Goal: Consume media (video, audio): Consume media (video, audio)

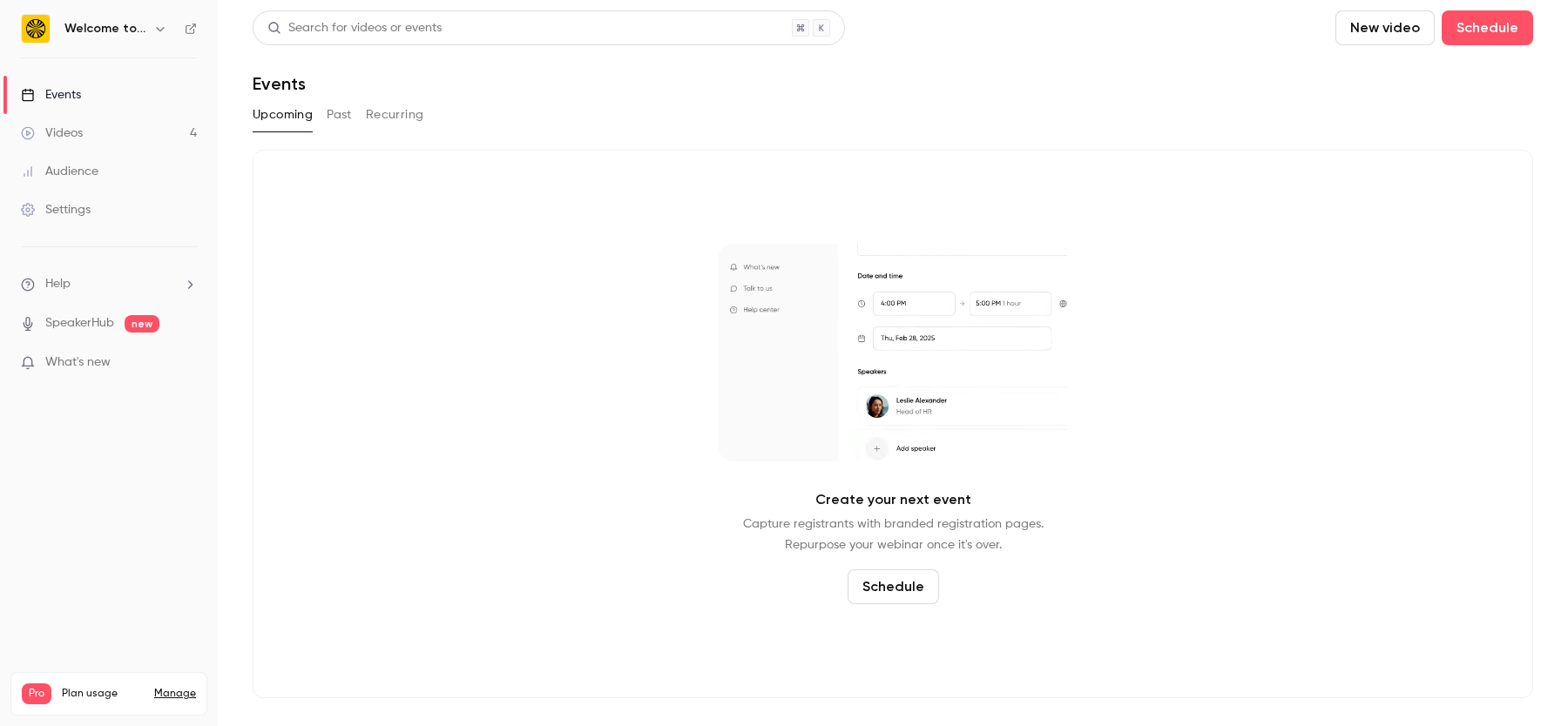
click at [71, 128] on div "Videos" at bounding box center [51, 132] width 62 height 17
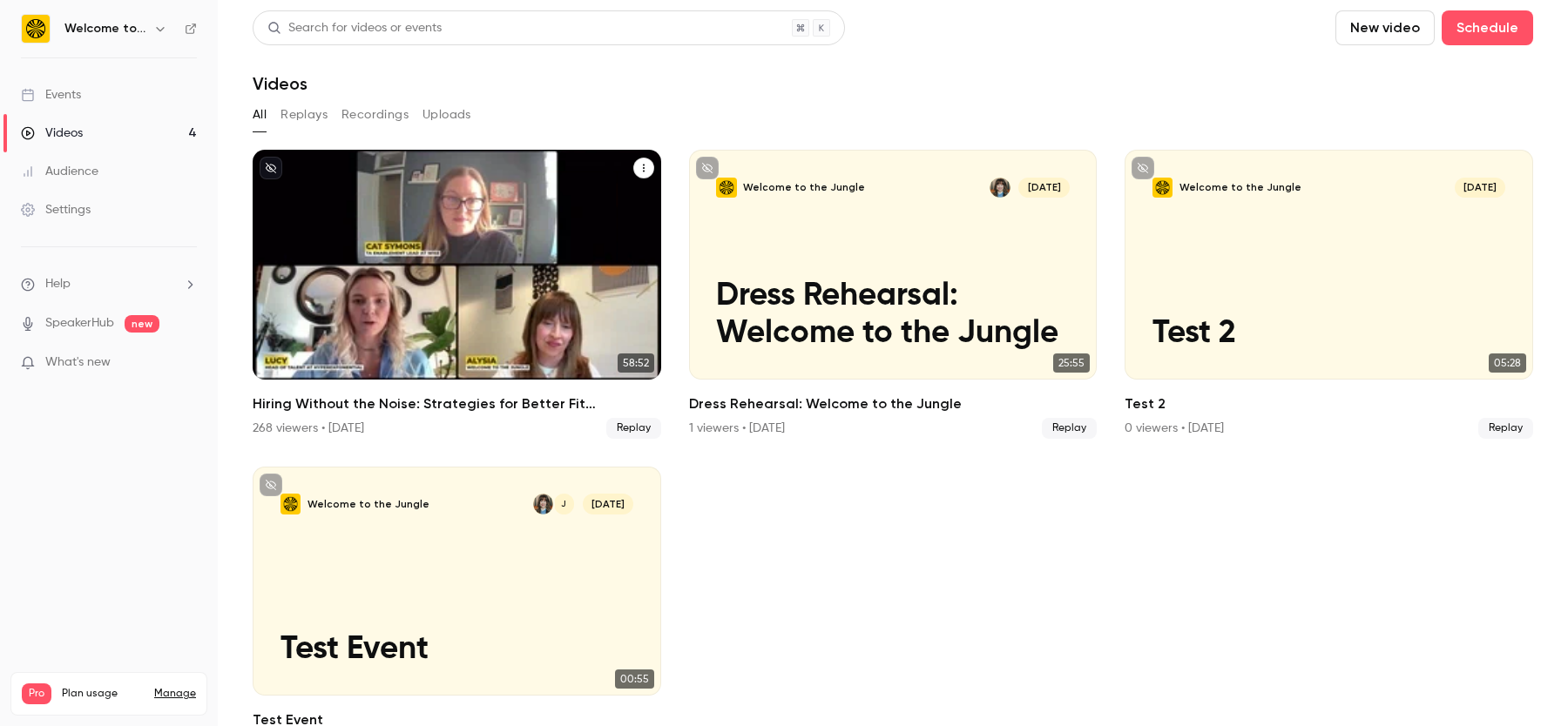
click at [541, 394] on h2 "Hiring Without the Noise: Strategies for Better Fit Candidates" at bounding box center [456, 404] width 408 height 21
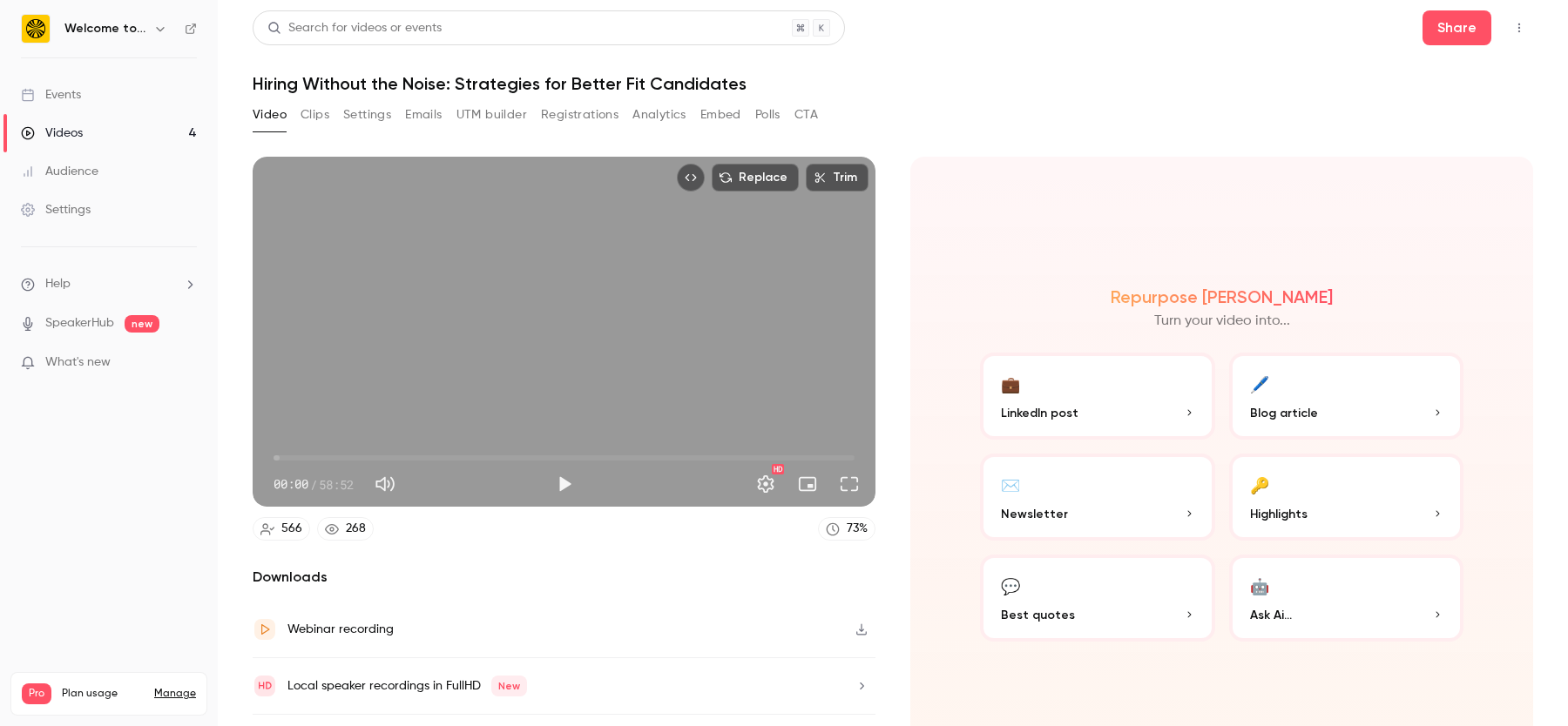
click at [304, 108] on button "Clips" at bounding box center [315, 114] width 29 height 28
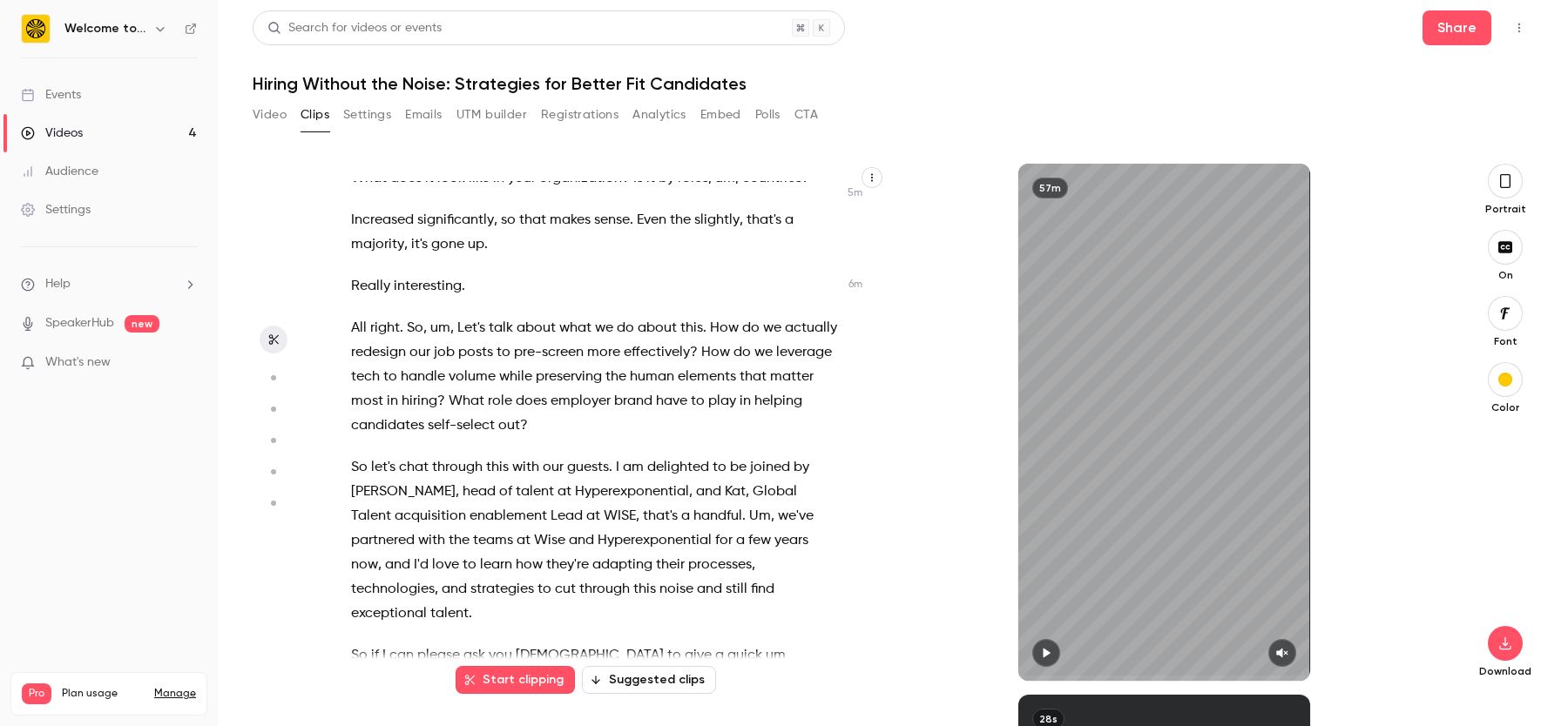
scroll to position [2288, 0]
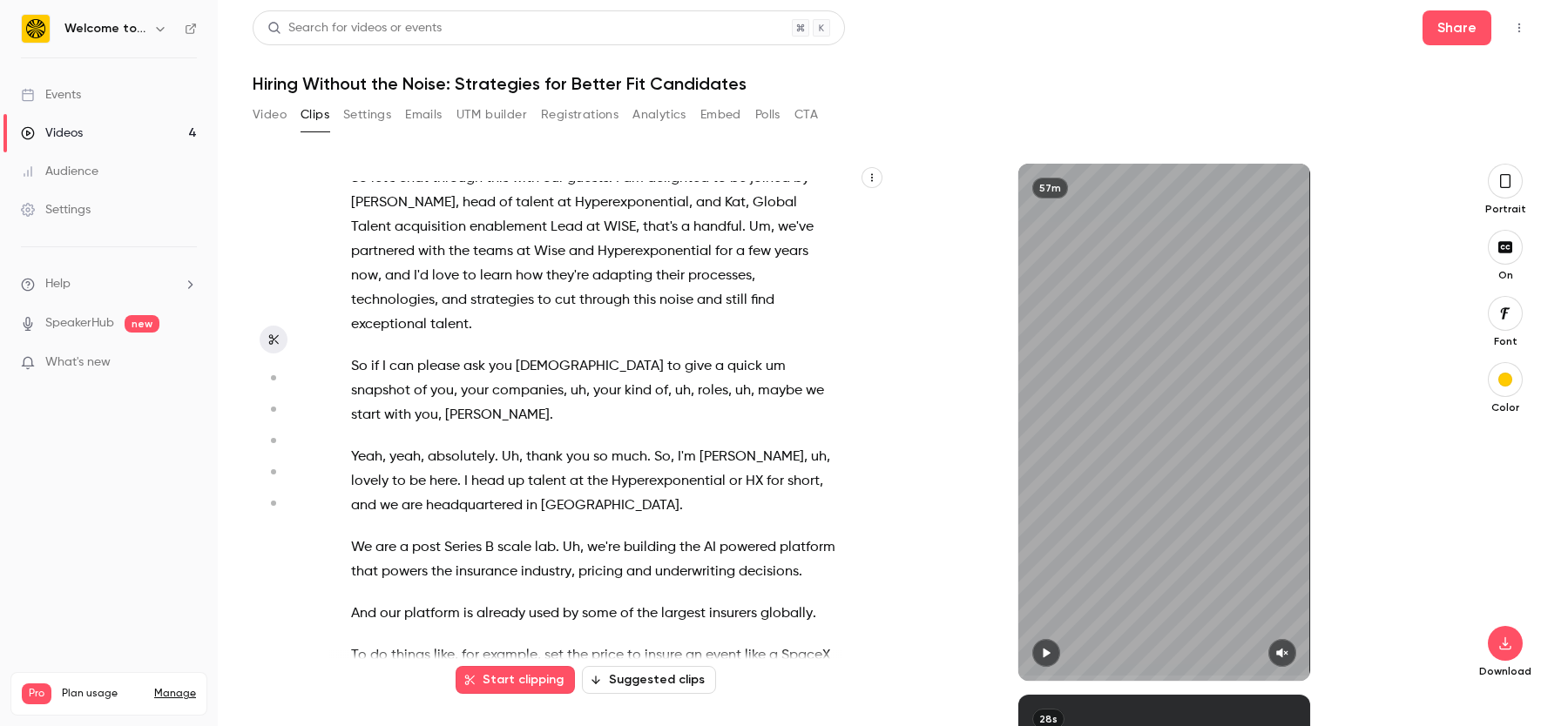
click at [657, 685] on button "Suggested clips" at bounding box center [649, 680] width 134 height 28
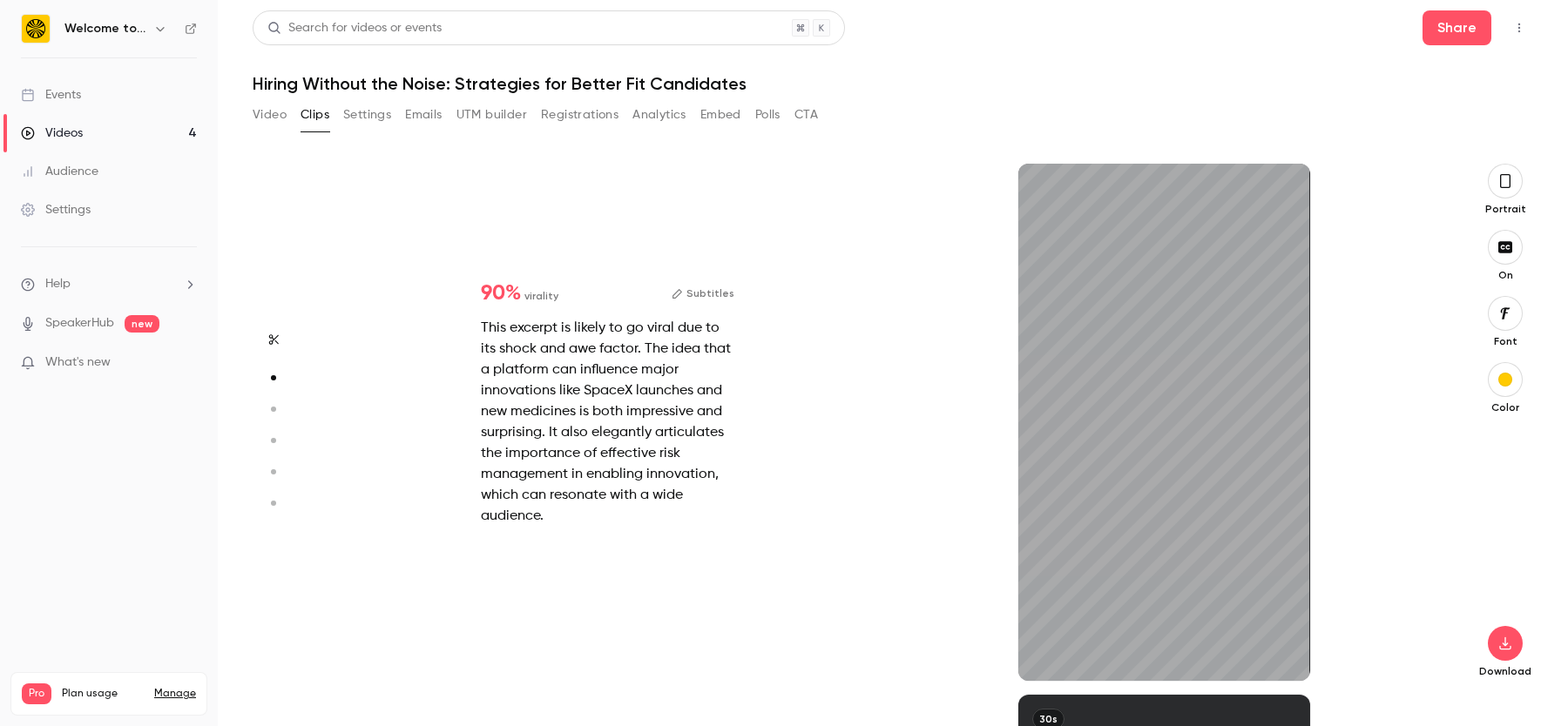
scroll to position [531, 0]
type input "***"
click at [275, 110] on button "Video" at bounding box center [269, 114] width 34 height 28
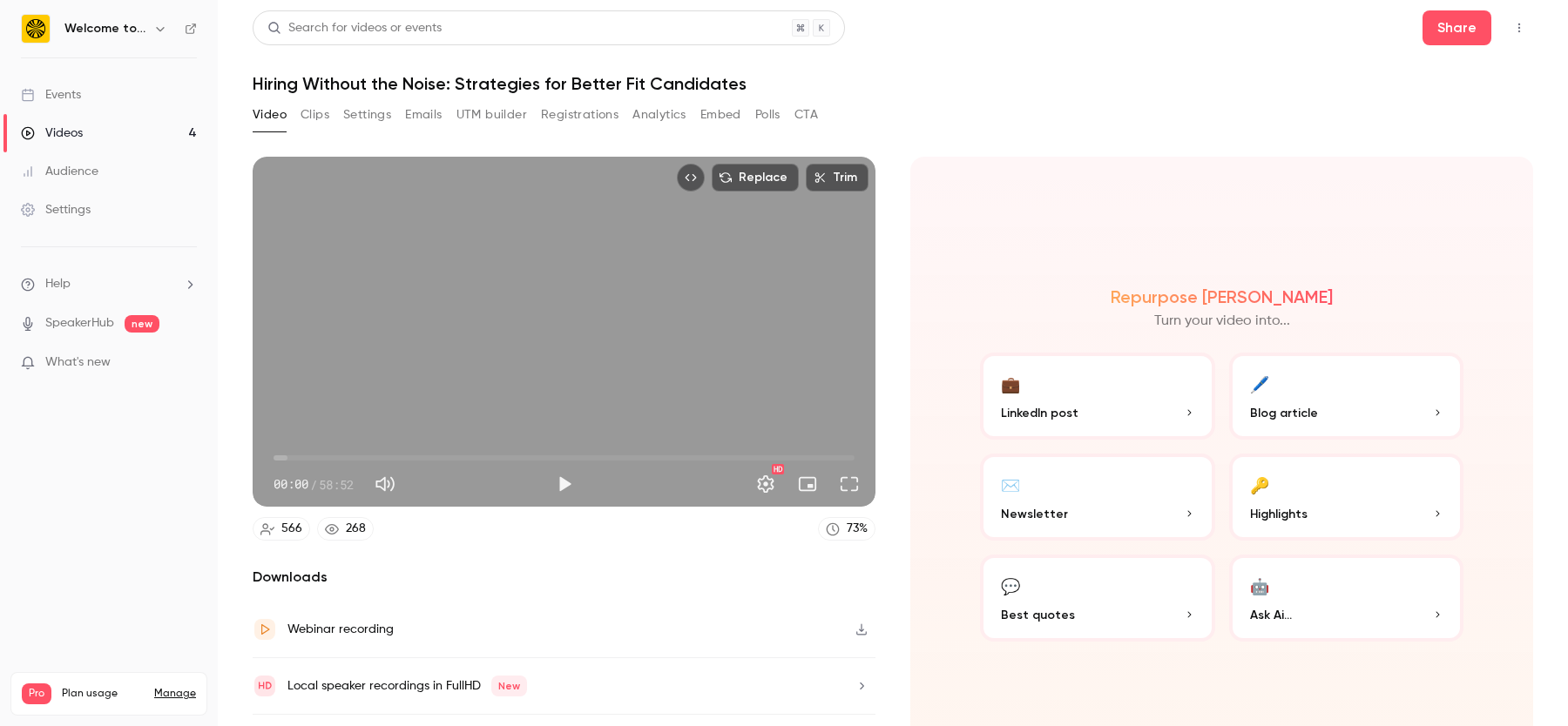
click at [313, 115] on button "Clips" at bounding box center [315, 114] width 29 height 28
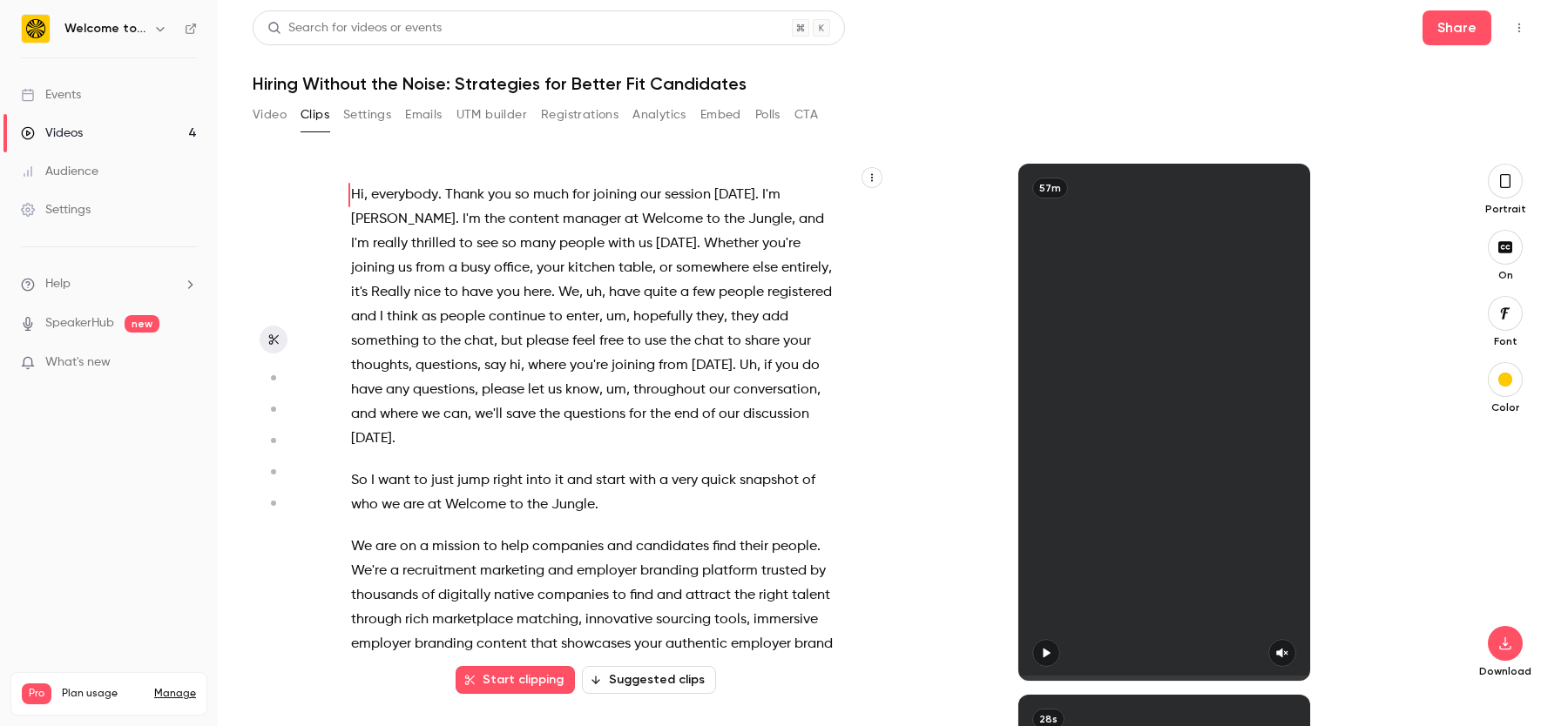
click at [634, 674] on button "Suggested clips" at bounding box center [649, 680] width 134 height 28
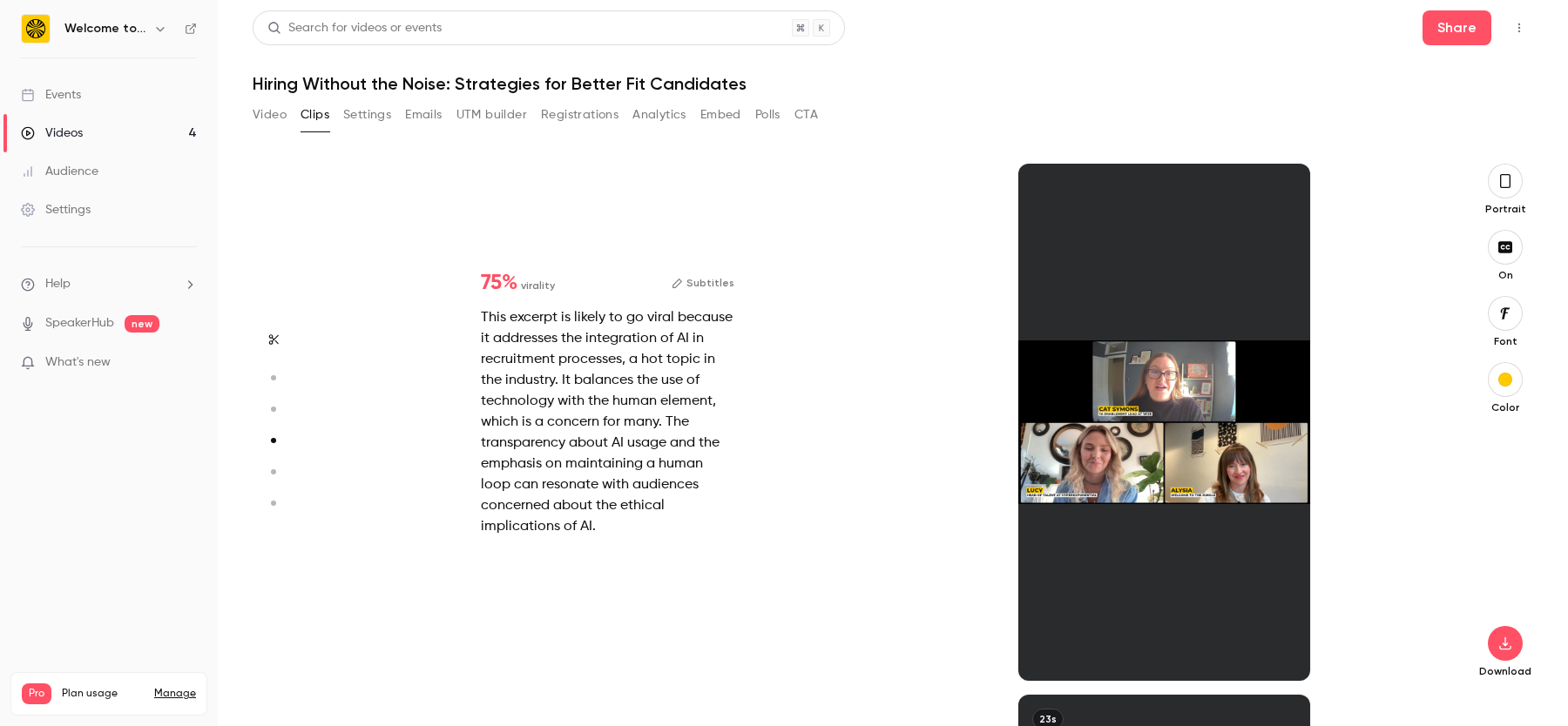
scroll to position [1593, 0]
click at [1091, 576] on div at bounding box center [1163, 422] width 291 height 517
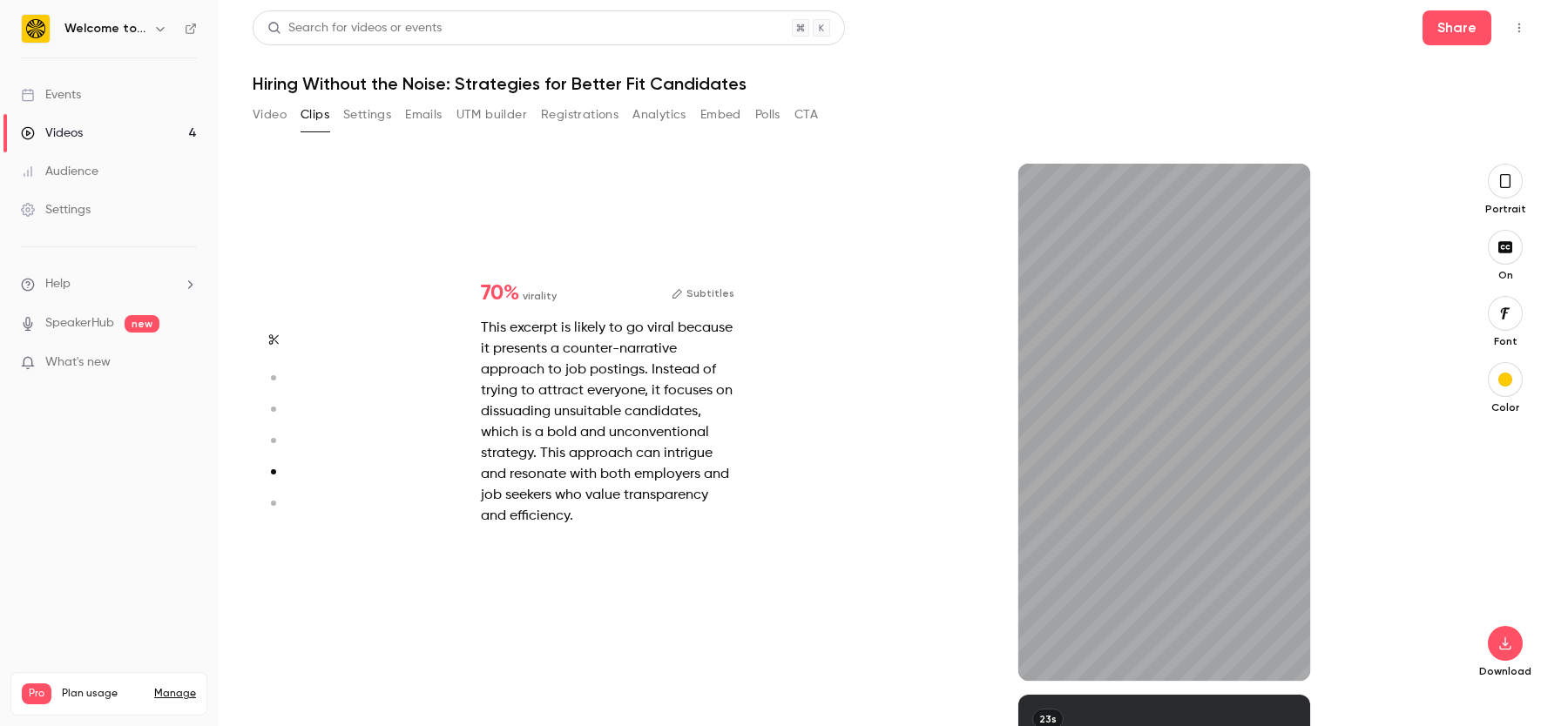
scroll to position [2123, 0]
type input "*"
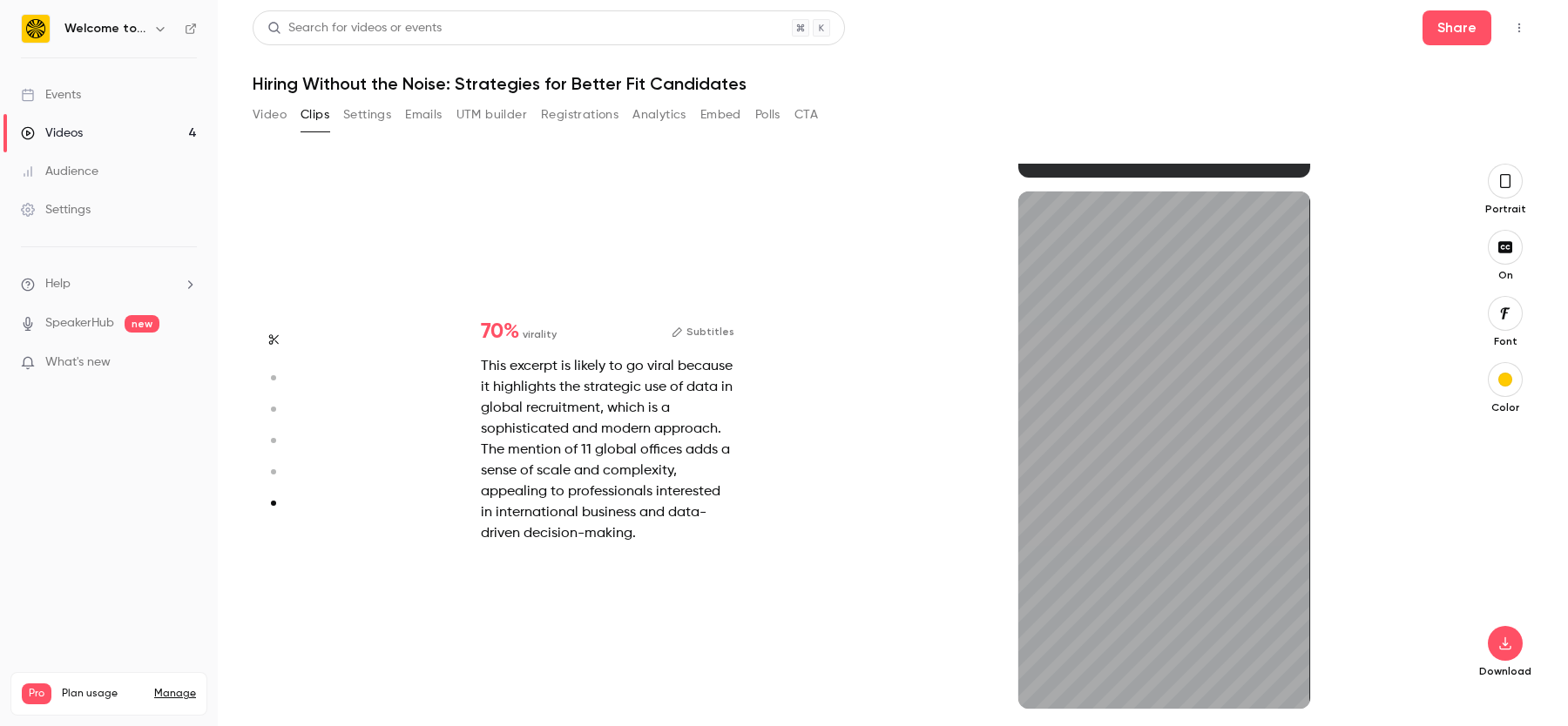
scroll to position [2627, 0]
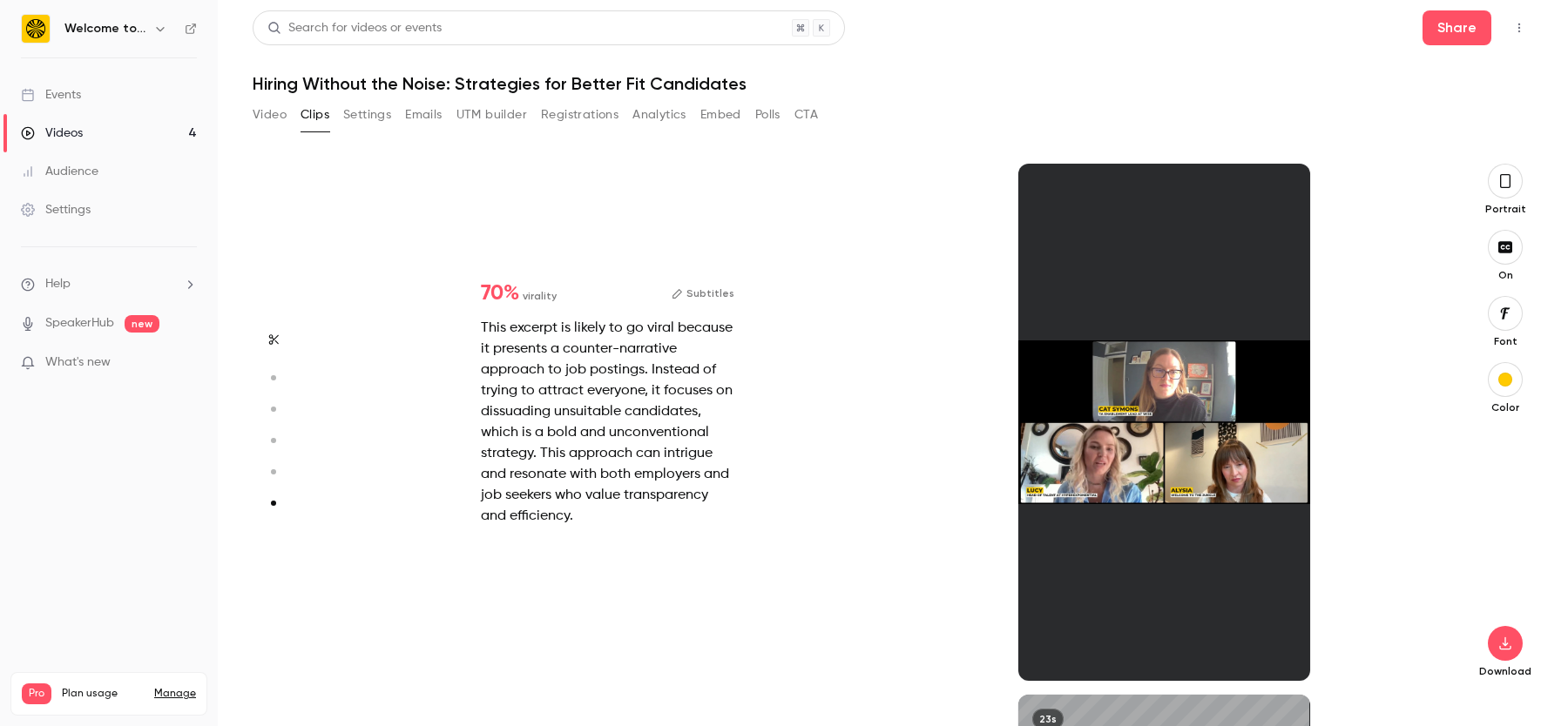
type input "*"
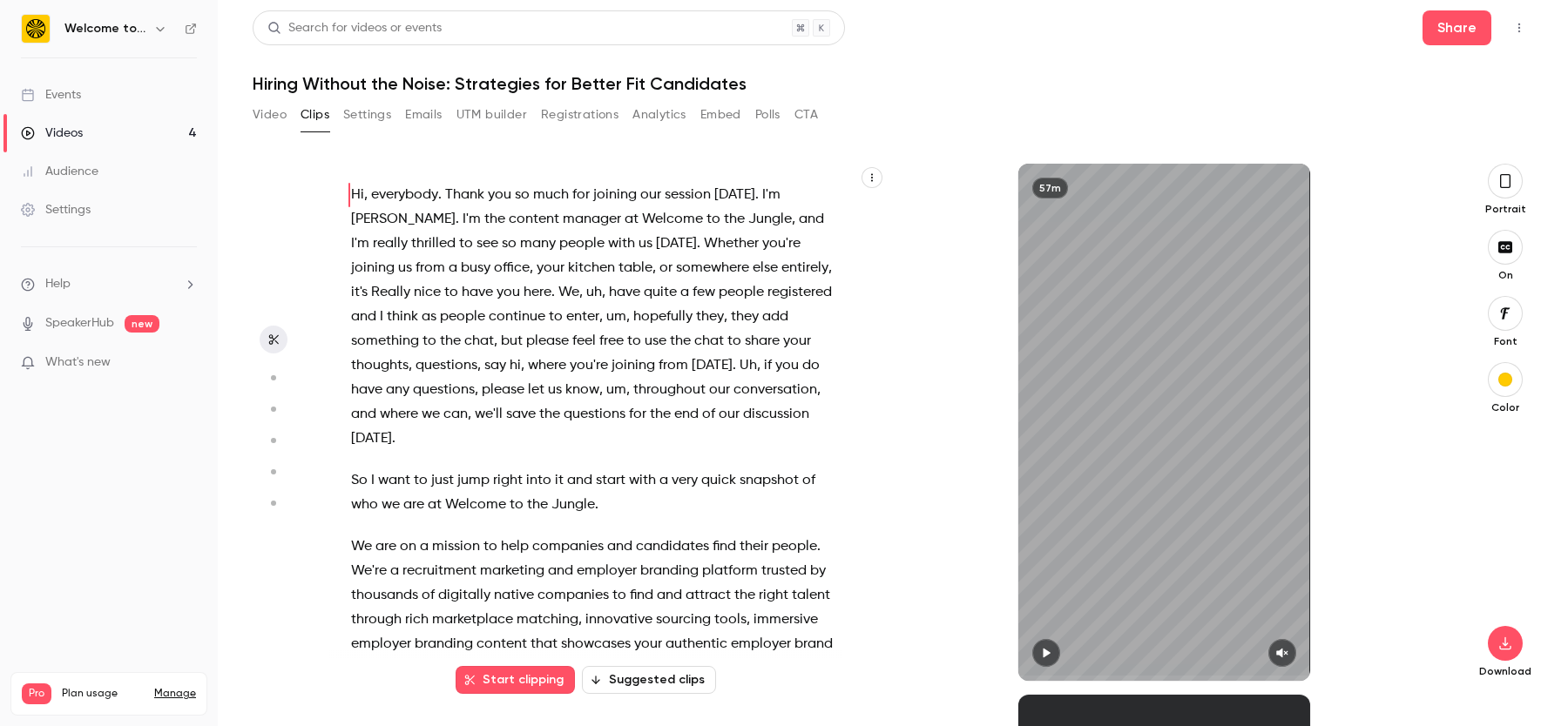
scroll to position [0, 0]
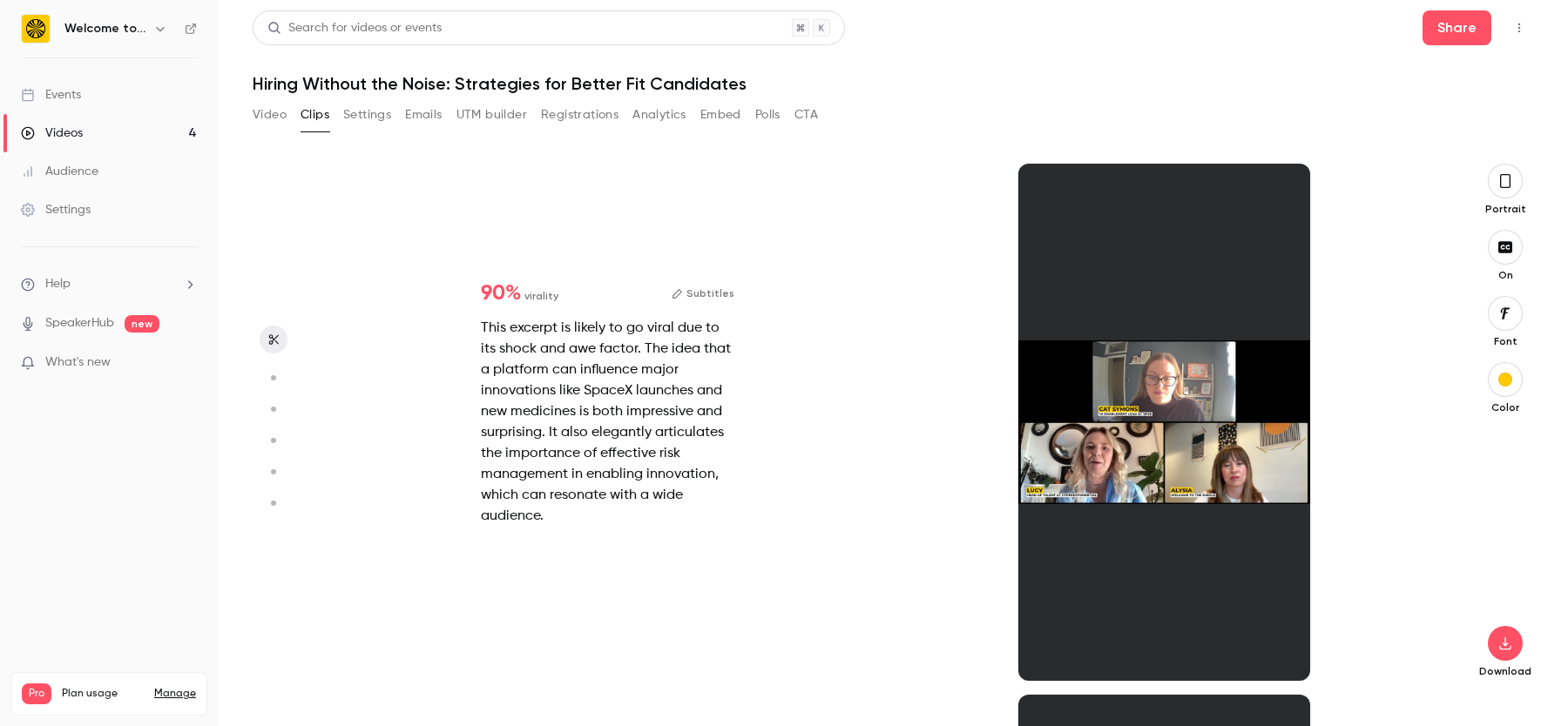
type input "*"
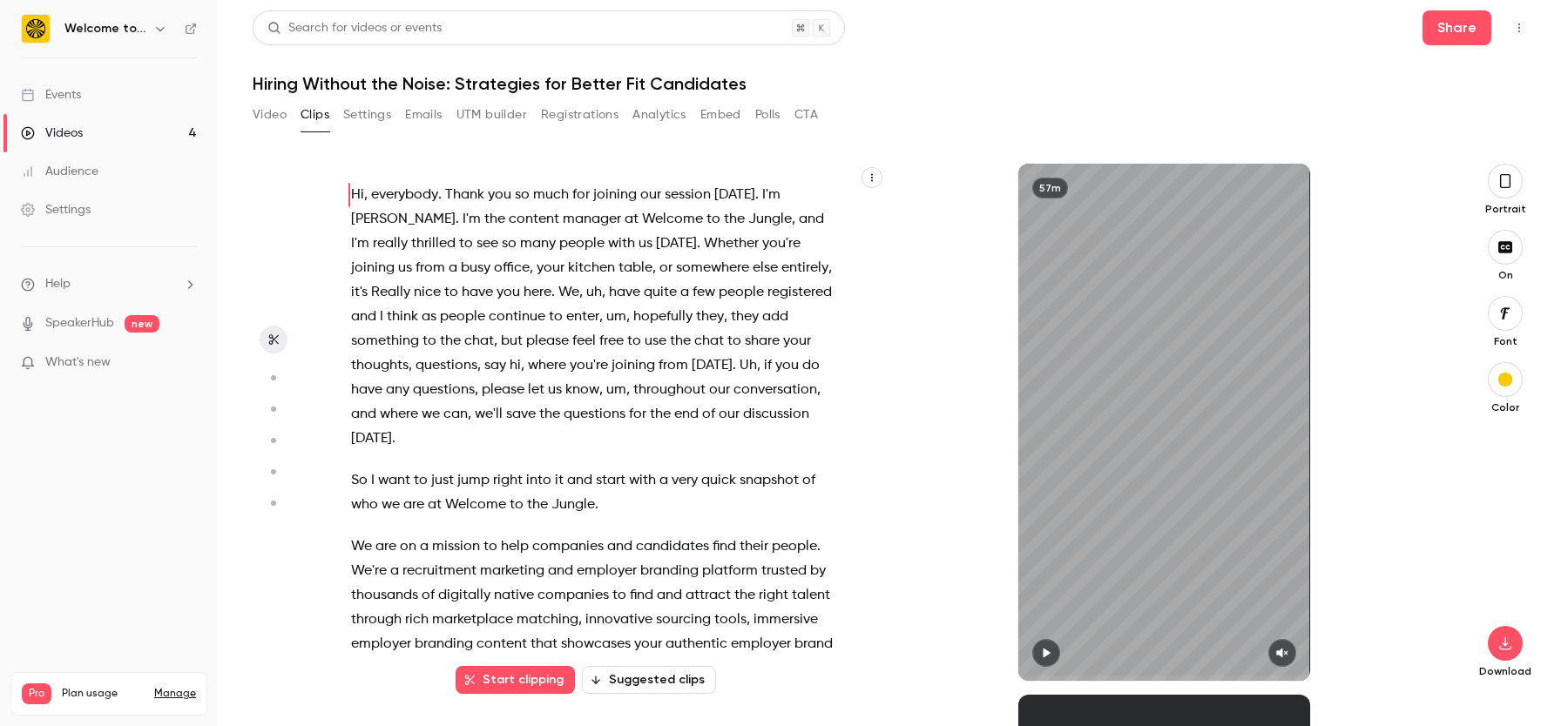
click at [528, 685] on button "Start clipping" at bounding box center [515, 680] width 119 height 28
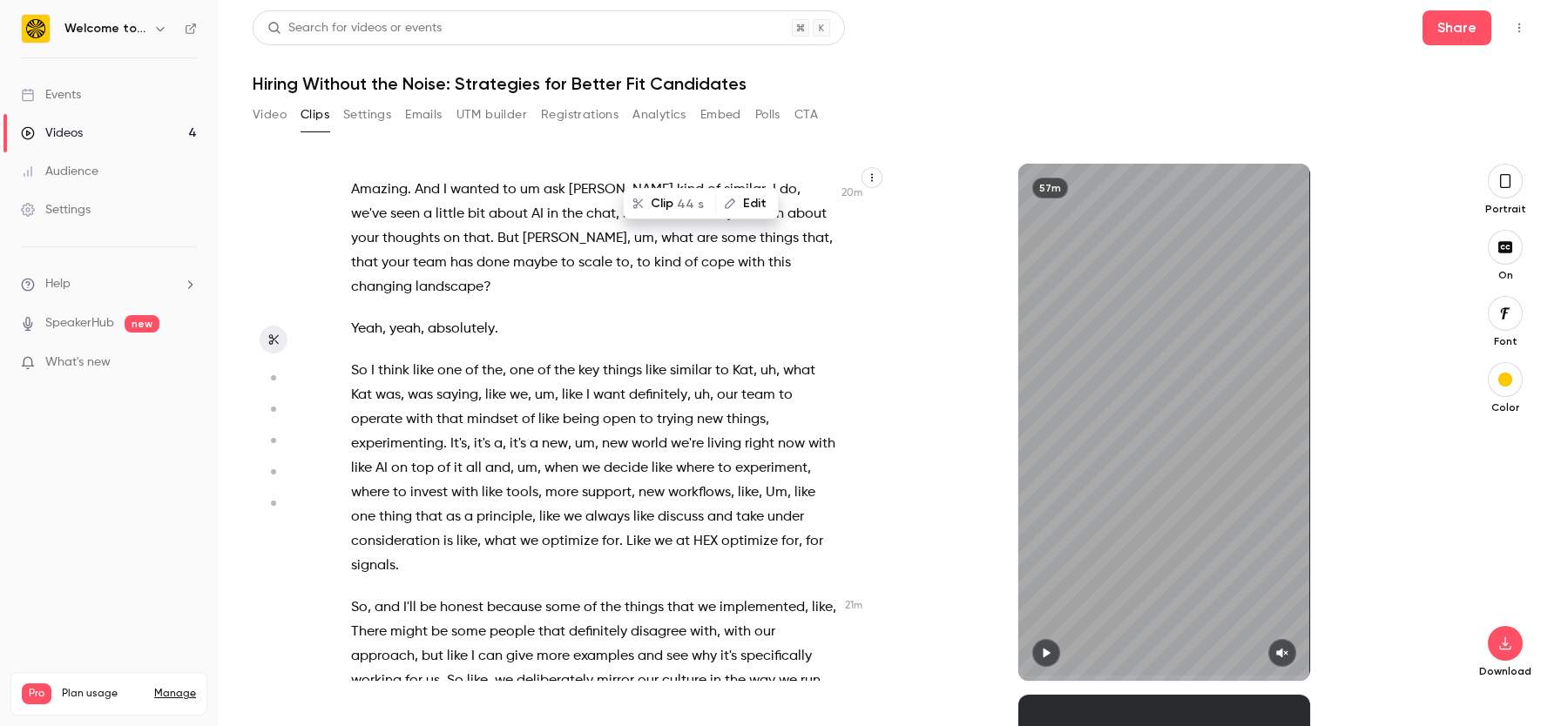
scroll to position [7863, 0]
click at [739, 205] on button "Edit" at bounding box center [747, 204] width 60 height 28
click at [673, 211] on input "**********" at bounding box center [630, 210] width 157 height 35
click at [831, 210] on button "Find all" at bounding box center [828, 210] width 69 height 35
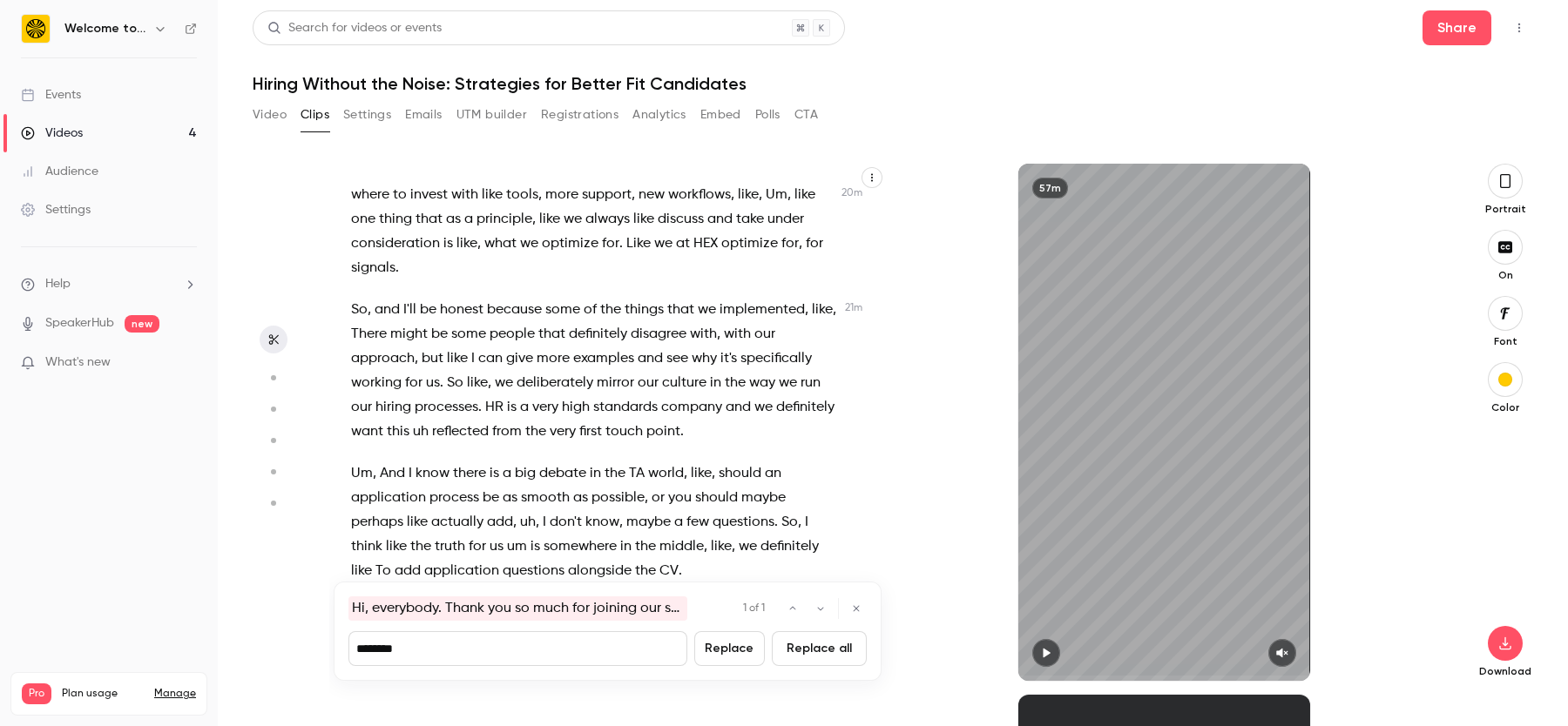
scroll to position [8161, 0]
type input "**********"
click at [853, 603] on icon "button" at bounding box center [857, 609] width 11 height 11
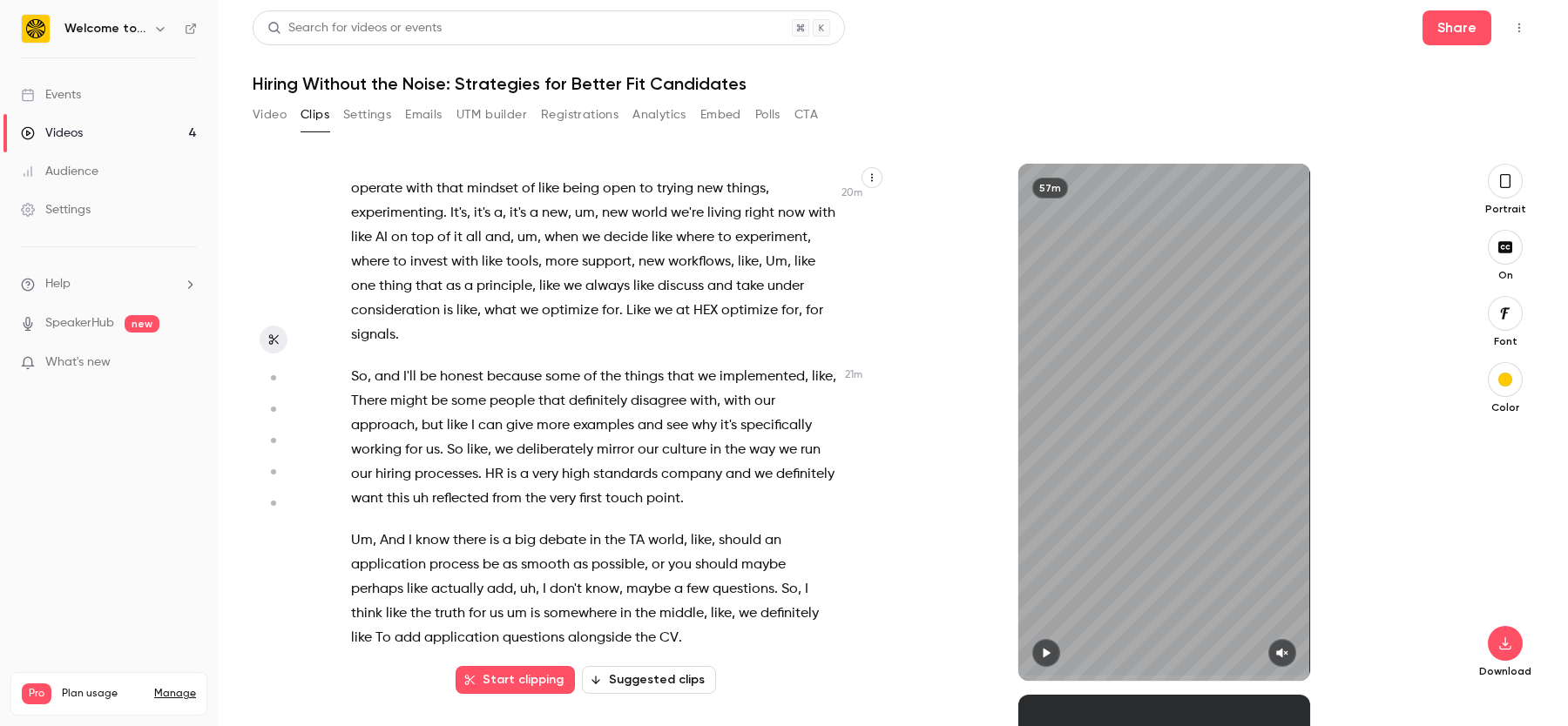
scroll to position [8079, 0]
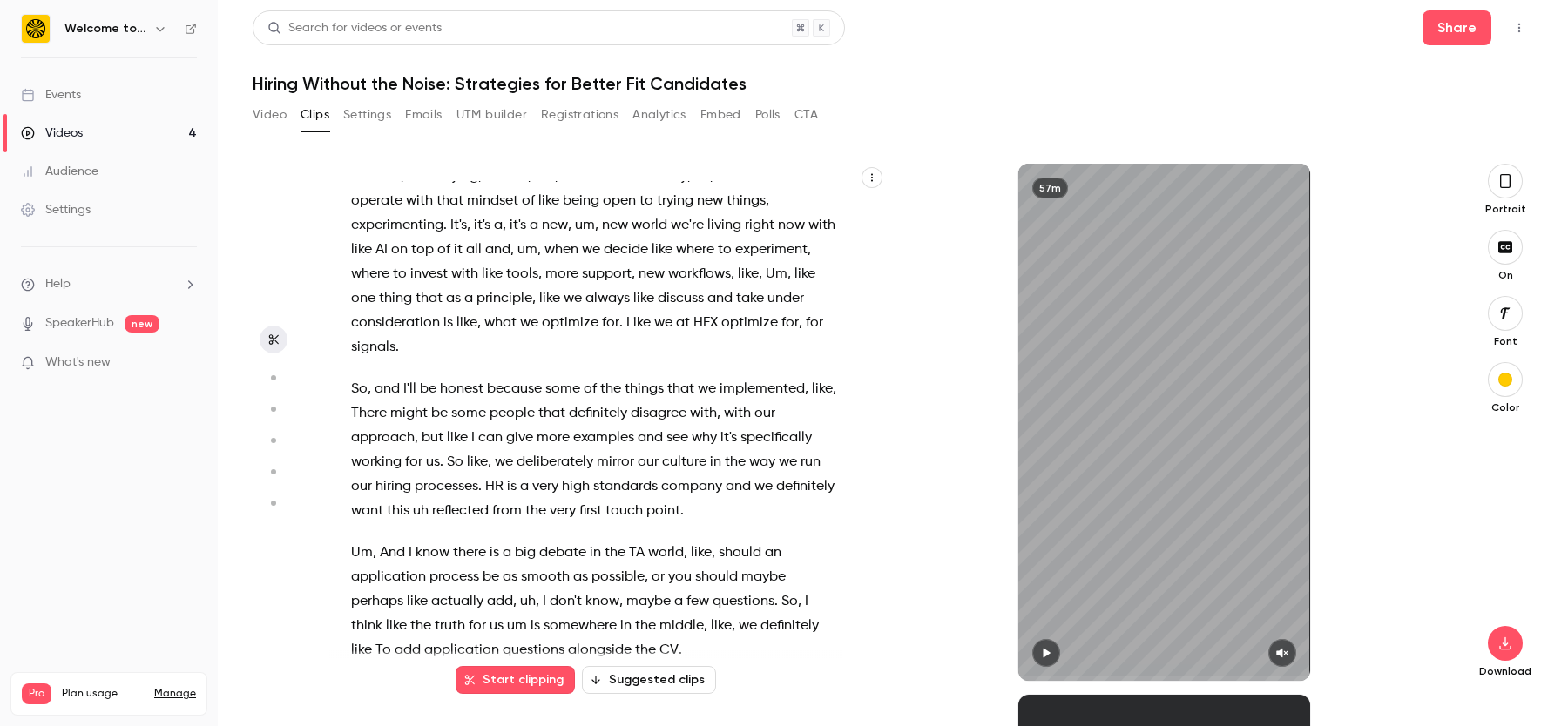
click at [872, 172] on icon "button" at bounding box center [872, 177] width 11 height 11
click at [872, 173] on div at bounding box center [784, 363] width 1568 height 726
click at [872, 175] on icon "button" at bounding box center [872, 177] width 11 height 11
click at [831, 210] on div "Copy transcript" at bounding box center [802, 218] width 132 height 17
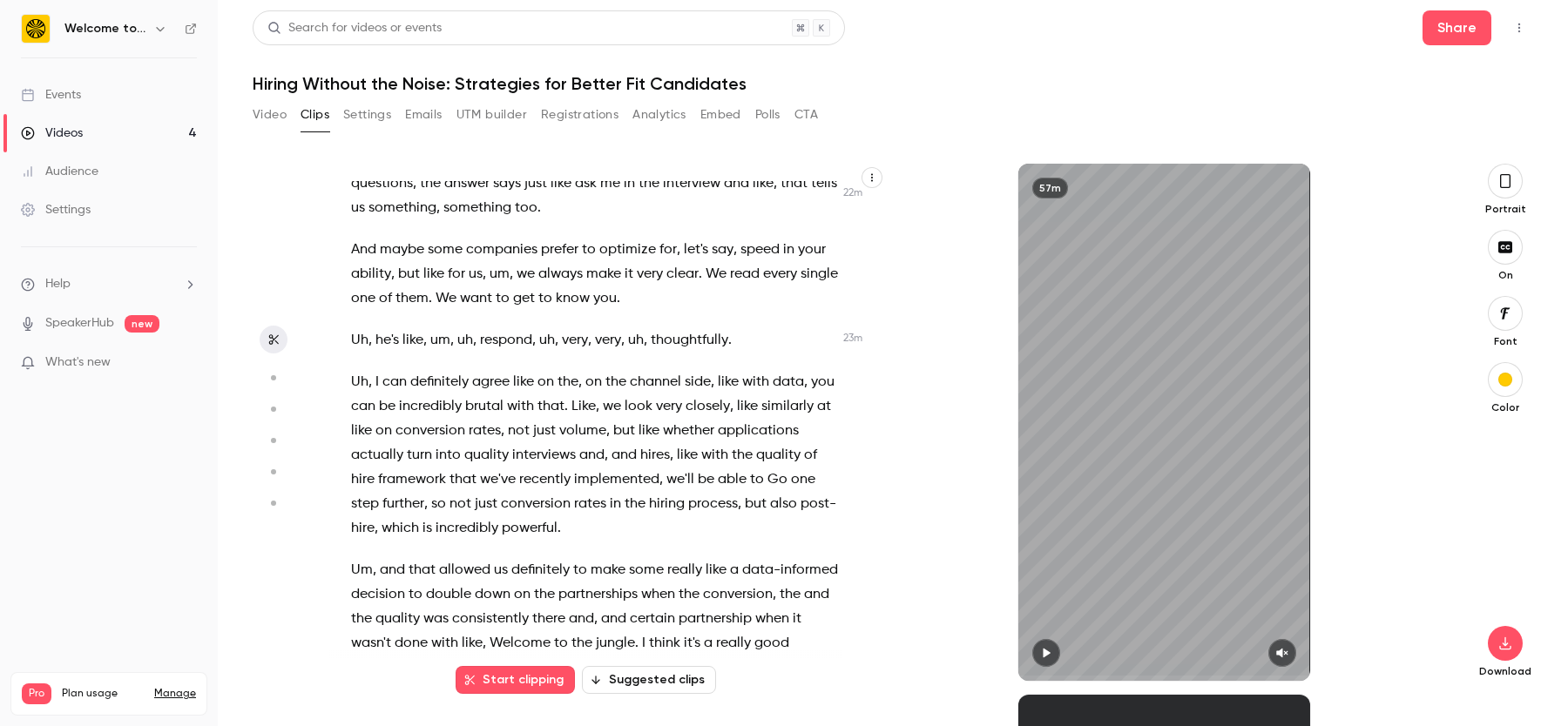
scroll to position [8961, 0]
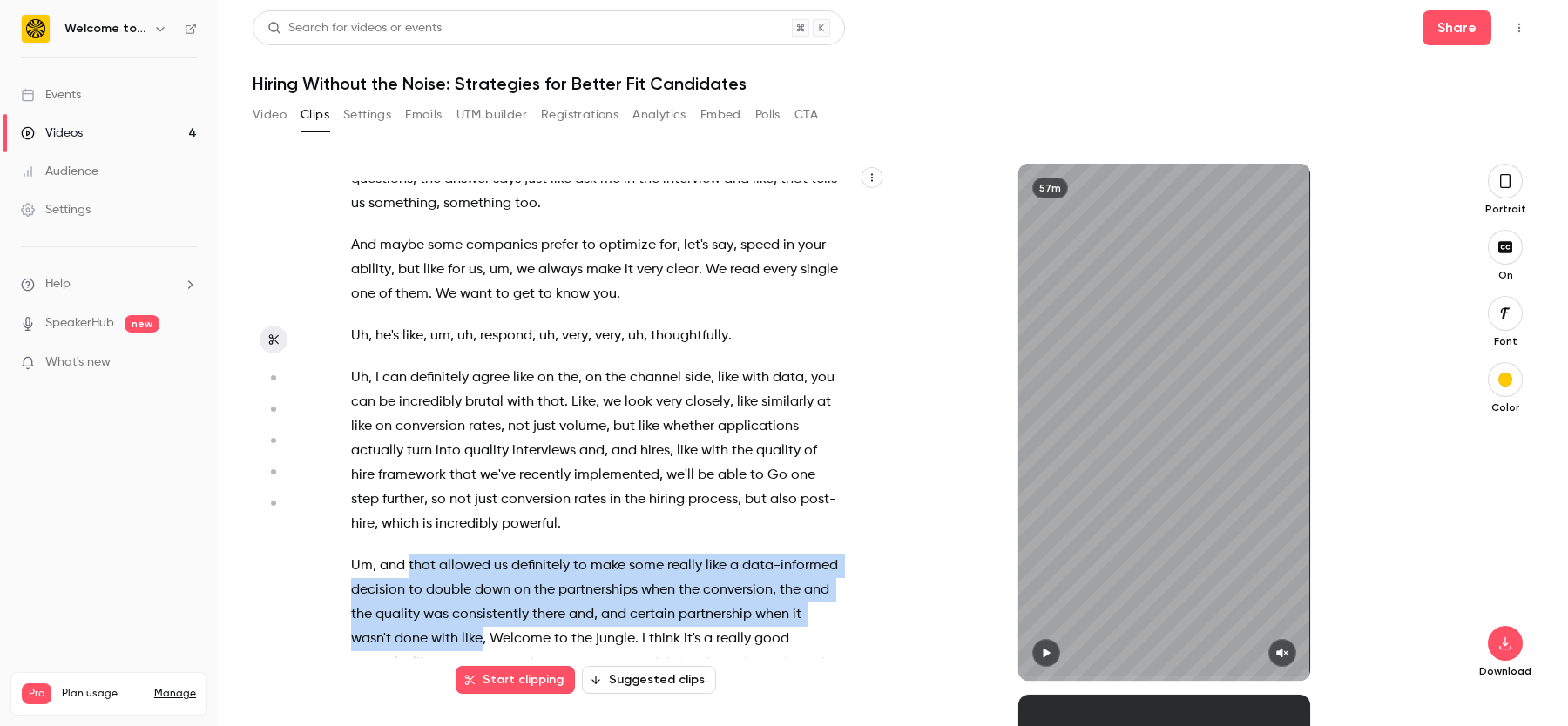
drag, startPoint x: 406, startPoint y: 397, endPoint x: 482, endPoint y: 468, distance: 104.0
click at [482, 554] on p "Um , and that allowed us definitely to make some really like a data-informed de…" at bounding box center [595, 688] width 487 height 268
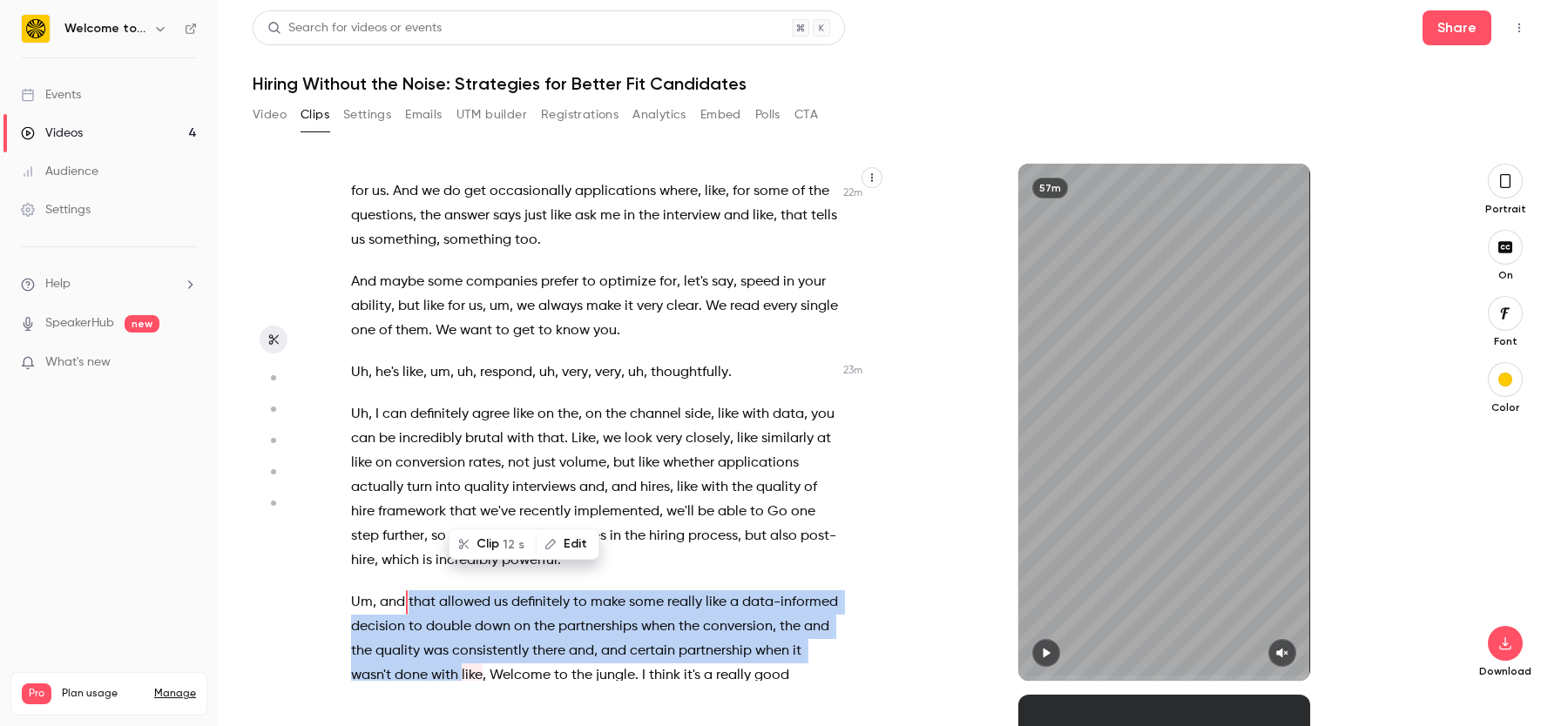
scroll to position [8924, 0]
click at [484, 640] on span "consistently" at bounding box center [490, 651] width 77 height 24
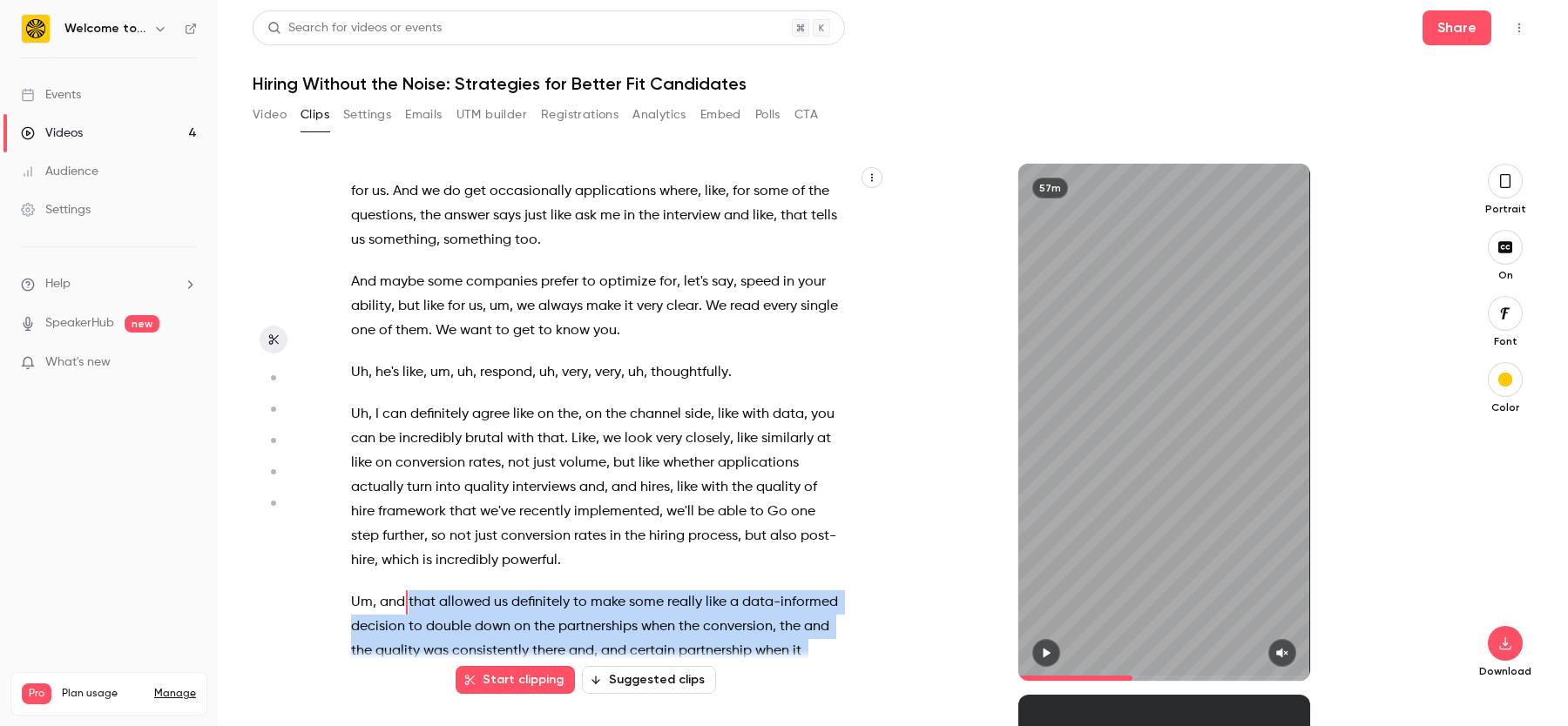
drag, startPoint x: 410, startPoint y: 432, endPoint x: 537, endPoint y: 499, distance: 143.6
click at [537, 590] on p "Um , and that allowed us definitely to make some really like a data-informed de…" at bounding box center [595, 724] width 487 height 268
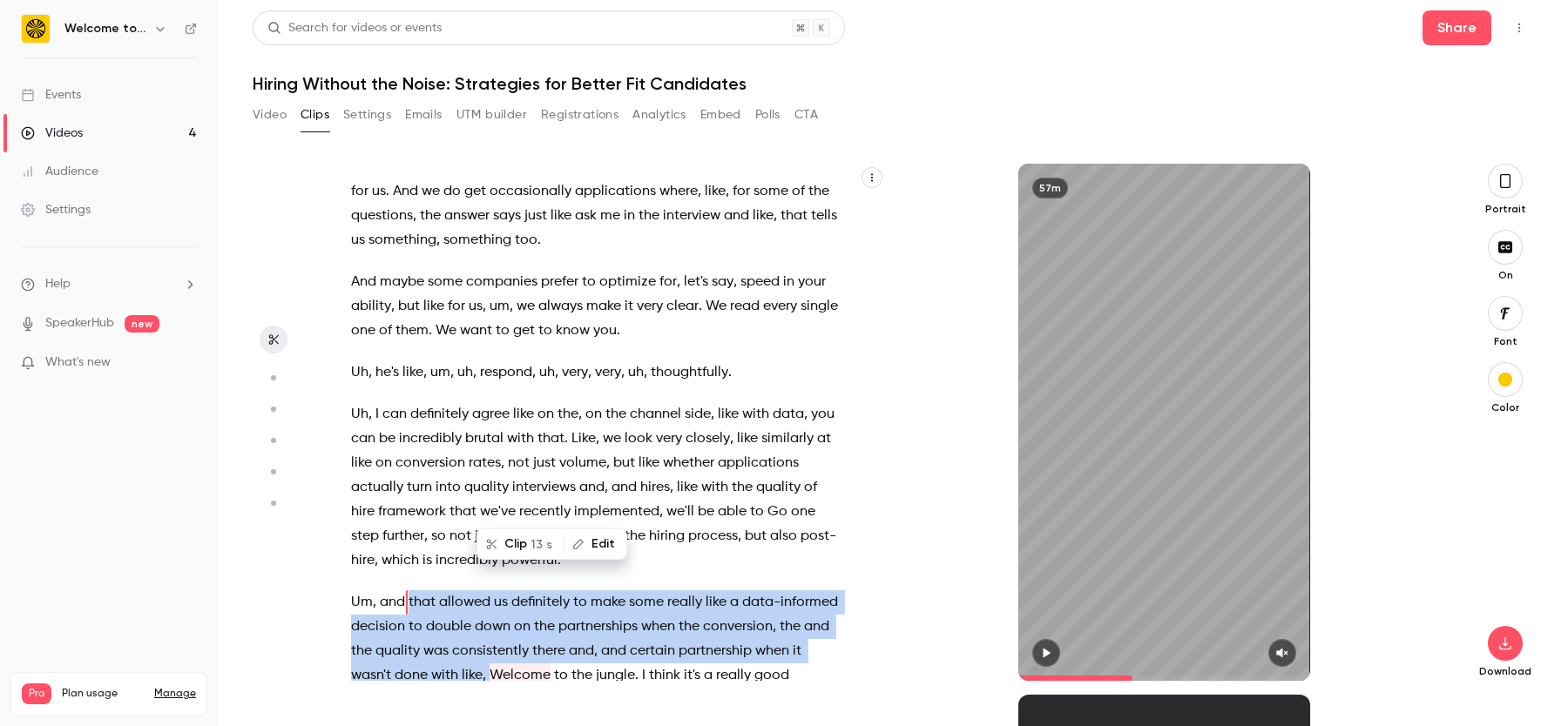
click at [506, 664] on span "Welcome" at bounding box center [520, 676] width 61 height 24
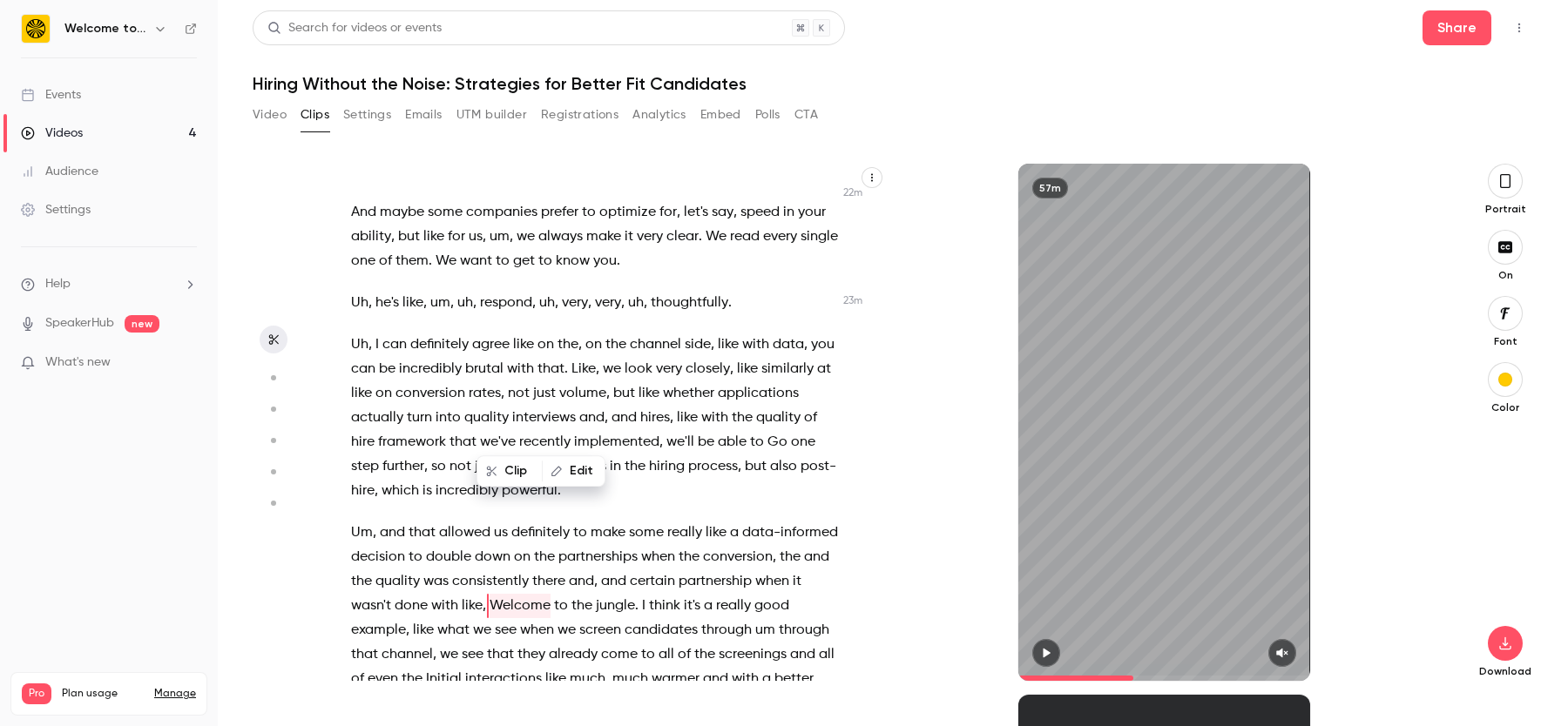
scroll to position [8998, 0]
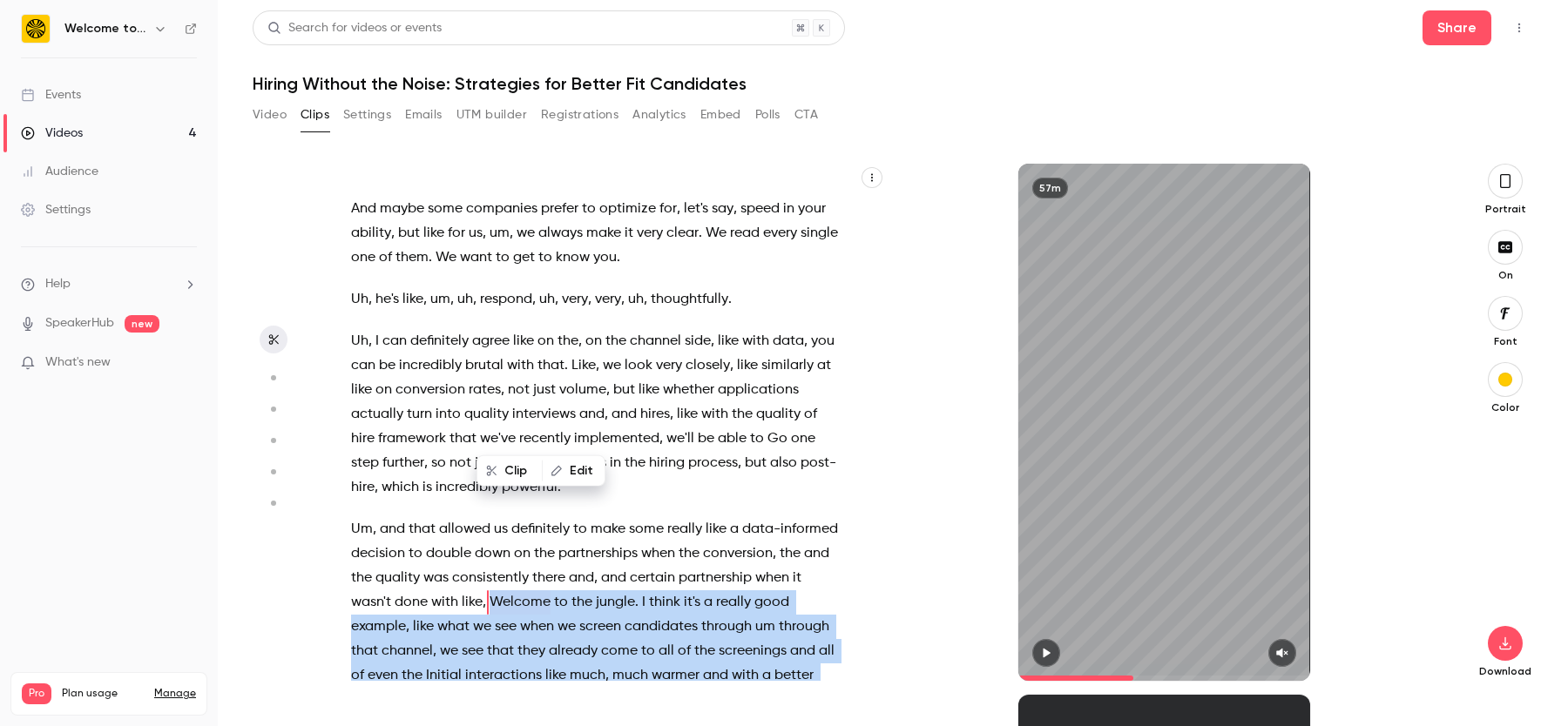
drag, startPoint x: 491, startPoint y: 432, endPoint x: 792, endPoint y: 601, distance: 345.2
click at [792, 601] on p "Um , and that allowed us definitely to make some really like a data-informed de…" at bounding box center [595, 651] width 487 height 268
click at [767, 635] on span "31 s" at bounding box center [777, 641] width 22 height 18
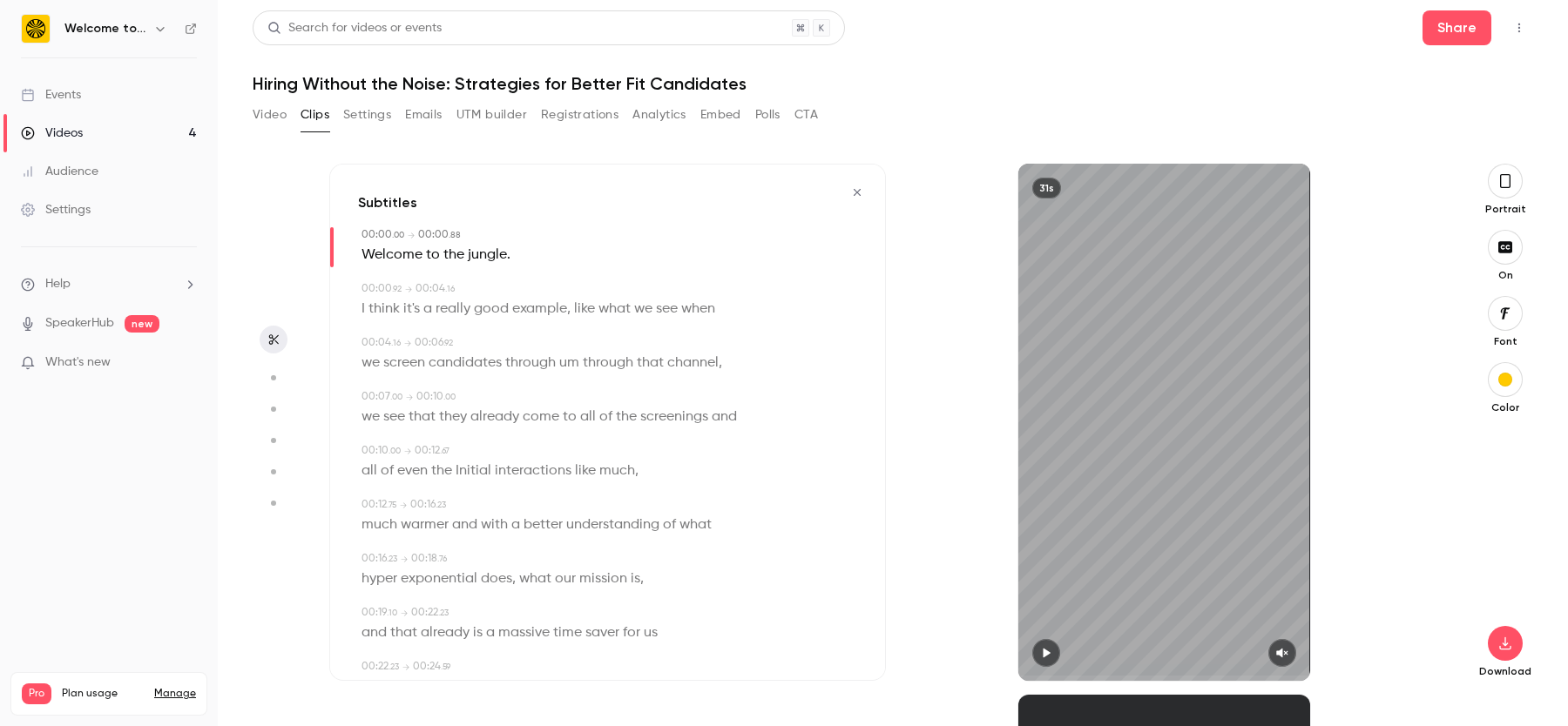
click at [1045, 653] on icon "button" at bounding box center [1047, 653] width 7 height 10
click at [1049, 649] on icon "button" at bounding box center [1046, 653] width 7 height 10
drag, startPoint x: 1047, startPoint y: 673, endPoint x: 1001, endPoint y: 675, distance: 46.0
click at [1001, 675] on div "31s" at bounding box center [1164, 422] width 557 height 517
click at [1283, 655] on icon "button" at bounding box center [1281, 653] width 14 height 13
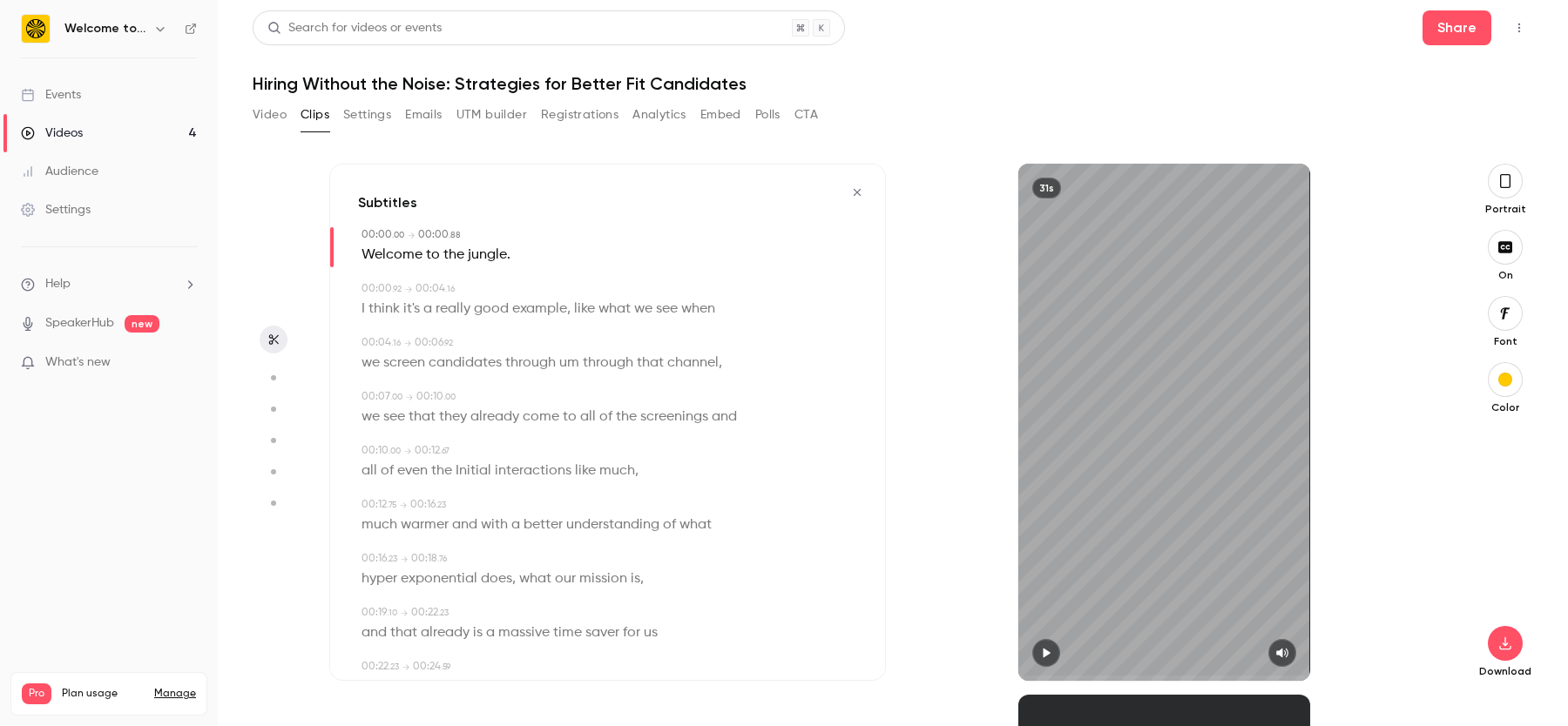
click at [1049, 654] on icon "button" at bounding box center [1045, 653] width 14 height 13
click at [1510, 187] on icon "button" at bounding box center [1505, 180] width 14 height 19
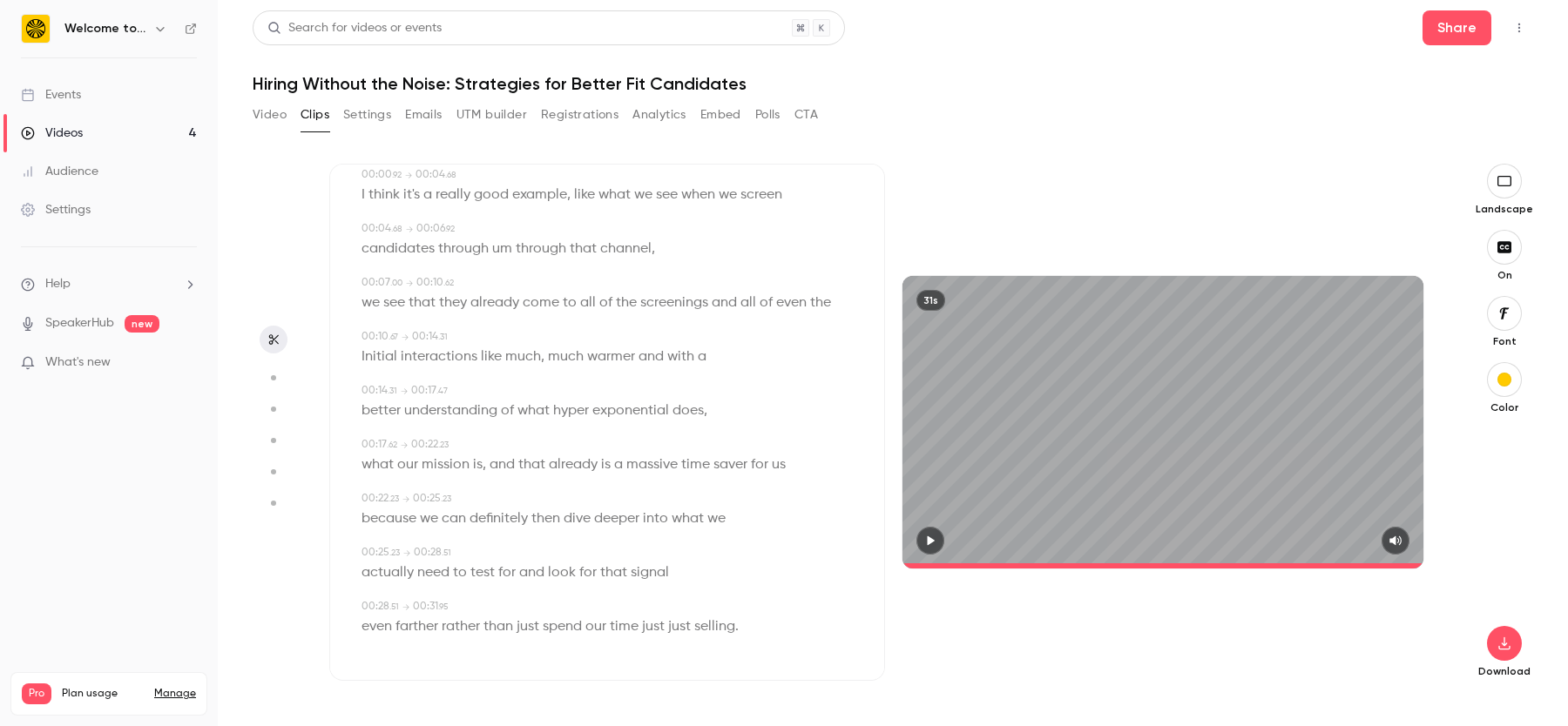
scroll to position [0, 0]
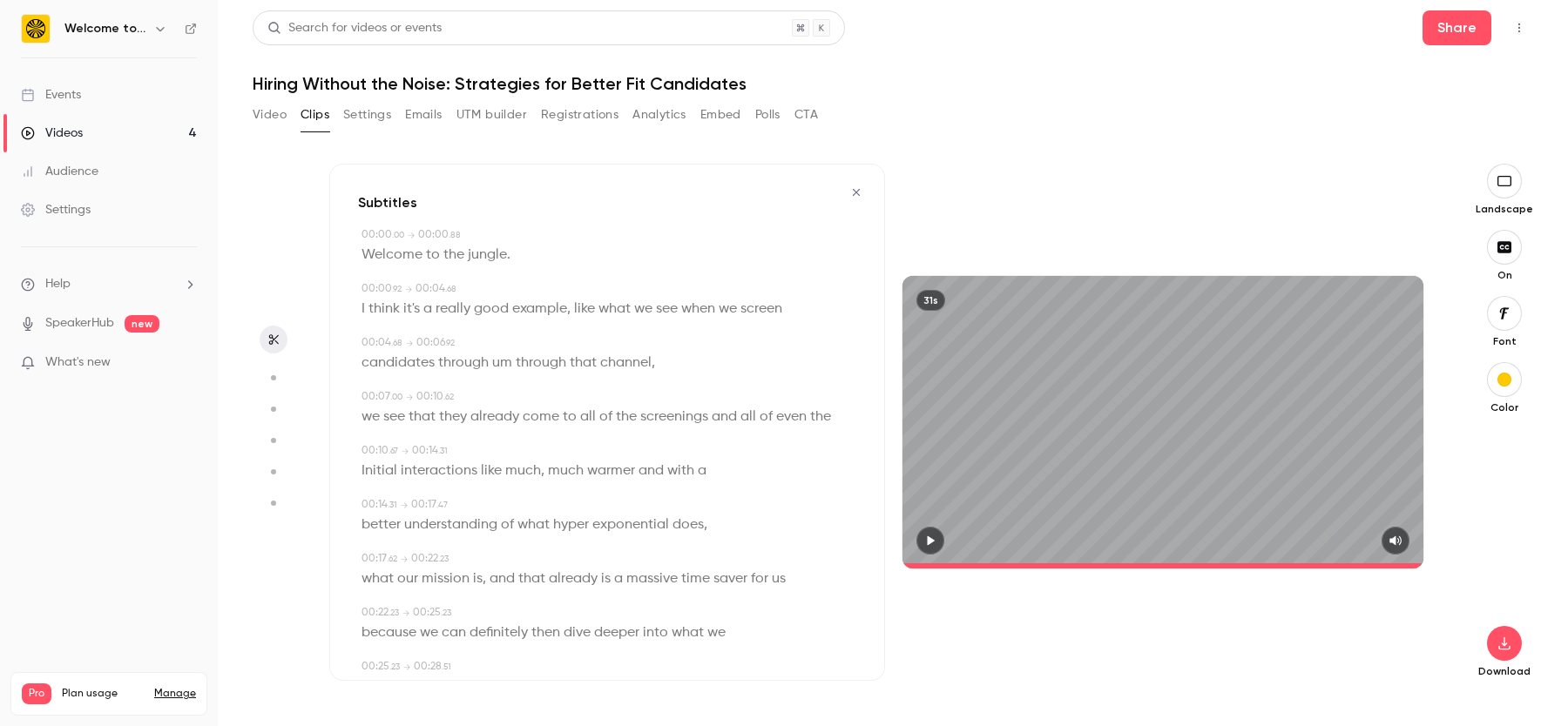
click at [268, 340] on icon "button" at bounding box center [273, 340] width 14 height 13
click at [1500, 647] on icon "button" at bounding box center [1504, 644] width 12 height 14
click at [1387, 667] on span "Standard" at bounding box center [1374, 674] width 199 height 18
click at [1140, 461] on div "31s" at bounding box center [1163, 422] width 521 height 293
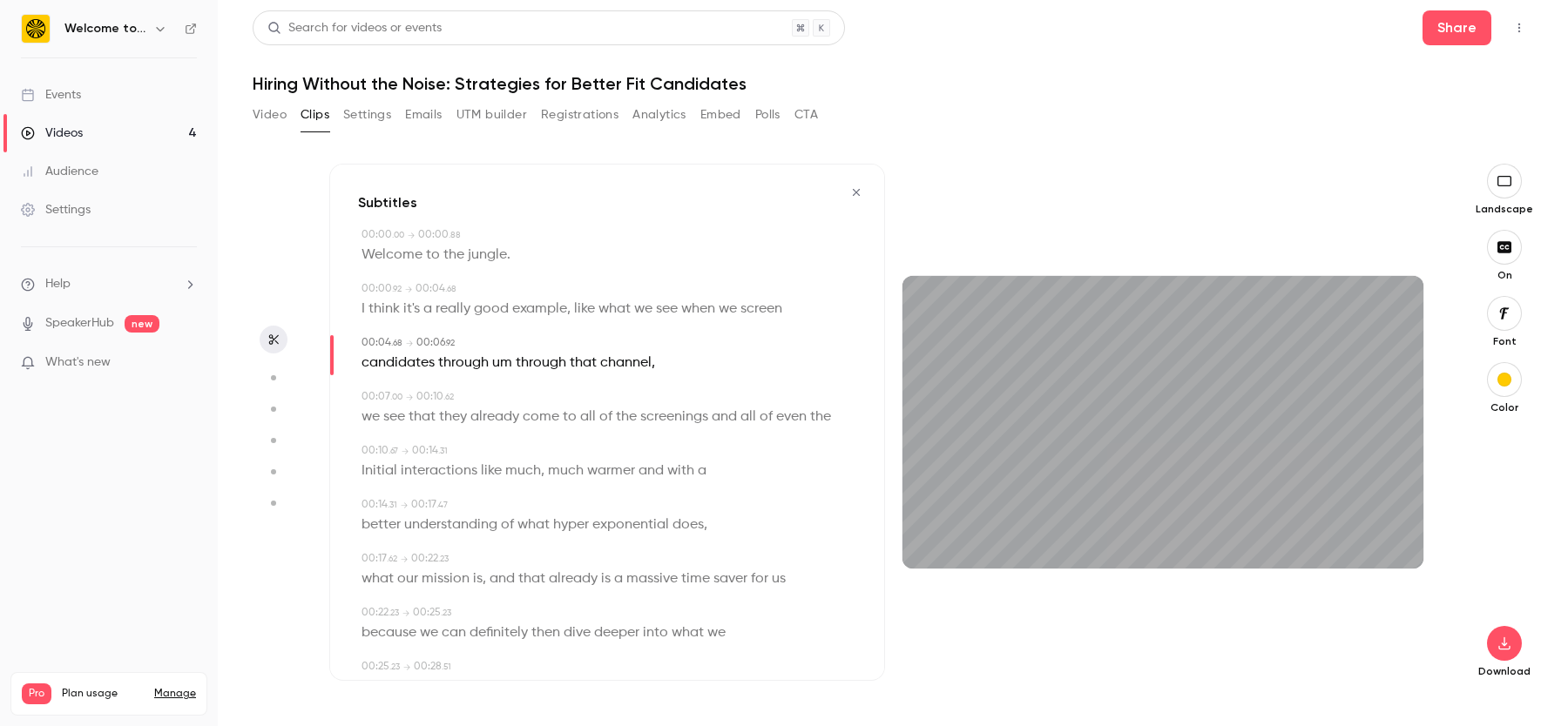
click at [274, 372] on icon "button" at bounding box center [272, 378] width 15 height 13
type input "***"
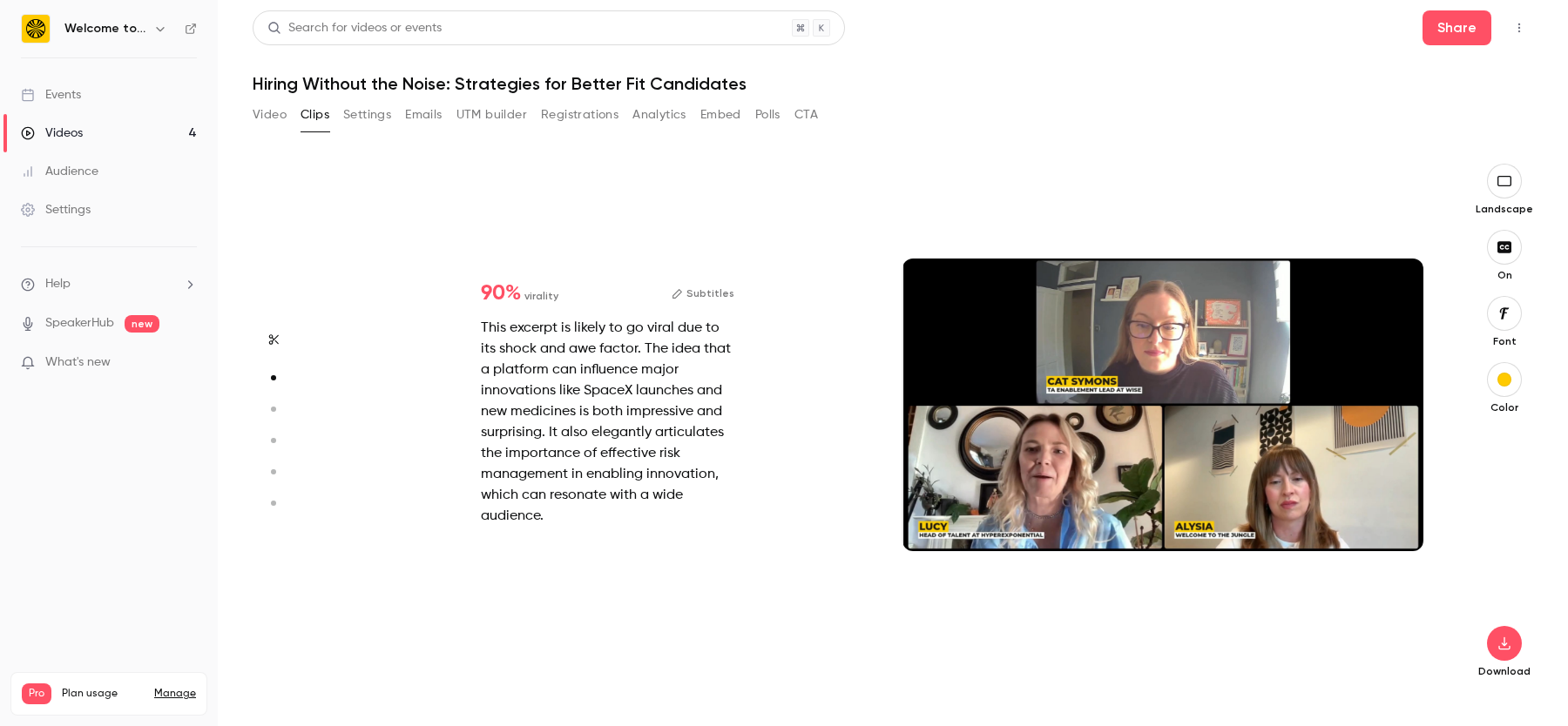
scroll to position [531, 0]
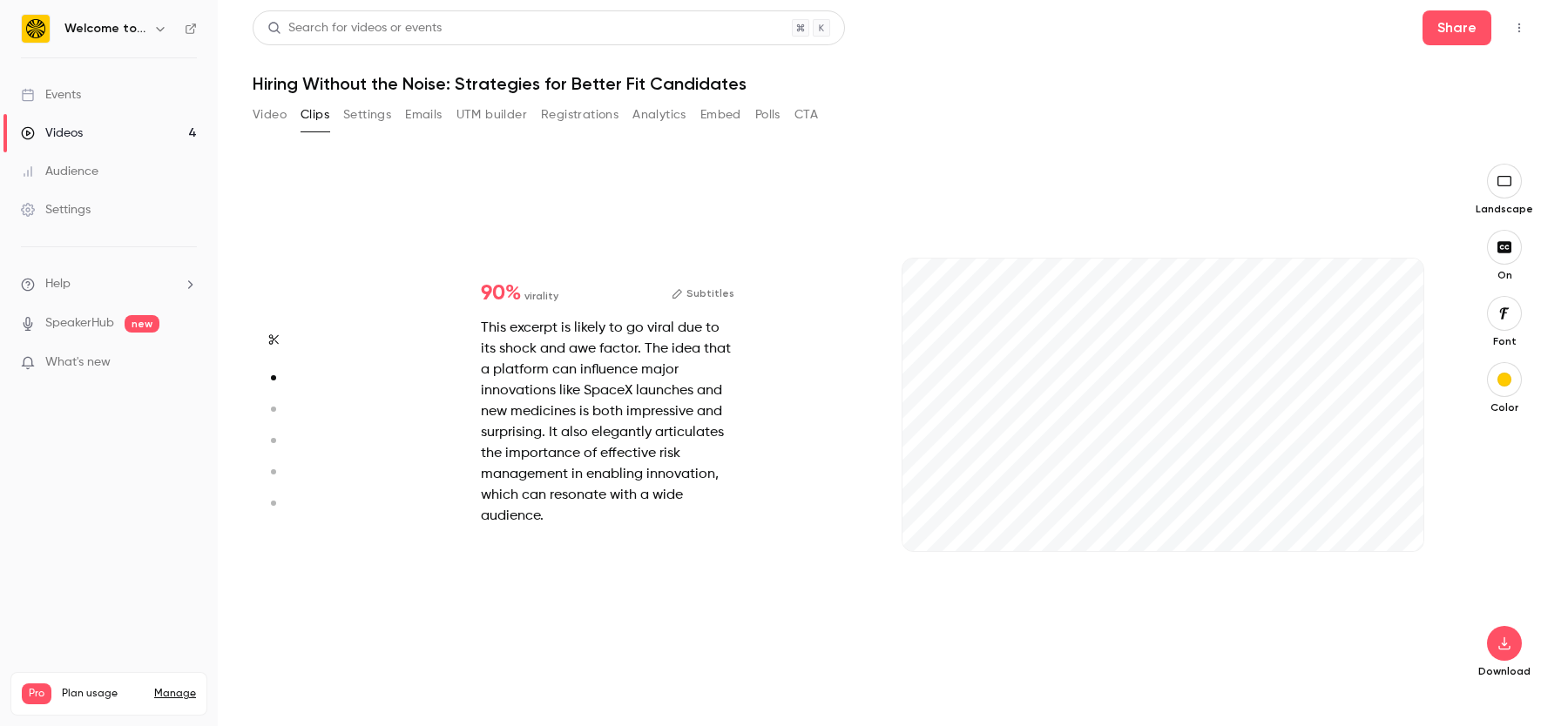
type input "***"
click at [269, 347] on button "button" at bounding box center [273, 340] width 28 height 28
type input "***"
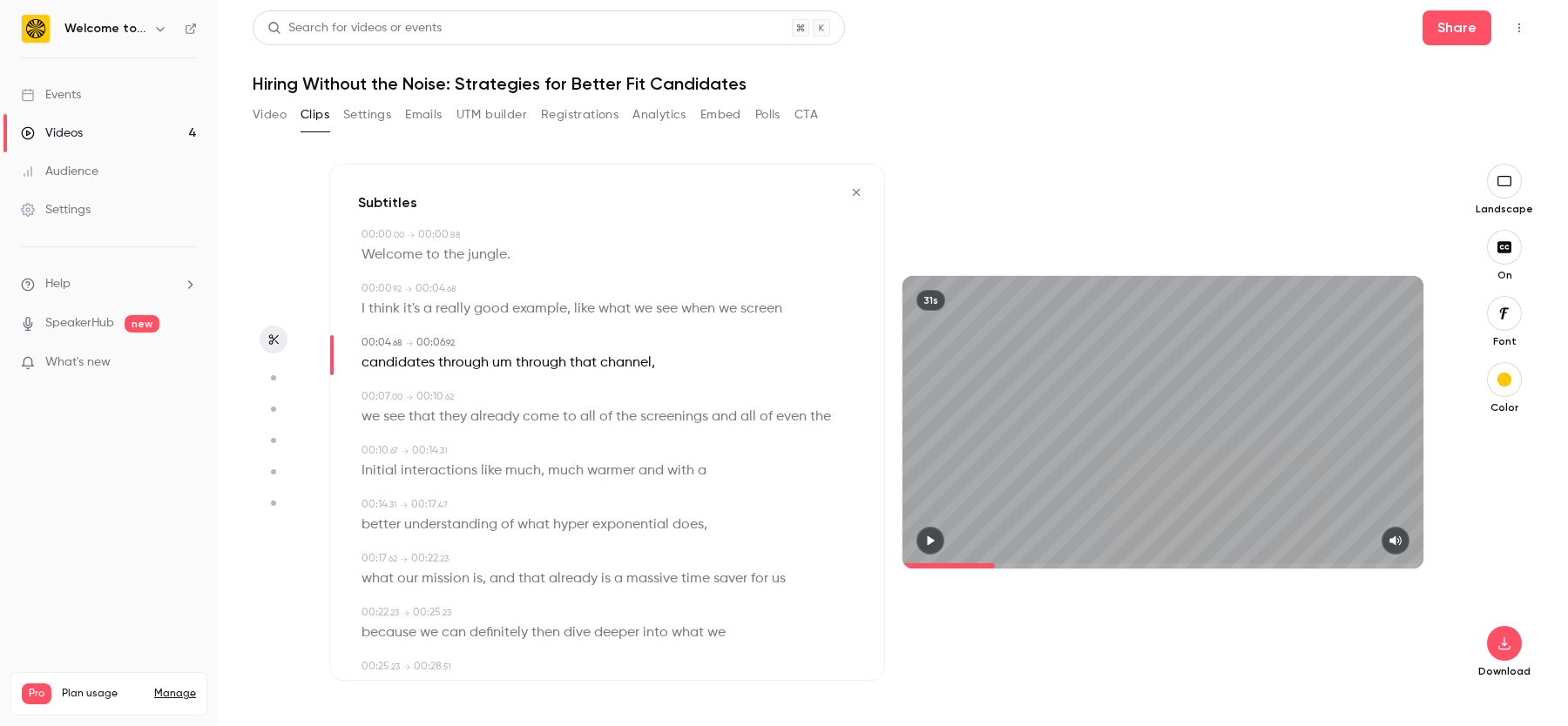
type input "*"
click at [376, 240] on div "00:00 . 00" at bounding box center [382, 234] width 42 height 15
click at [382, 252] on span "Welcome" at bounding box center [392, 255] width 61 height 24
click at [366, 291] on icon "button" at bounding box center [369, 286] width 13 height 13
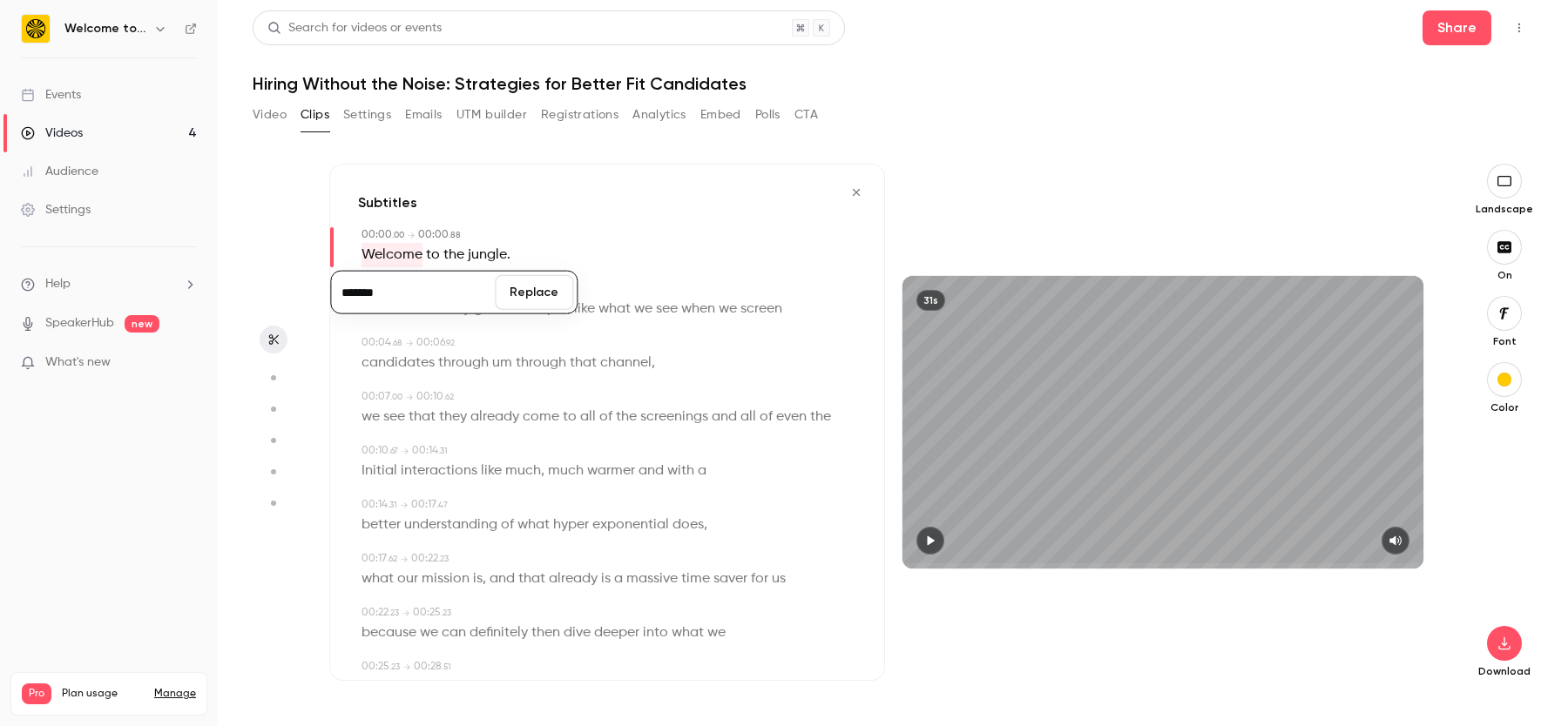
click at [591, 428] on span "all" at bounding box center [588, 417] width 15 height 24
type input "*"
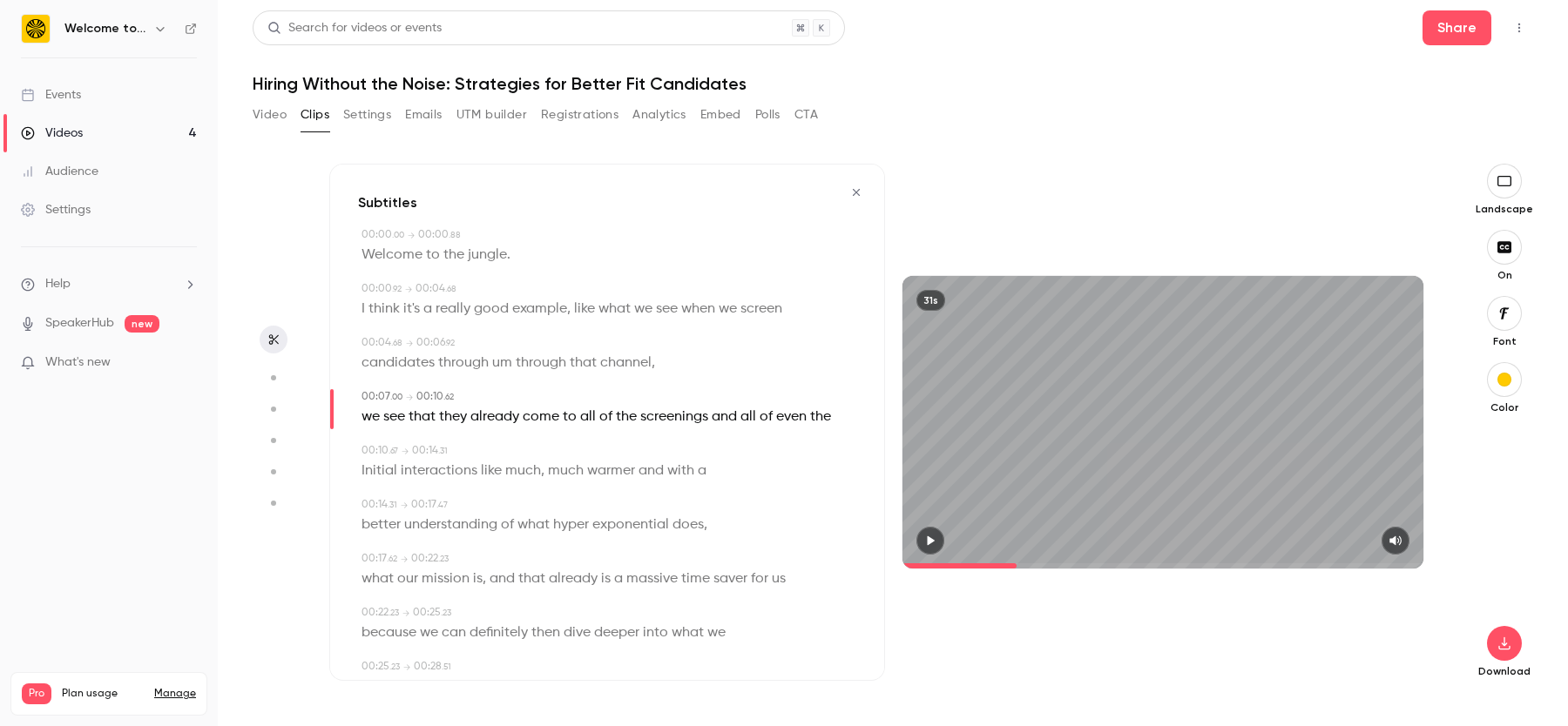
click at [1060, 143] on div "Subtitles 00:00 . 00 → 00:00 . 88 Welcome to the jungle . 00:00 . 92 → 00:04 . …" at bounding box center [892, 431] width 1281 height 590
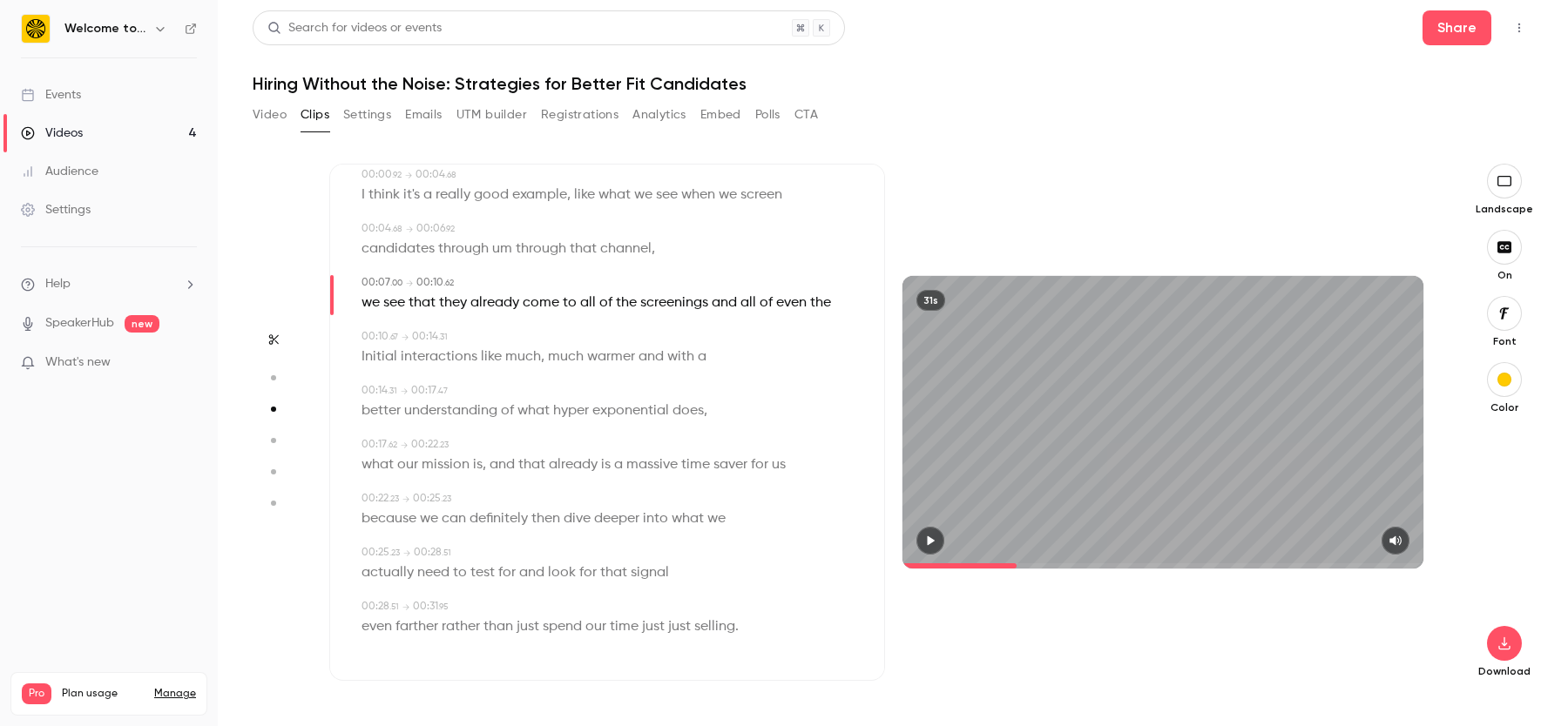
type input "*"
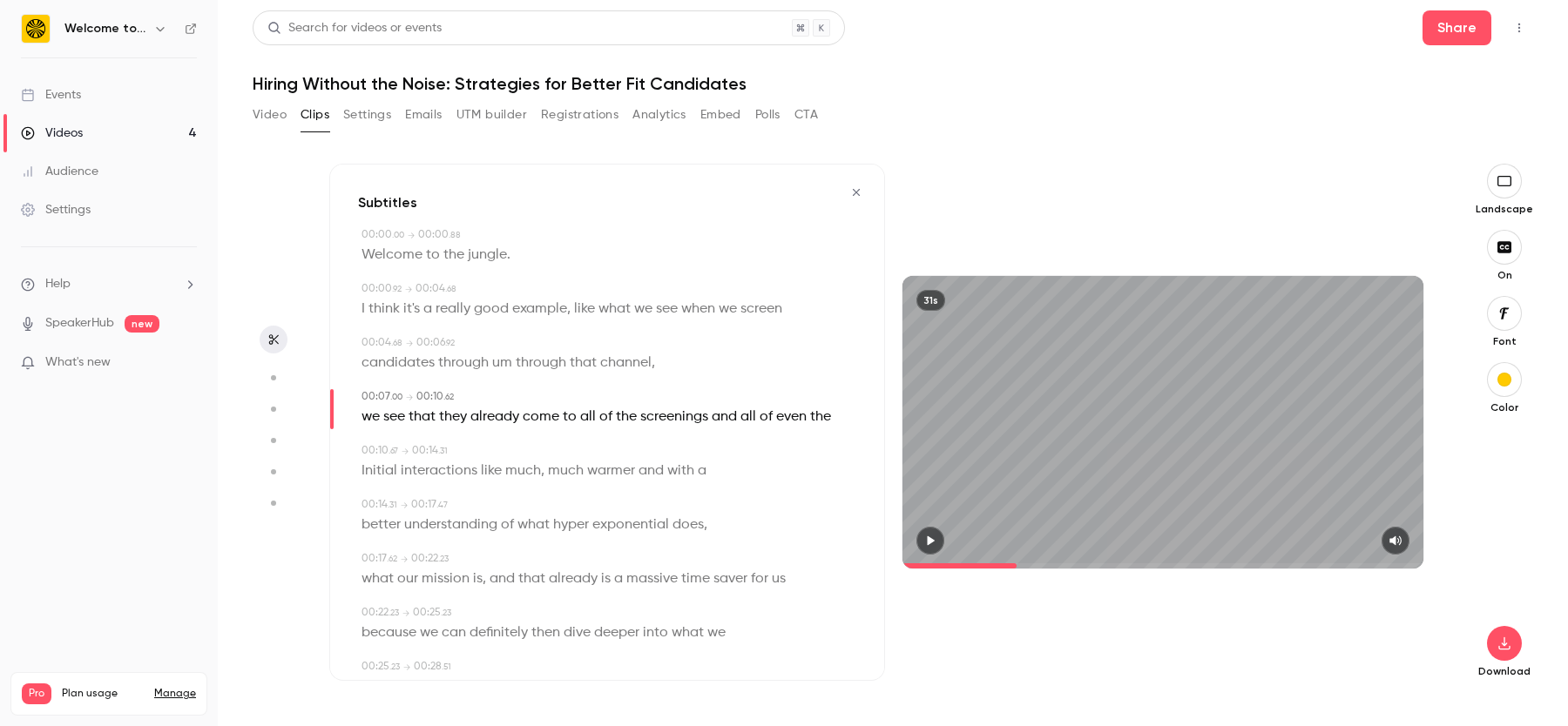
click at [267, 337] on icon "button" at bounding box center [273, 340] width 14 height 13
click at [850, 190] on button "button" at bounding box center [856, 192] width 28 height 28
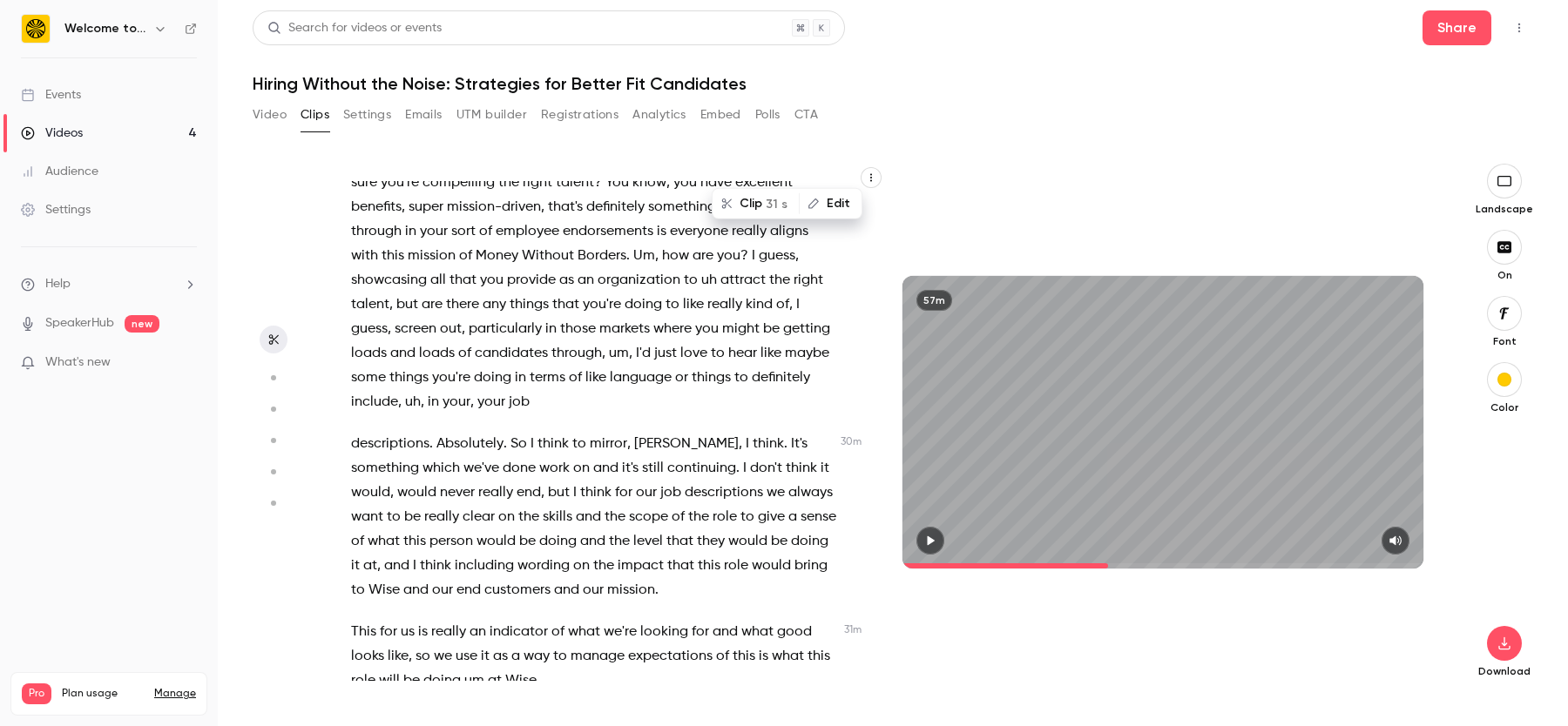
scroll to position [12004, 0]
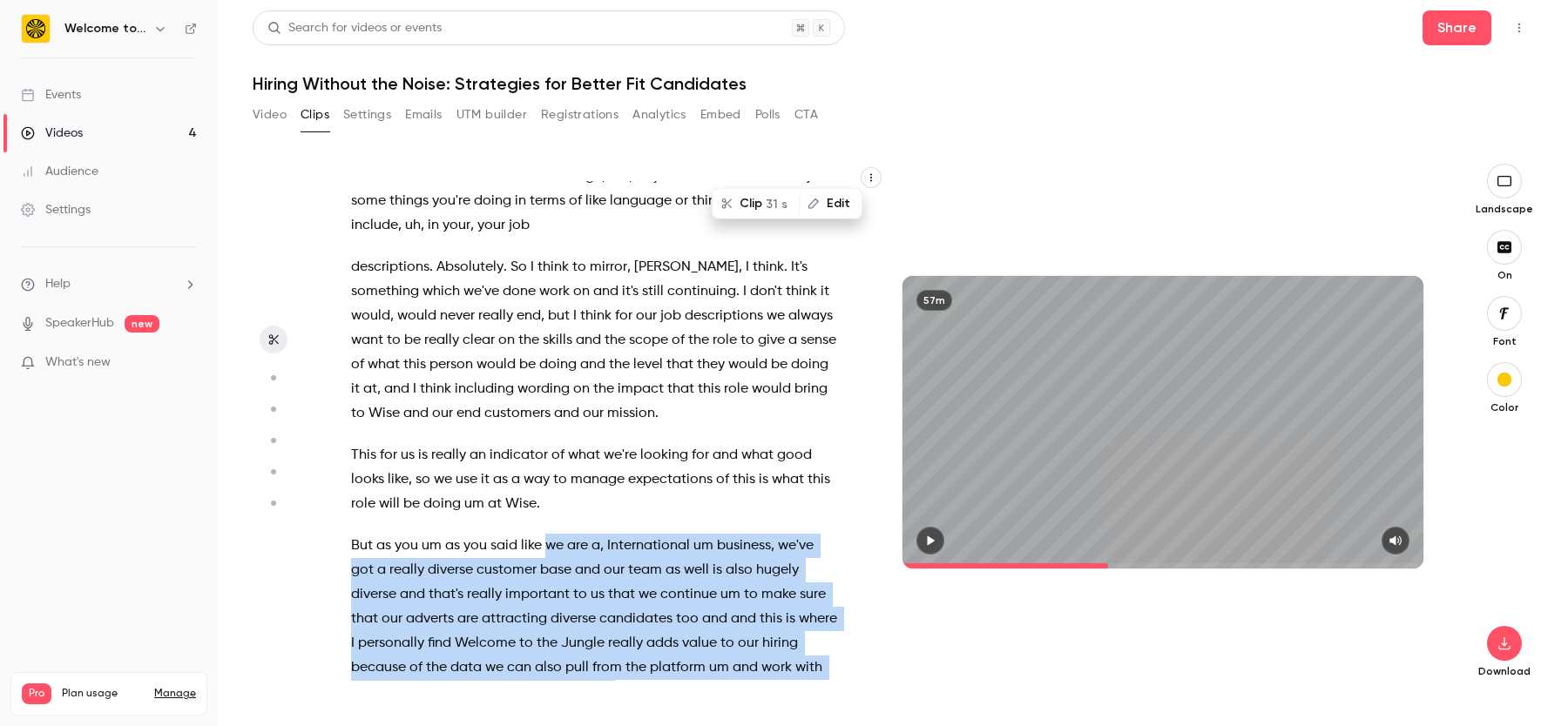
drag, startPoint x: 545, startPoint y: 352, endPoint x: 640, endPoint y: 496, distance: 172.5
click at [640, 534] on p "But as you um as you said like we are a , International um business , we've got…" at bounding box center [594, 619] width 486 height 170
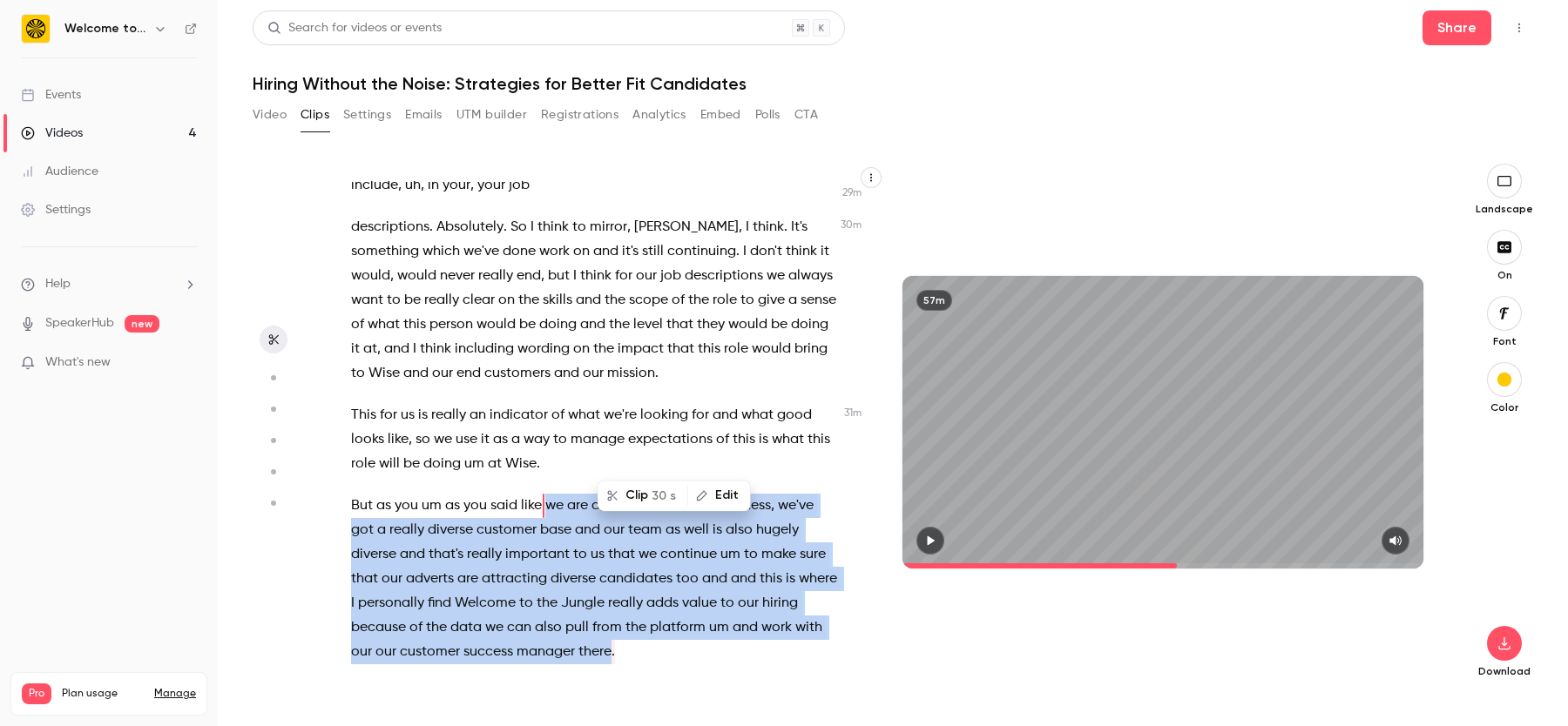
scroll to position [12062, 0]
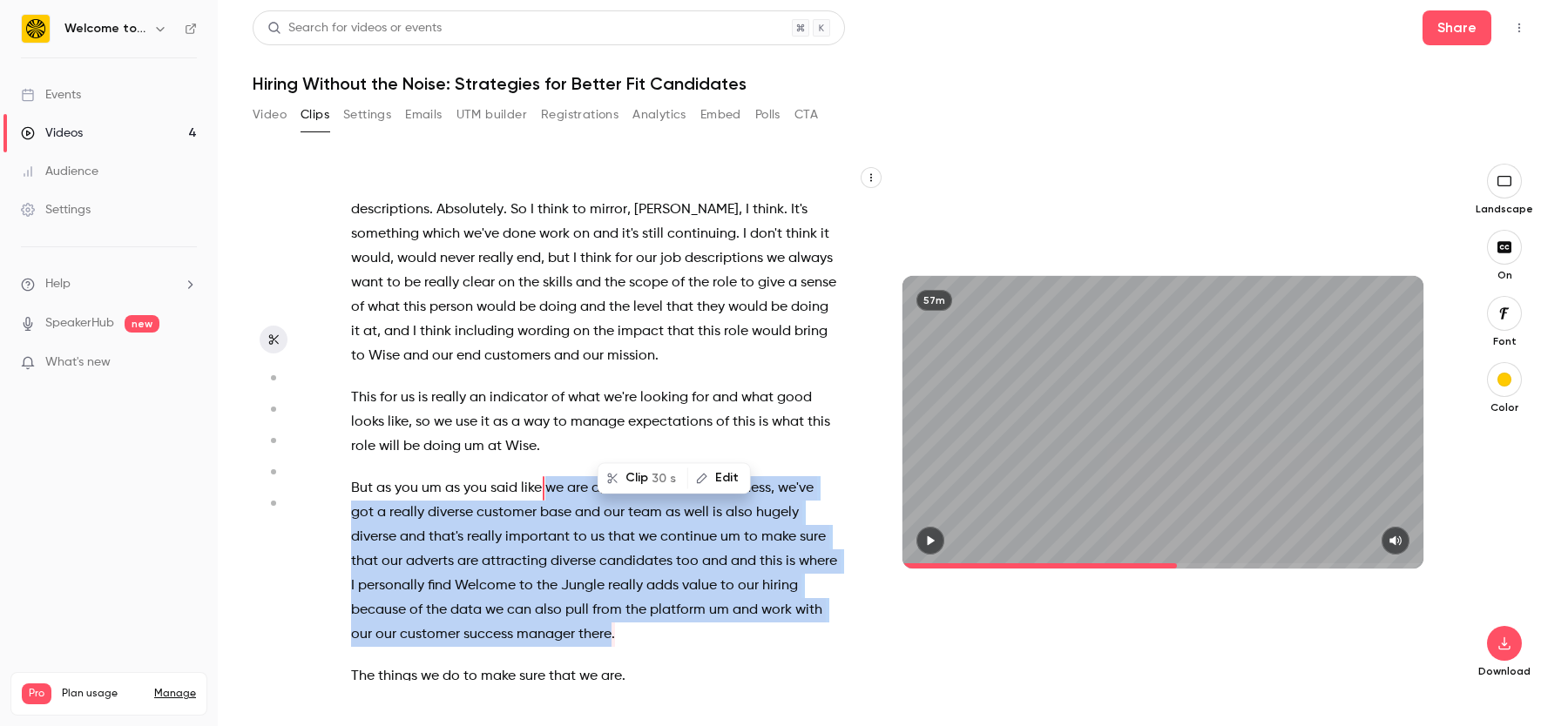
click at [704, 472] on icon "button" at bounding box center [702, 478] width 13 height 13
click at [652, 469] on span "30 s" at bounding box center [663, 478] width 24 height 18
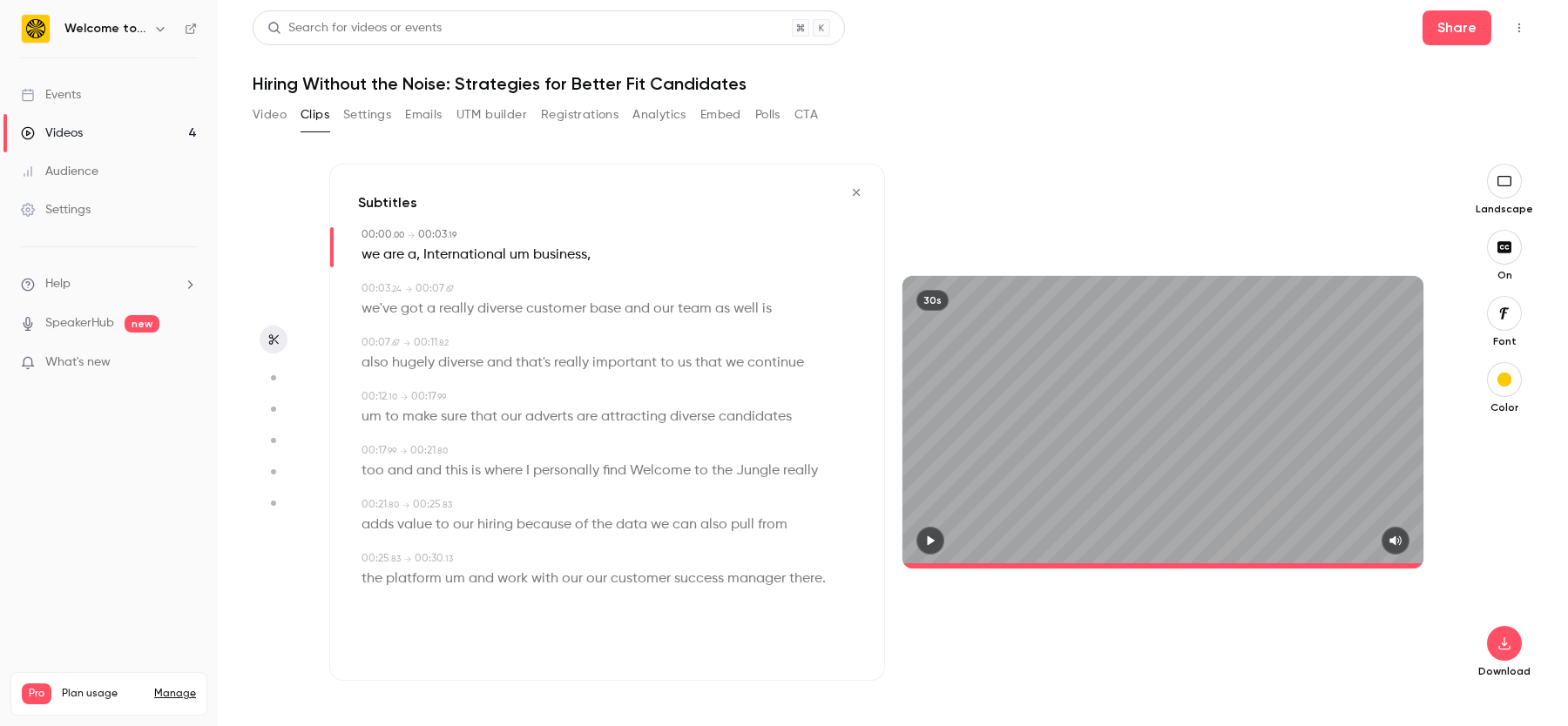
type input "*"
click at [374, 256] on span "we" at bounding box center [370, 255] width 18 height 24
click at [357, 285] on button "Edit" at bounding box center [365, 286] width 60 height 28
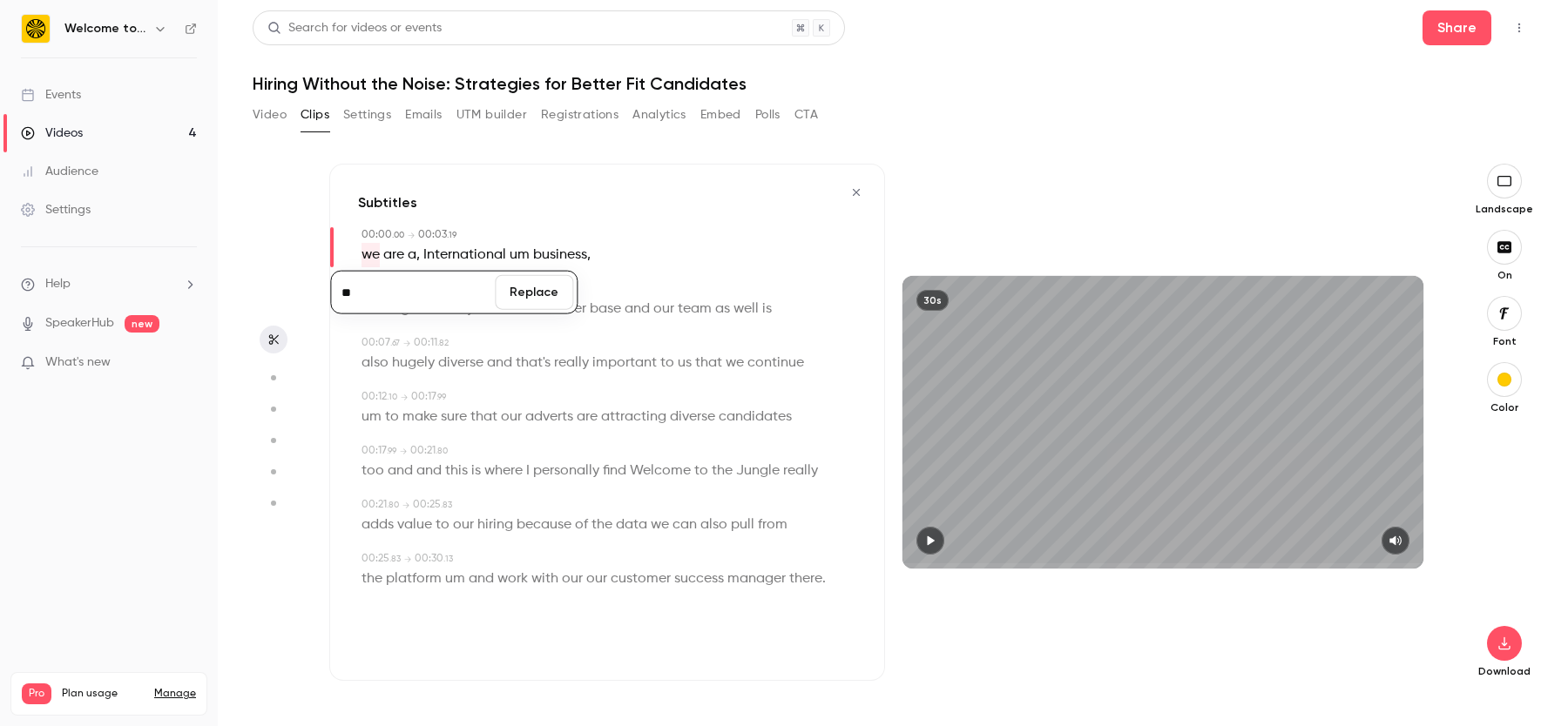
type input "**"
click at [526, 287] on button "Replace" at bounding box center [533, 292] width 78 height 35
click at [427, 258] on span "International" at bounding box center [468, 255] width 83 height 24
click at [413, 259] on span "a" at bounding box center [415, 255] width 9 height 24
click at [412, 279] on button "Edit" at bounding box center [409, 286] width 60 height 28
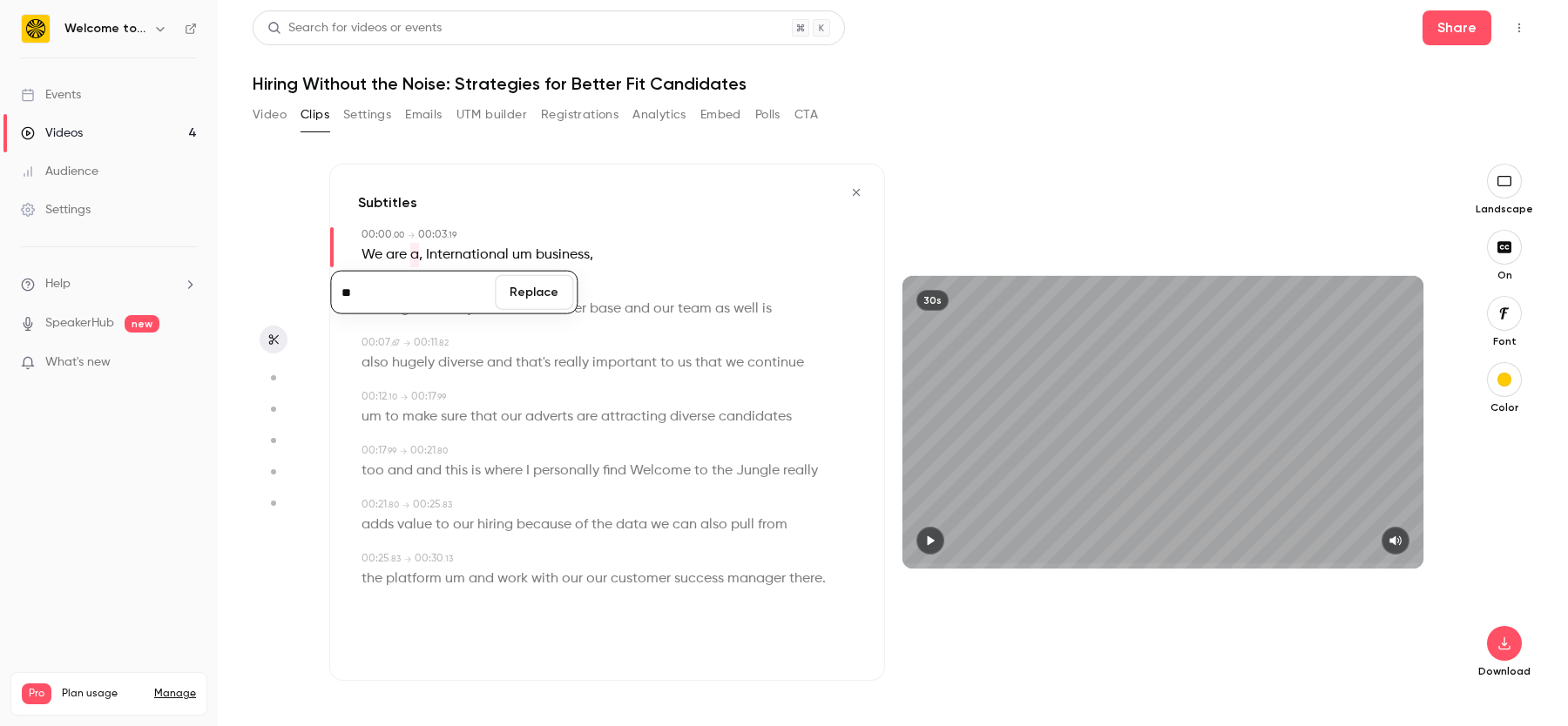
type input "**"
click at [515, 297] on button "Replace" at bounding box center [533, 292] width 78 height 35
click at [432, 254] on span at bounding box center [433, 255] width 4 height 14
click at [427, 259] on span "," at bounding box center [429, 255] width 4 height 24
click at [443, 257] on span "International" at bounding box center [475, 255] width 83 height 24
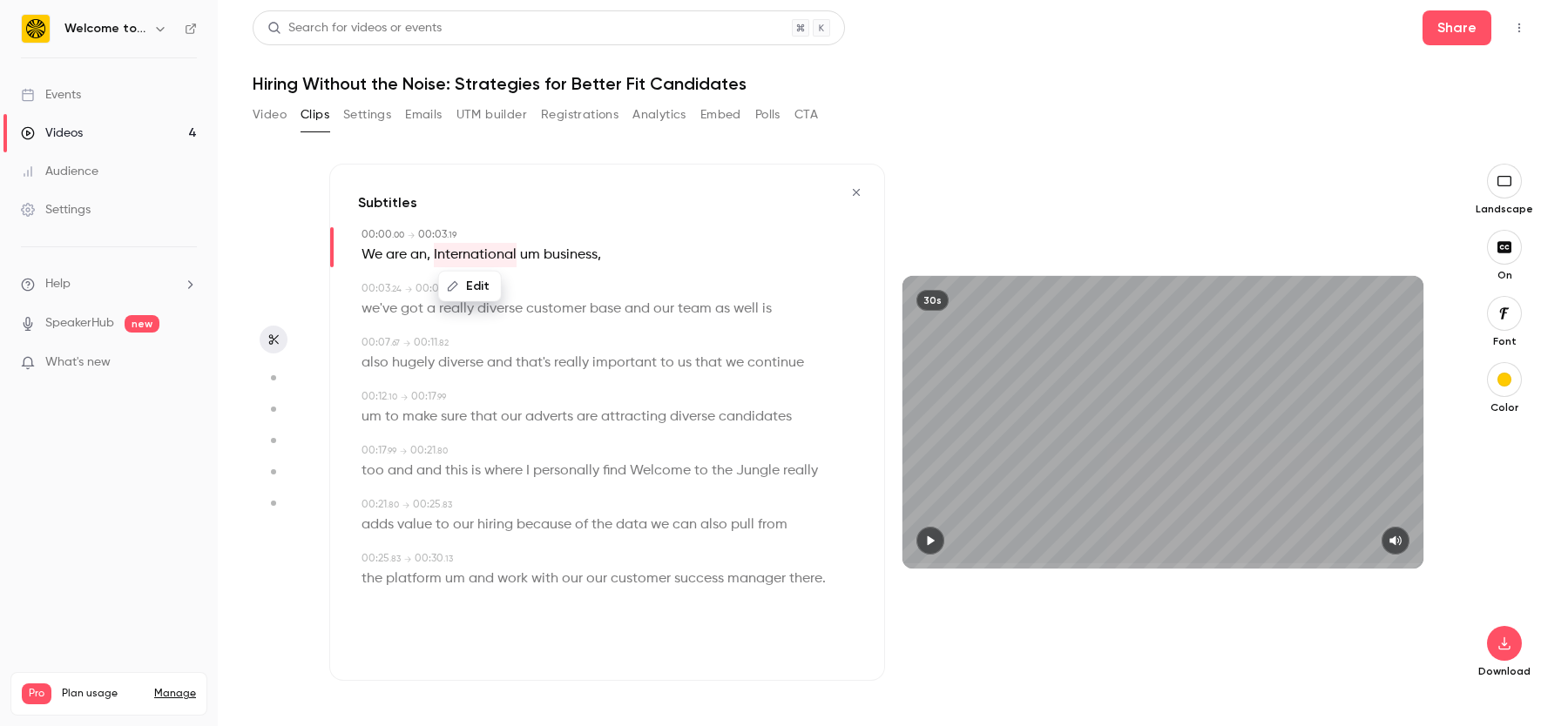
click at [466, 279] on button "Edit" at bounding box center [469, 286] width 60 height 28
click at [369, 299] on input "**********" at bounding box center [436, 292] width 157 height 35
drag, startPoint x: 373, startPoint y: 295, endPoint x: 353, endPoint y: 295, distance: 20.0
click at [354, 295] on div "**********" at bounding box center [478, 293] width 248 height 43
click at [458, 246] on span "International" at bounding box center [475, 255] width 83 height 24
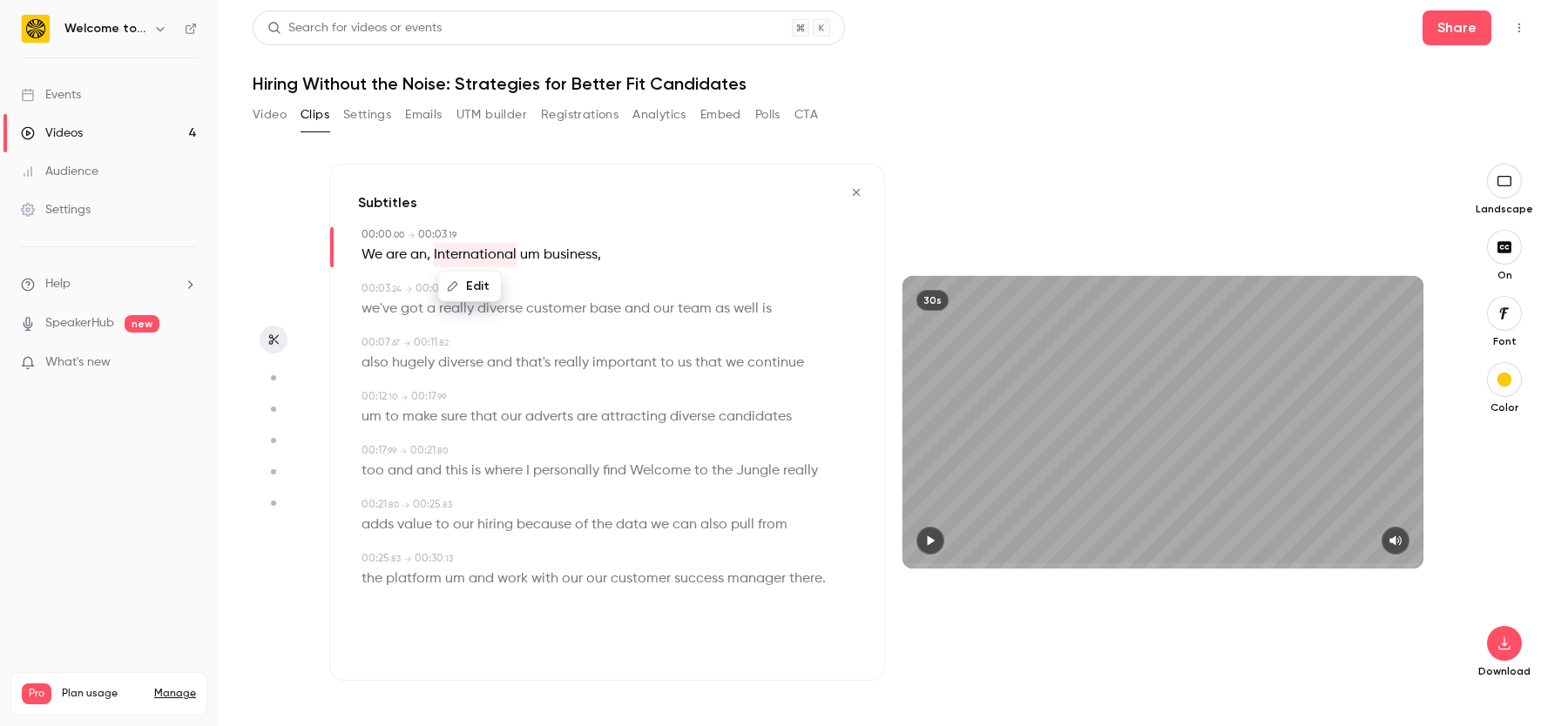
click at [458, 286] on icon "button" at bounding box center [453, 286] width 13 height 13
type input "**********"
drag, startPoint x: 433, startPoint y: 255, endPoint x: 571, endPoint y: 255, distance: 138.0
click at [571, 255] on p "We are an , International um business ," at bounding box center [481, 255] width 240 height 24
click at [562, 277] on button "Edit" at bounding box center [565, 286] width 60 height 28
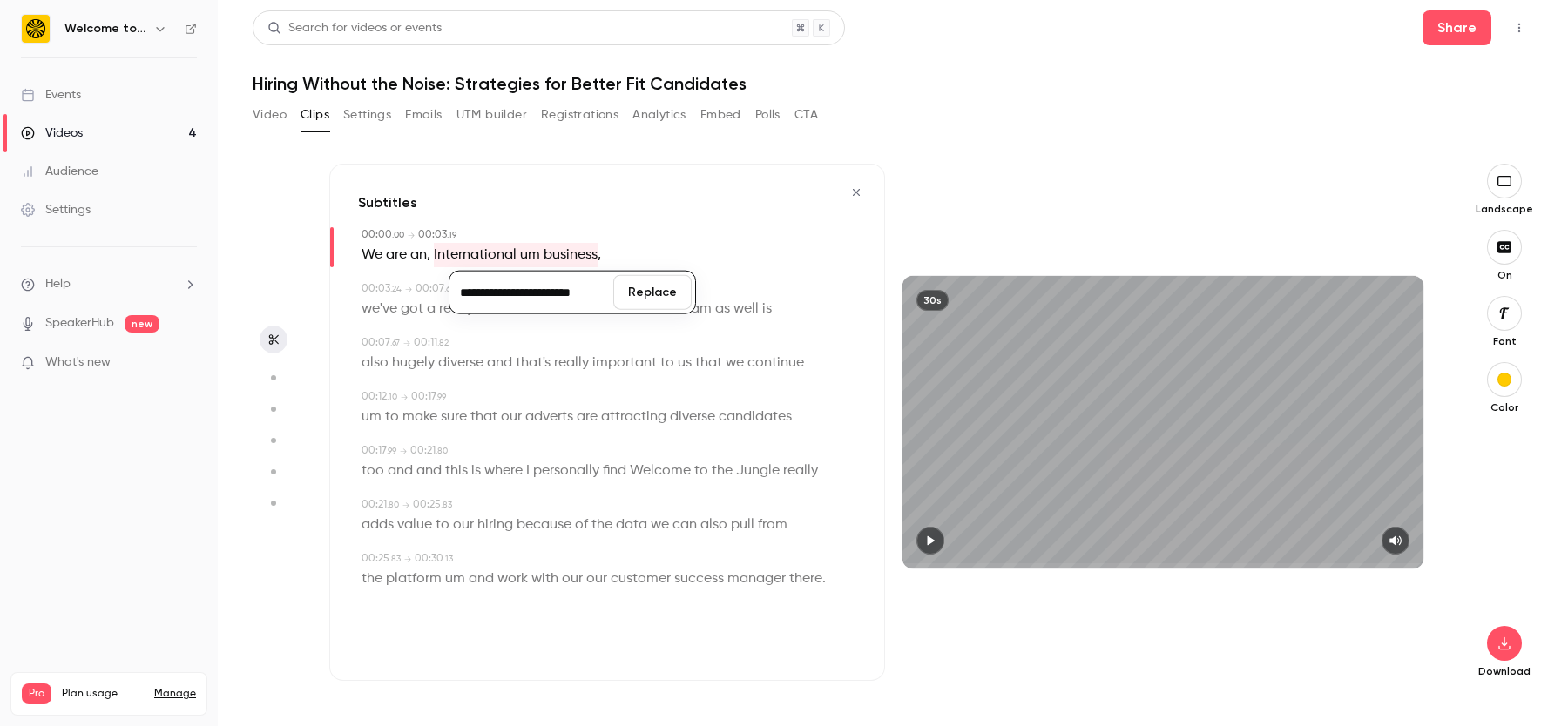
click at [538, 295] on input "**********" at bounding box center [532, 292] width 157 height 35
drag, startPoint x: 369, startPoint y: 256, endPoint x: 597, endPoint y: 252, distance: 228.0
click at [597, 252] on p "We are an , International um business ," at bounding box center [481, 255] width 240 height 24
click at [577, 282] on button "Edit" at bounding box center [565, 286] width 60 height 28
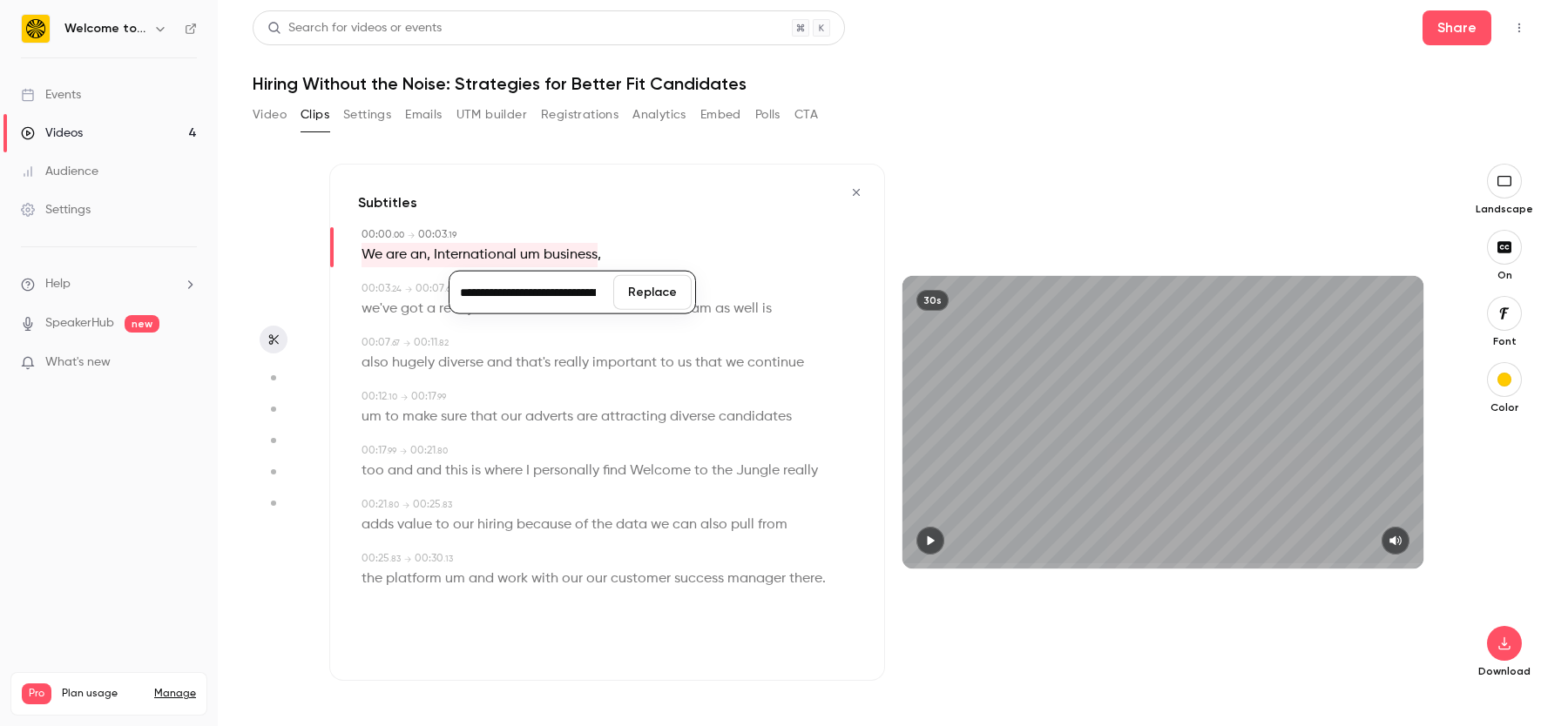
drag, startPoint x: 521, startPoint y: 295, endPoint x: 546, endPoint y: 295, distance: 25.0
click at [521, 295] on input "**********" at bounding box center [532, 292] width 157 height 35
type input "**********"
drag, startPoint x: 524, startPoint y: 288, endPoint x: 652, endPoint y: 286, distance: 128.0
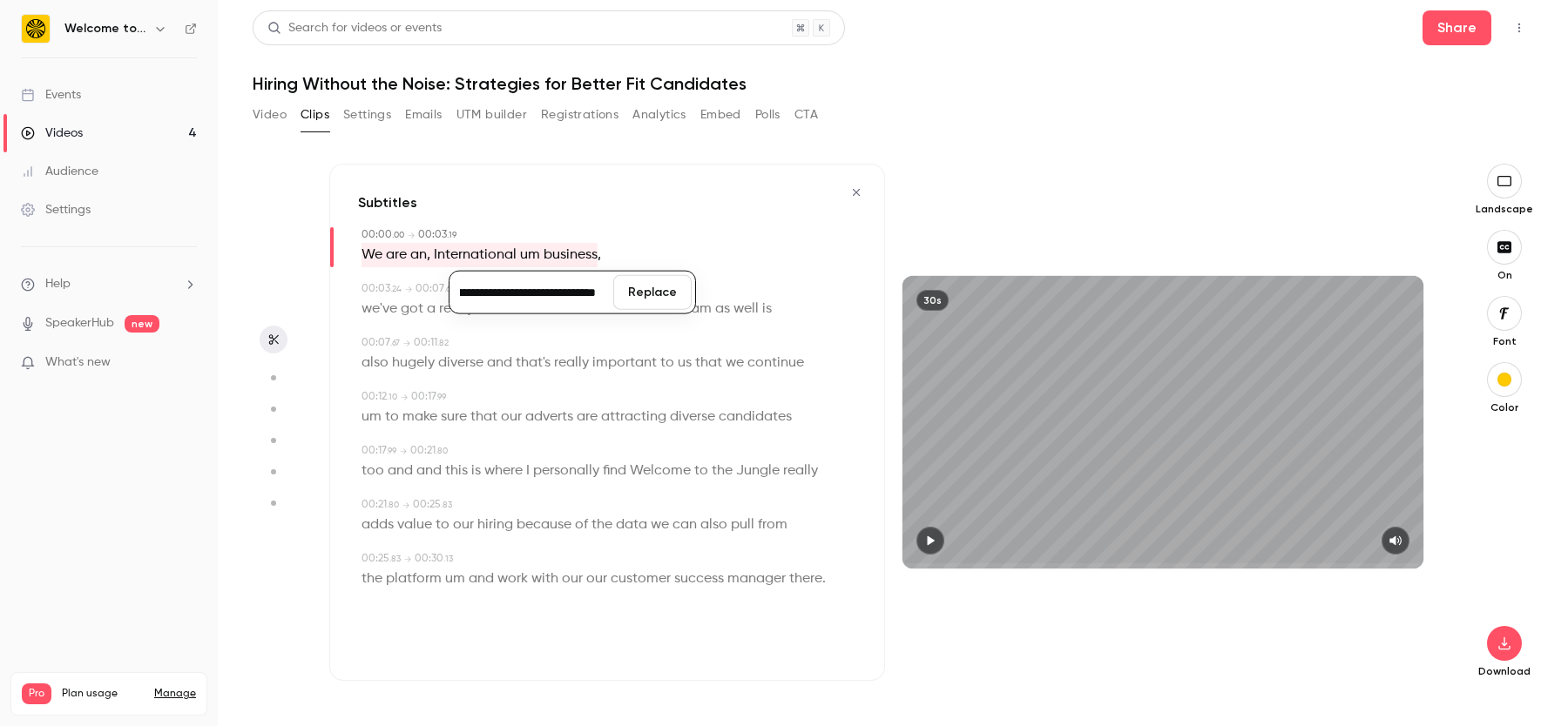
click at [652, 286] on div "**********" at bounding box center [572, 293] width 248 height 43
click at [529, 263] on span "um" at bounding box center [530, 255] width 20 height 24
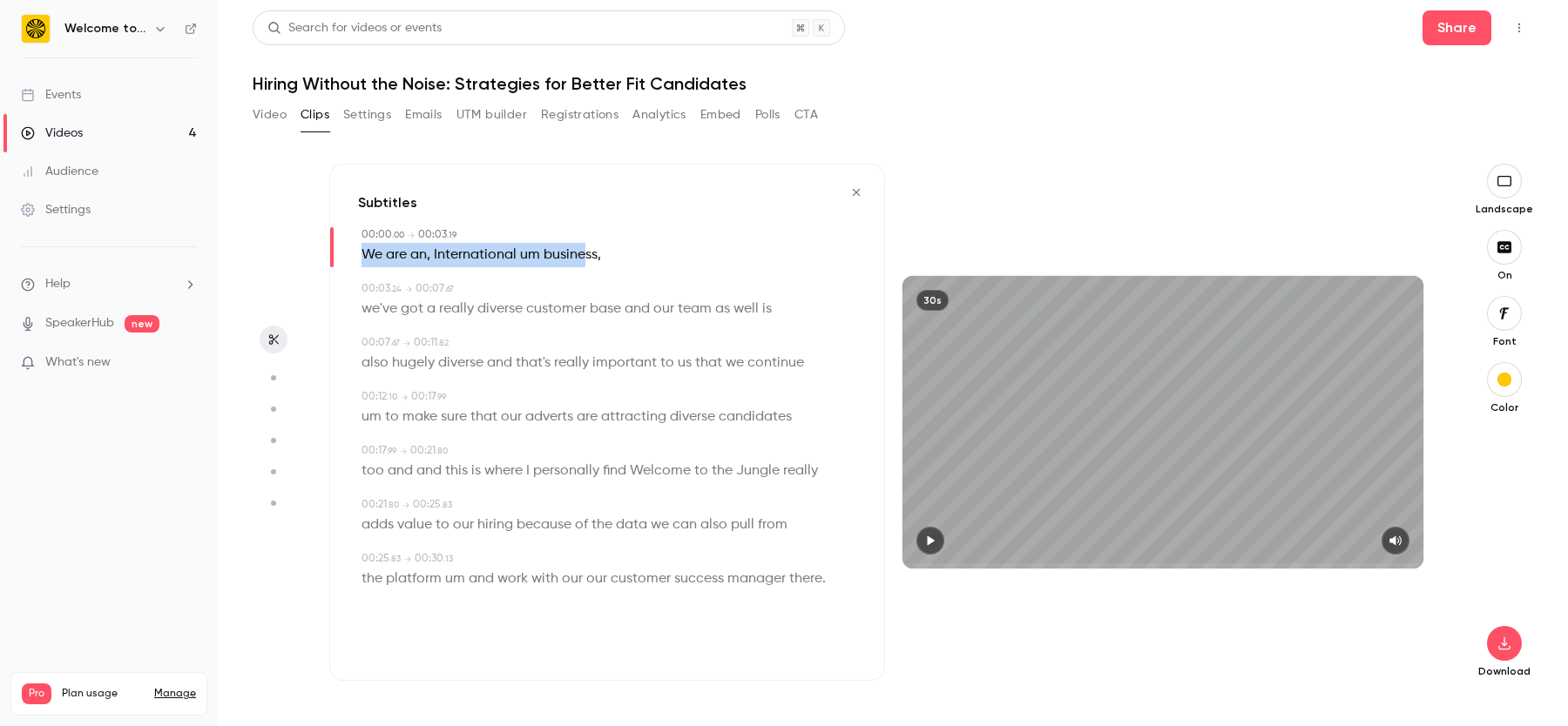
drag, startPoint x: 359, startPoint y: 256, endPoint x: 586, endPoint y: 252, distance: 227.0
click at [586, 252] on div "00:00 . 00 → 00:03 . 19 We are an , International um business ," at bounding box center [606, 247] width 498 height 40
click at [576, 286] on button "Edit" at bounding box center [565, 286] width 60 height 28
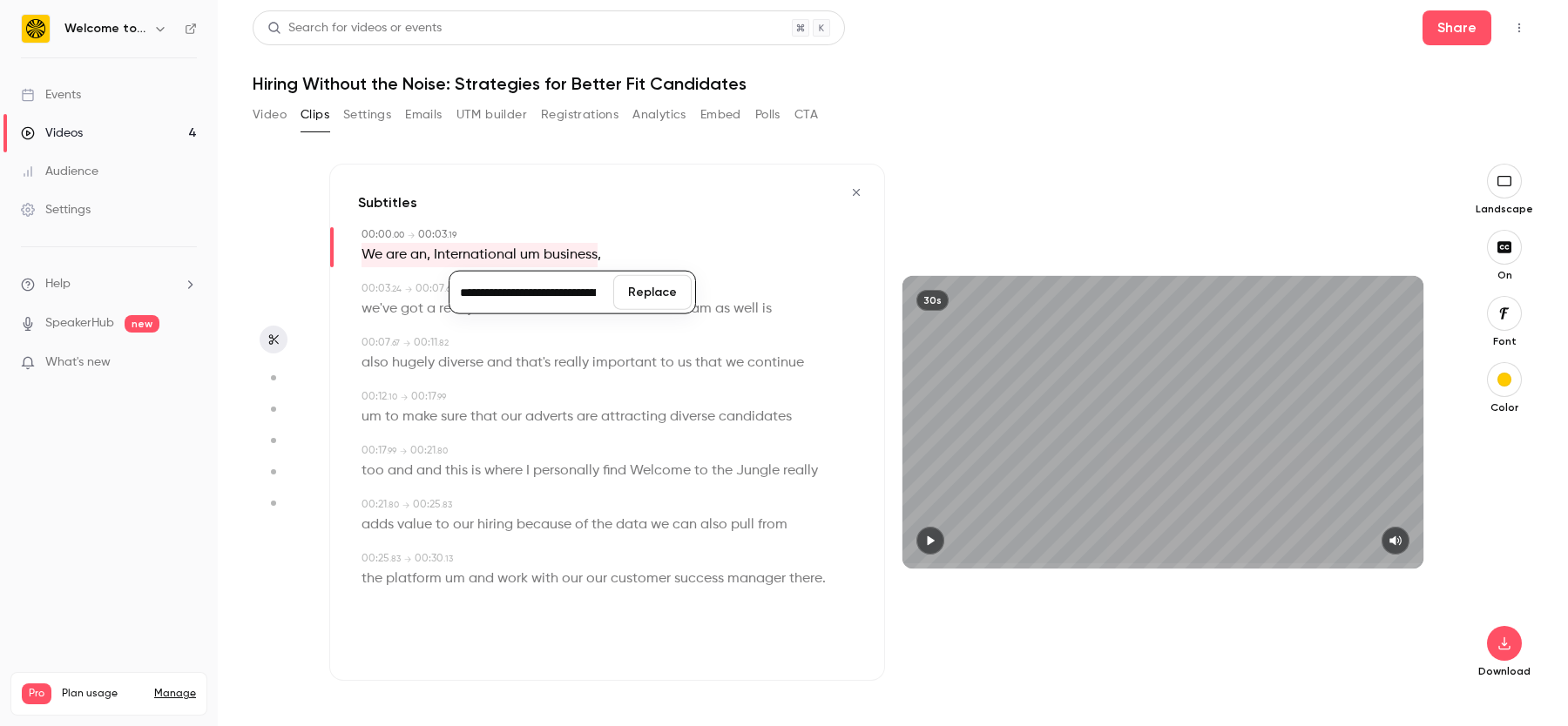
click at [520, 292] on input "**********" at bounding box center [532, 292] width 157 height 35
click at [546, 298] on input "**********" at bounding box center [532, 292] width 157 height 35
type input "**********"
click at [660, 295] on button "Replace" at bounding box center [652, 292] width 78 height 35
click at [526, 257] on span "We are an international um business" at bounding box center [478, 255] width 232 height 24
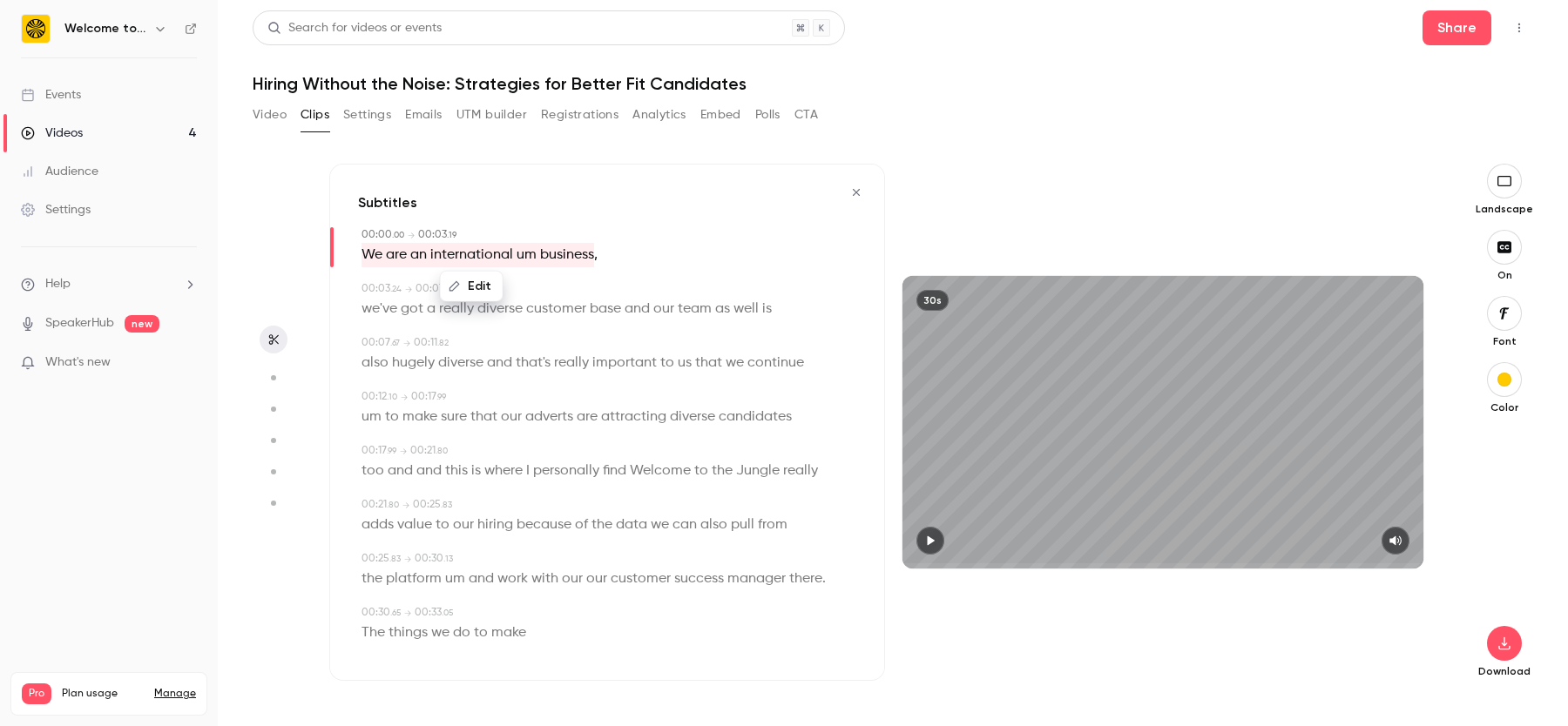
click at [488, 277] on button "Edit" at bounding box center [471, 286] width 60 height 28
drag, startPoint x: 491, startPoint y: 292, endPoint x: 507, endPoint y: 291, distance: 16.0
click at [507, 291] on input "**********" at bounding box center [438, 292] width 157 height 35
click at [448, 291] on input "**********" at bounding box center [438, 292] width 157 height 35
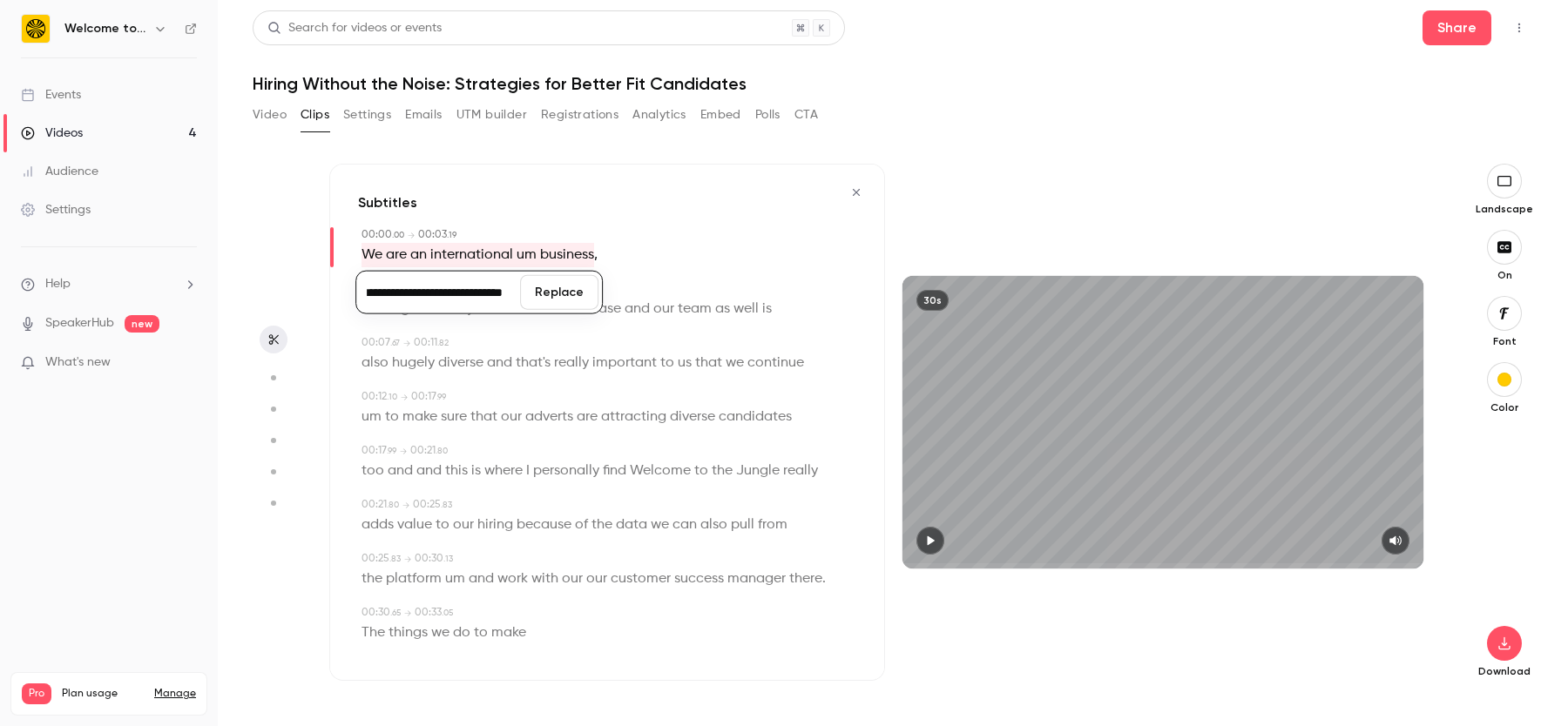
scroll to position [0, 46]
type input "**********"
click at [559, 298] on button "Replace" at bounding box center [559, 292] width 78 height 35
click at [273, 564] on aside at bounding box center [273, 445] width 41 height 563
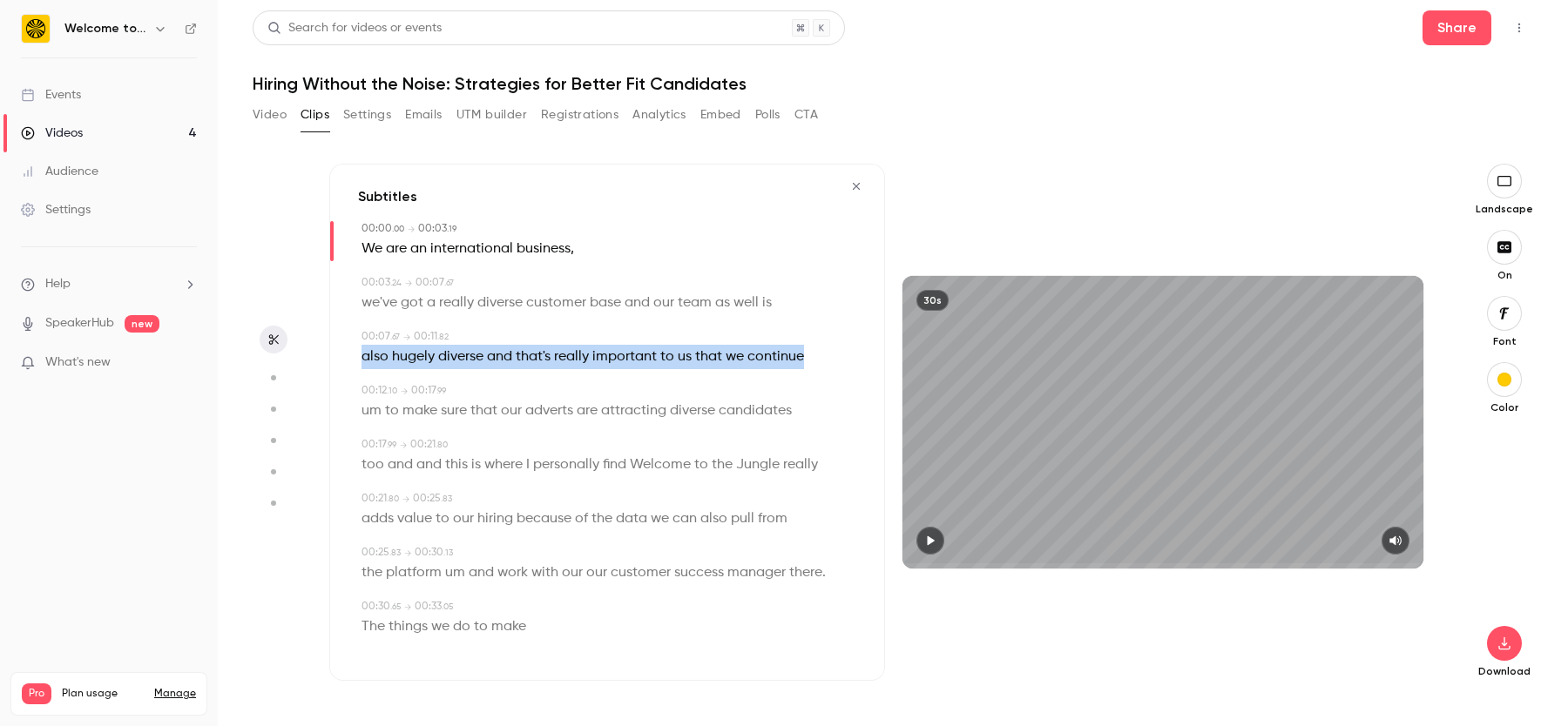
drag, startPoint x: 364, startPoint y: 355, endPoint x: 799, endPoint y: 365, distance: 435.1
click at [799, 365] on p "also hugely diverse and that's really important to us that we continue" at bounding box center [582, 357] width 442 height 24
type input "***"
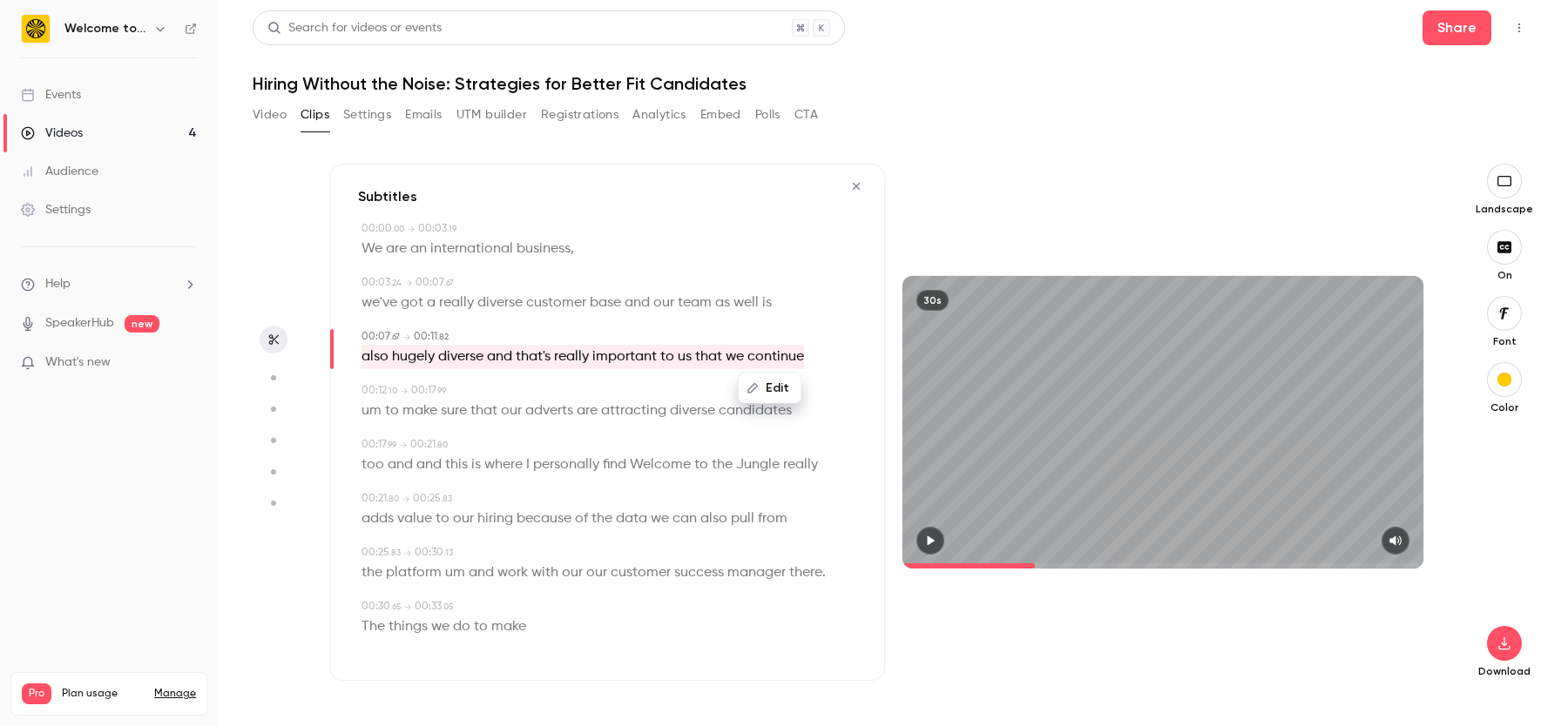
click at [769, 384] on button "Edit" at bounding box center [770, 388] width 60 height 28
click at [774, 398] on input "**********" at bounding box center [725, 395] width 157 height 35
drag, startPoint x: 768, startPoint y: 398, endPoint x: 739, endPoint y: 401, distance: 29.2
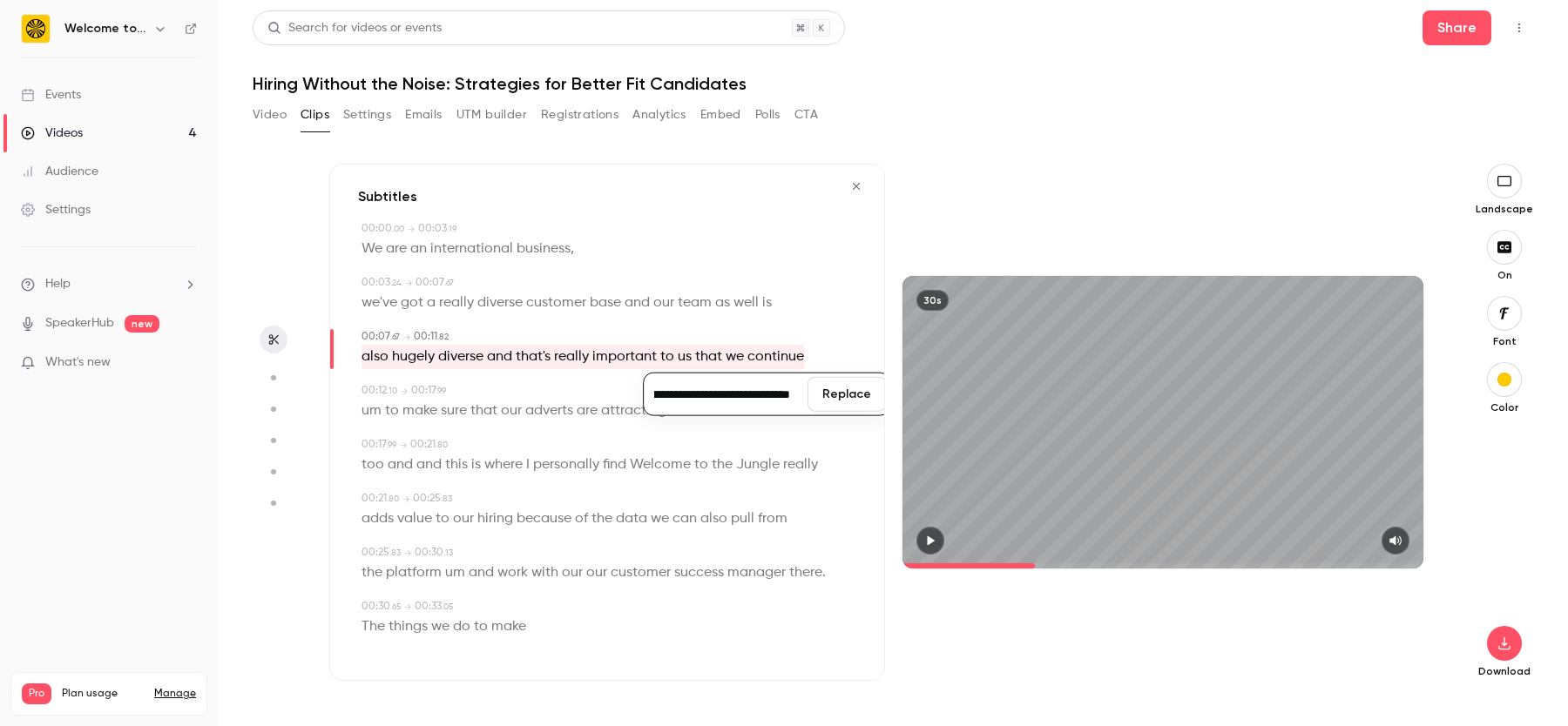
click at [739, 401] on input "**********" at bounding box center [725, 395] width 157 height 35
type input "**********"
click at [829, 399] on button "Replace" at bounding box center [846, 395] width 78 height 35
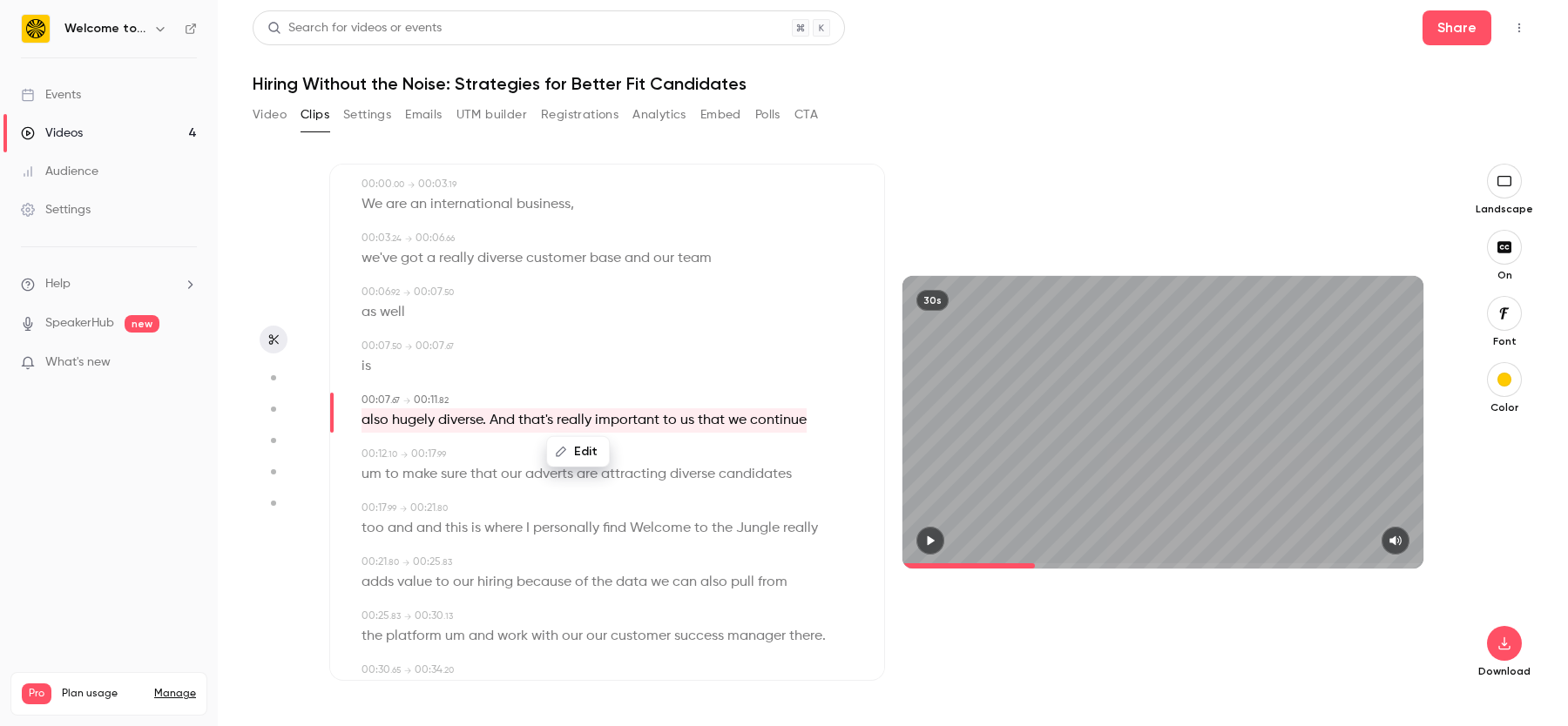
scroll to position [0, 0]
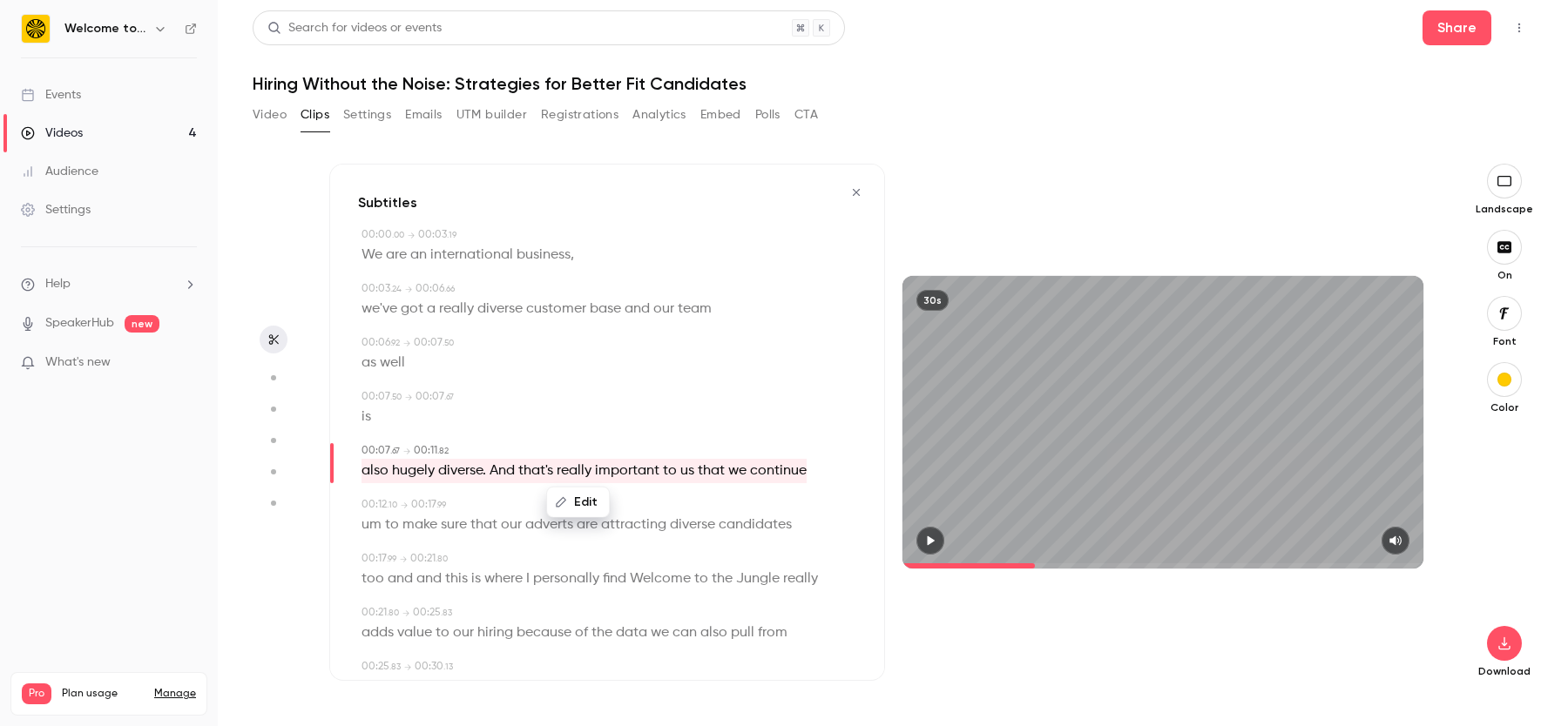
click at [368, 250] on span "We are an international business" at bounding box center [466, 255] width 209 height 24
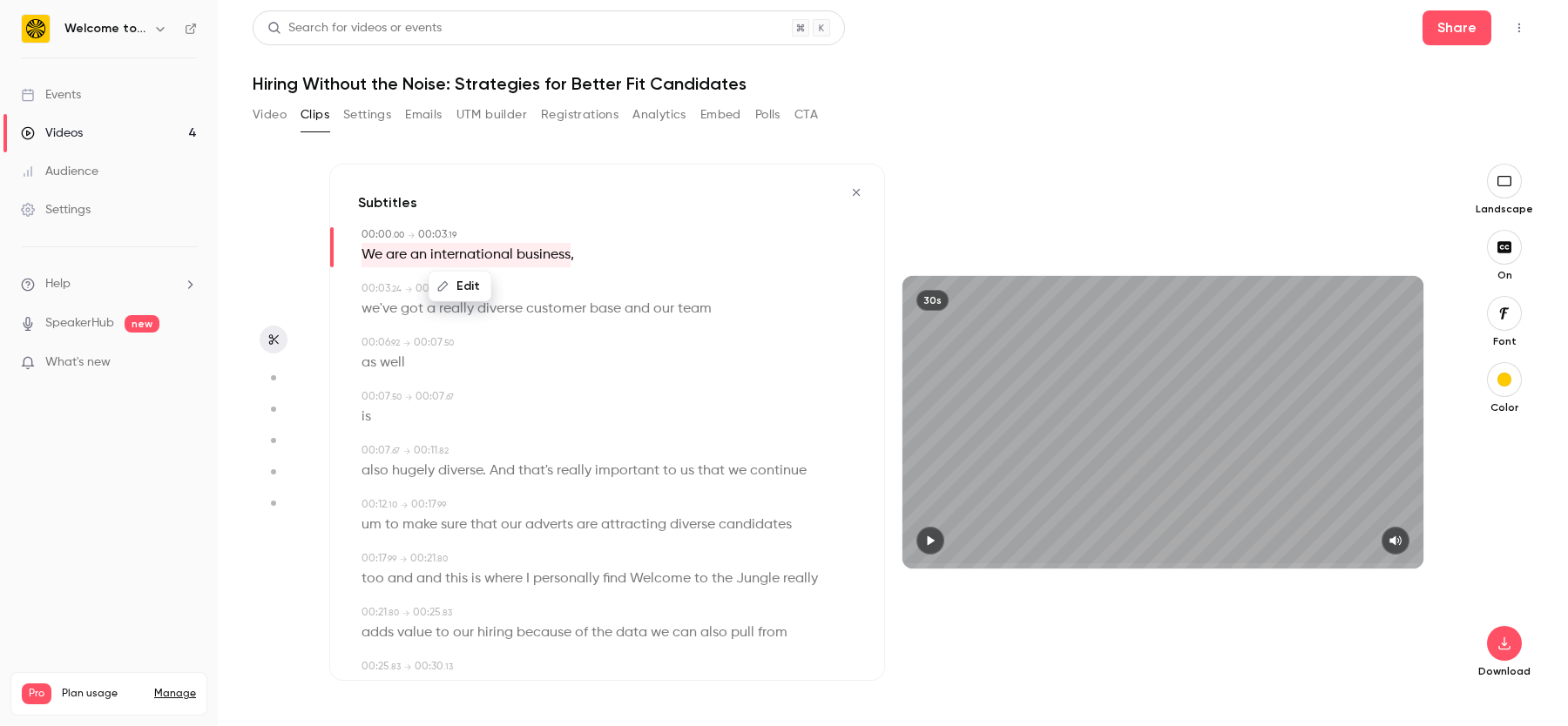
click at [1024, 521] on div "30s" at bounding box center [1163, 422] width 521 height 293
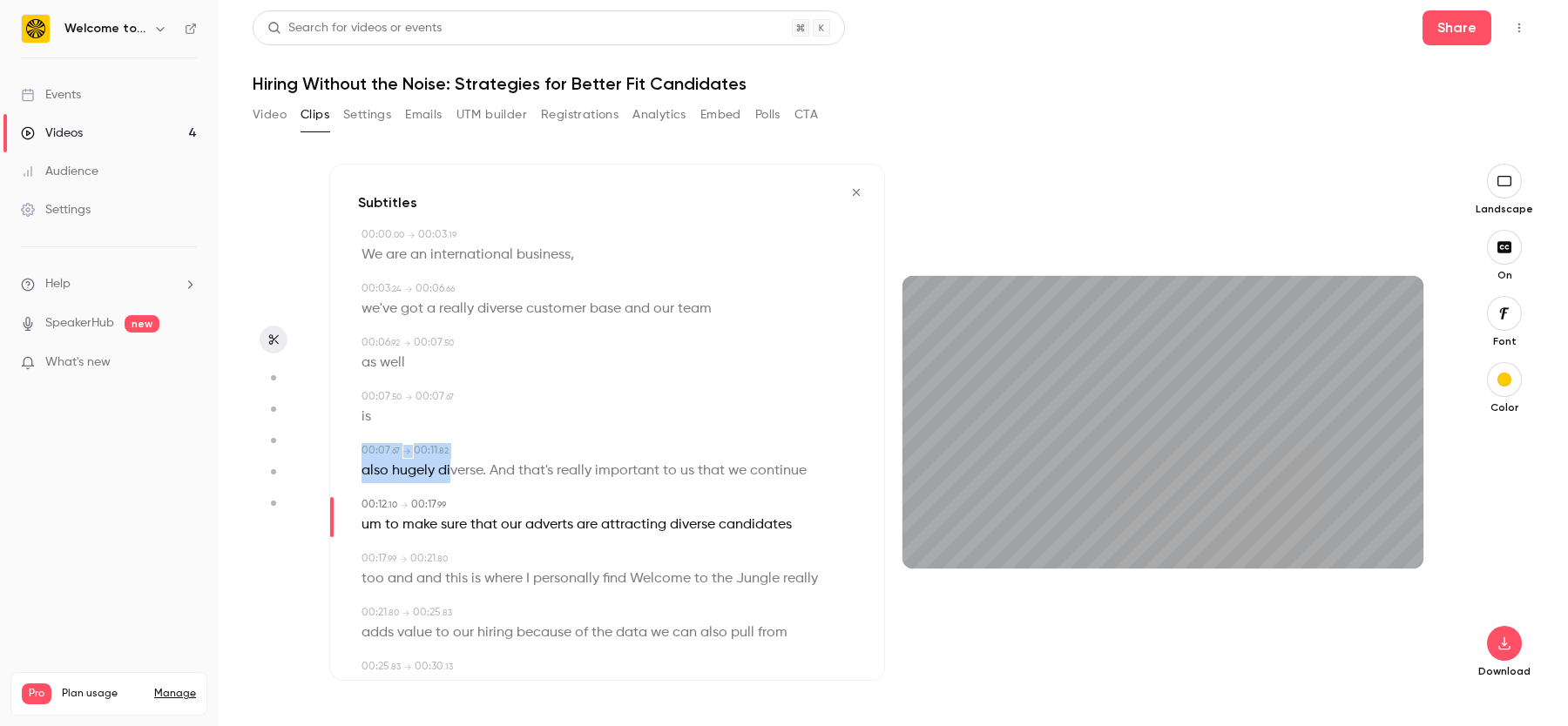
drag, startPoint x: 451, startPoint y: 468, endPoint x: 427, endPoint y: 417, distance: 56.4
click at [427, 415] on div "00:00 . 00 → 00:03 . 19 We are an international business , 00:03 . 24 → 00:06 .…" at bounding box center [606, 523] width 498 height 594
click at [583, 495] on button "Edit" at bounding box center [578, 502] width 60 height 28
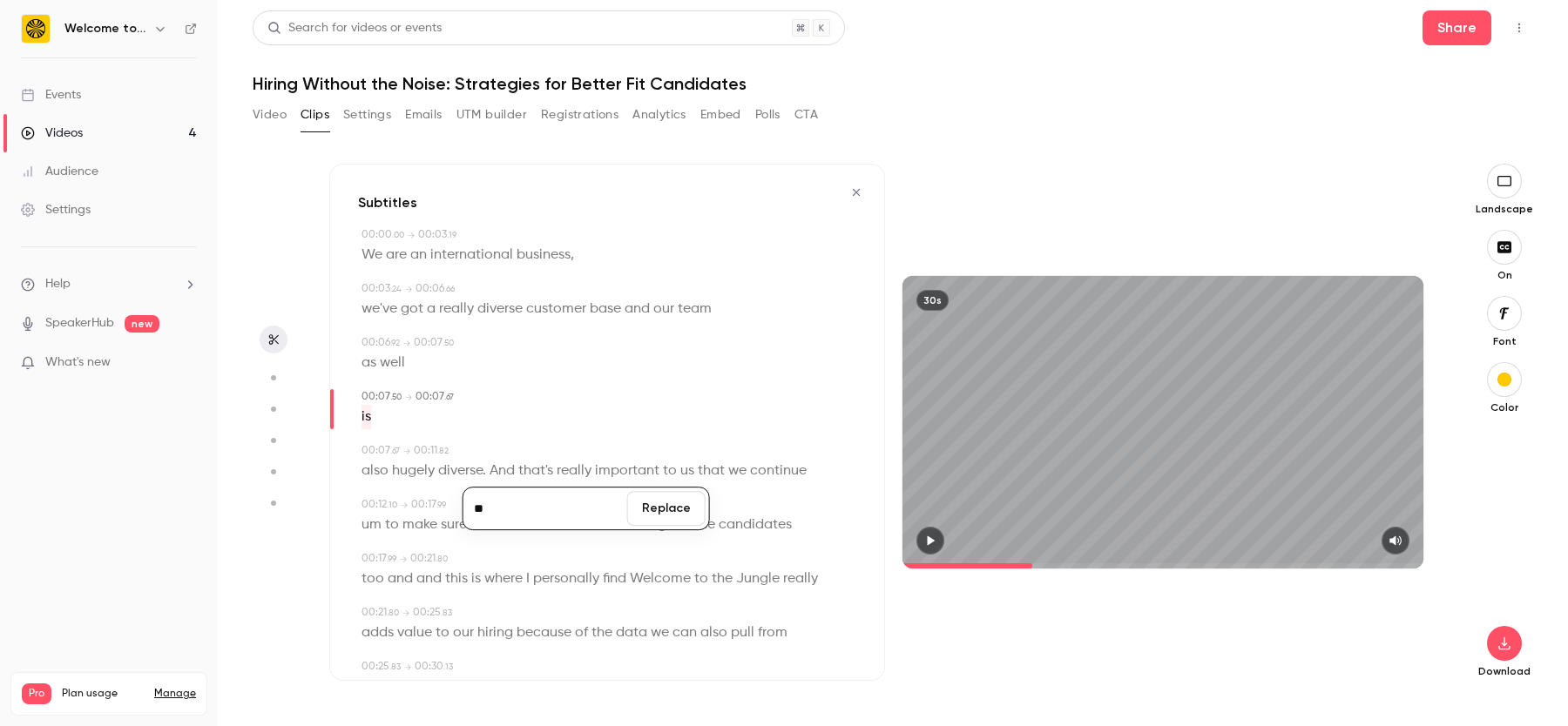
click at [535, 507] on input "**" at bounding box center [545, 508] width 157 height 35
click at [463, 471] on span "also hugely diverse. And that's really important to us that we continue" at bounding box center [584, 470] width 445 height 24
type input "***"
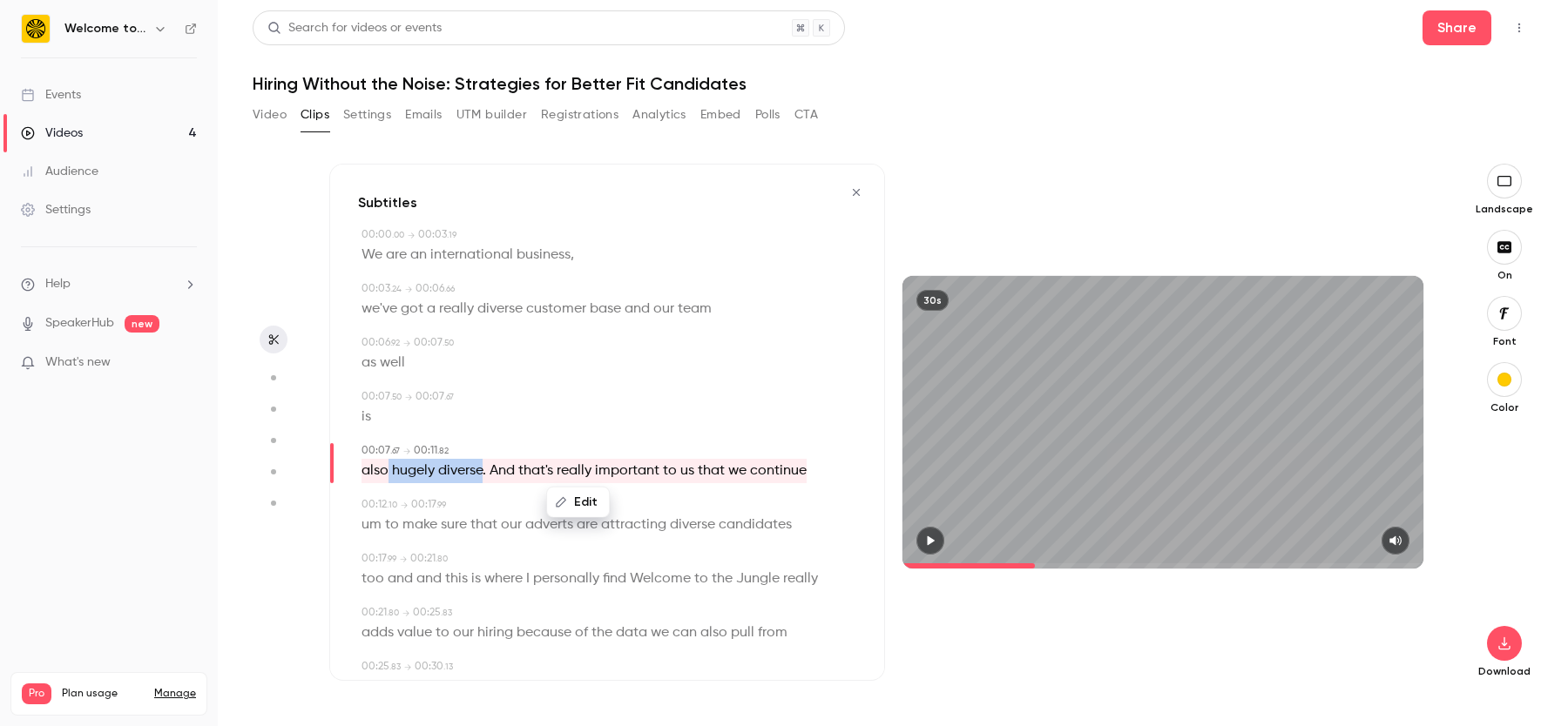
drag, startPoint x: 483, startPoint y: 470, endPoint x: 388, endPoint y: 467, distance: 95.0
click at [388, 467] on span "also hugely diverse. And that's really important to us that we continue" at bounding box center [584, 470] width 445 height 24
drag, startPoint x: 362, startPoint y: 472, endPoint x: 489, endPoint y: 472, distance: 127.0
click at [489, 472] on span "also hugely diverse. And that's really important to us that we continue" at bounding box center [584, 470] width 445 height 24
click at [579, 495] on button "Edit" at bounding box center [578, 502] width 60 height 28
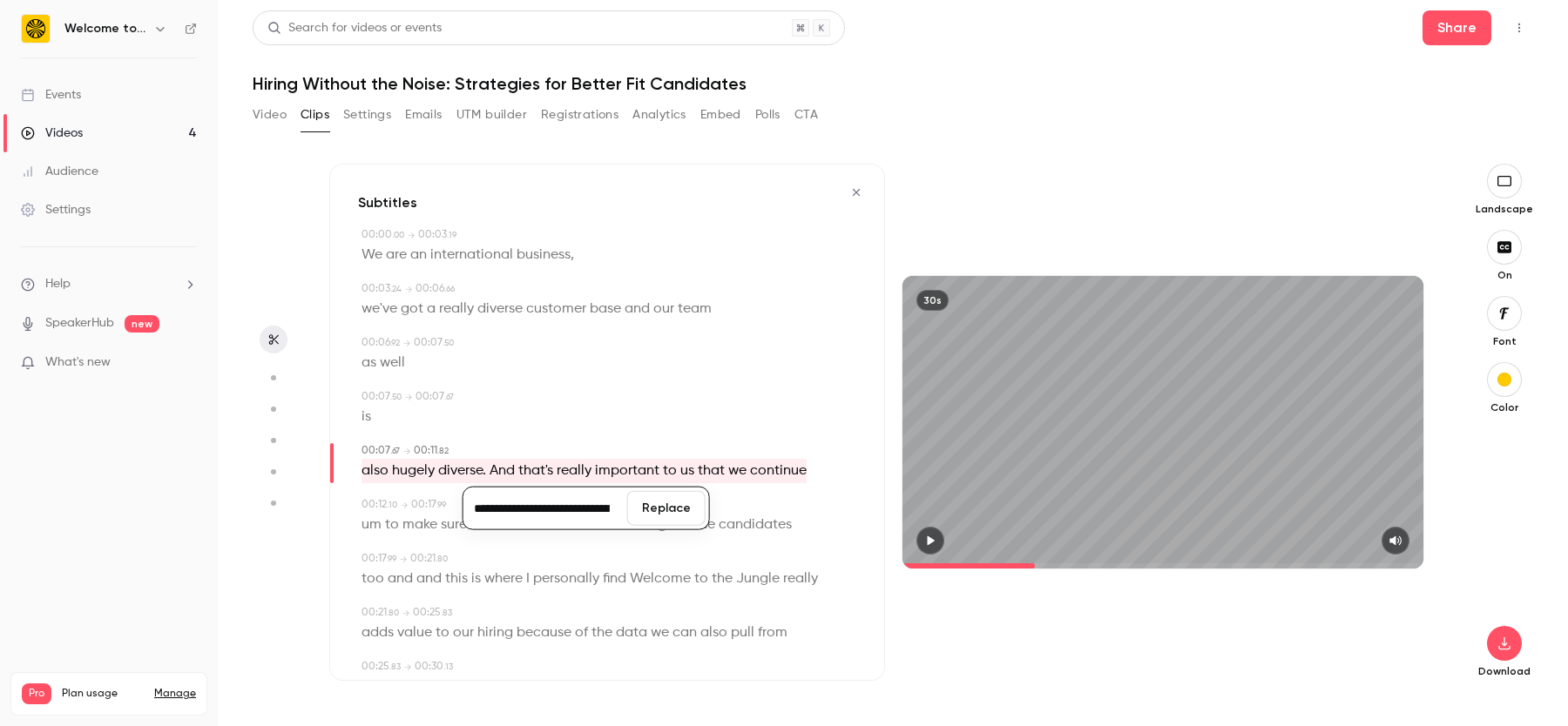
click at [476, 511] on input "**********" at bounding box center [545, 508] width 157 height 35
drag, startPoint x: 476, startPoint y: 511, endPoint x: 582, endPoint y: 507, distance: 106.1
click at [582, 507] on input "**********" at bounding box center [545, 508] width 157 height 35
type input "**********"
click at [668, 511] on button "Replace" at bounding box center [666, 508] width 78 height 35
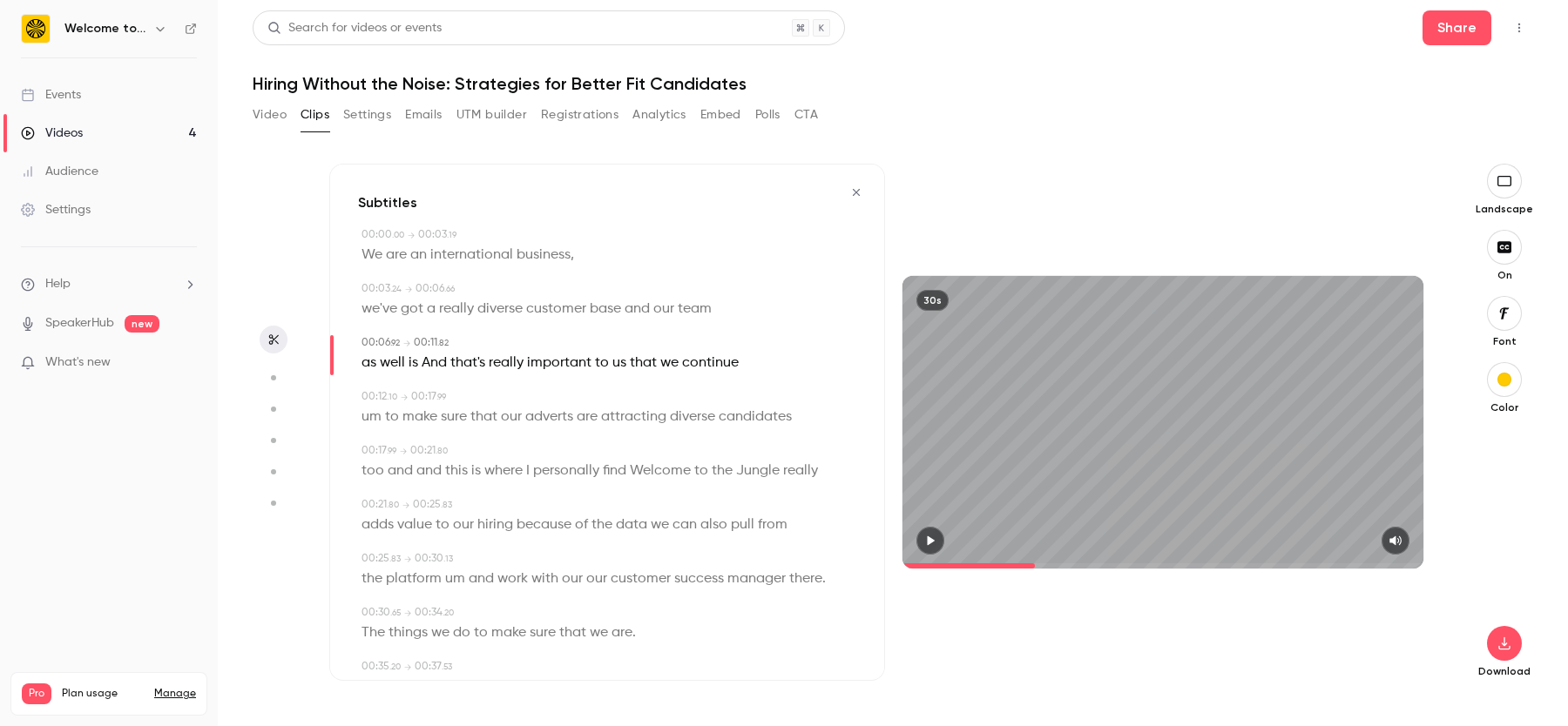
click at [399, 363] on span "well" at bounding box center [393, 363] width 25 height 24
type input "***"
click at [409, 359] on span "is" at bounding box center [413, 363] width 10 height 24
click at [408, 387] on button "Edit" at bounding box center [407, 394] width 60 height 28
click at [421, 401] on input "**" at bounding box center [413, 400] width 157 height 35
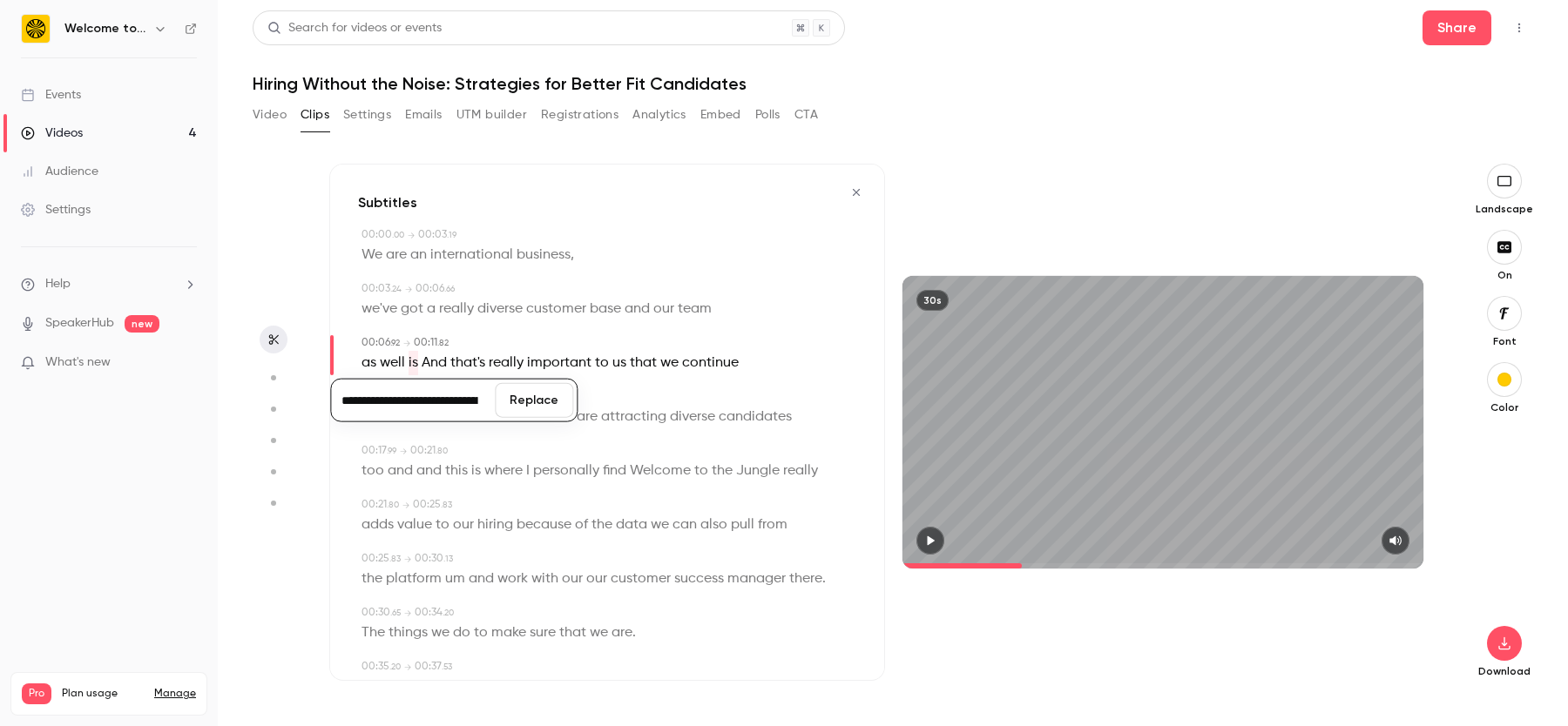
scroll to position [0, 264]
type input "**********"
click at [517, 398] on button "Replace" at bounding box center [533, 400] width 78 height 35
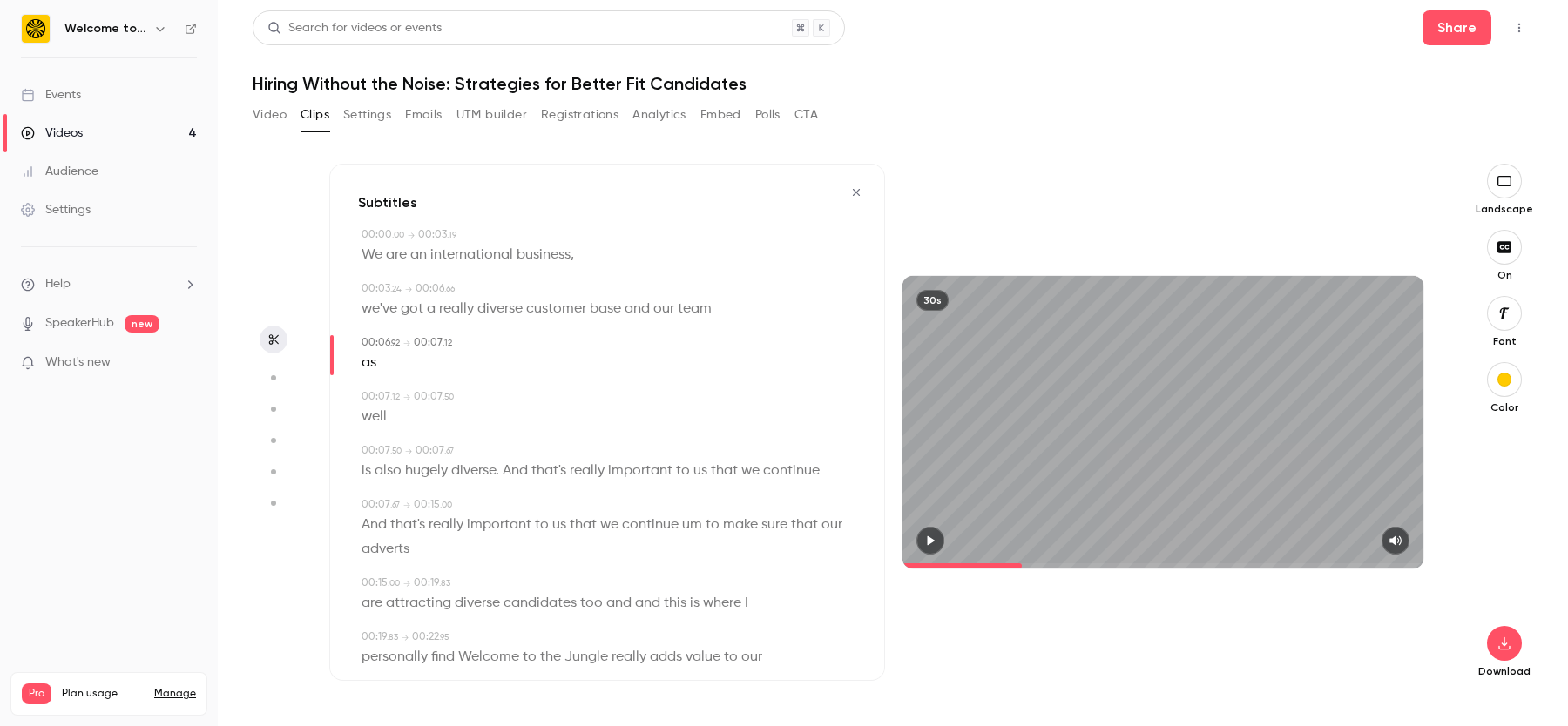
click at [853, 193] on icon "button" at bounding box center [856, 193] width 14 height 13
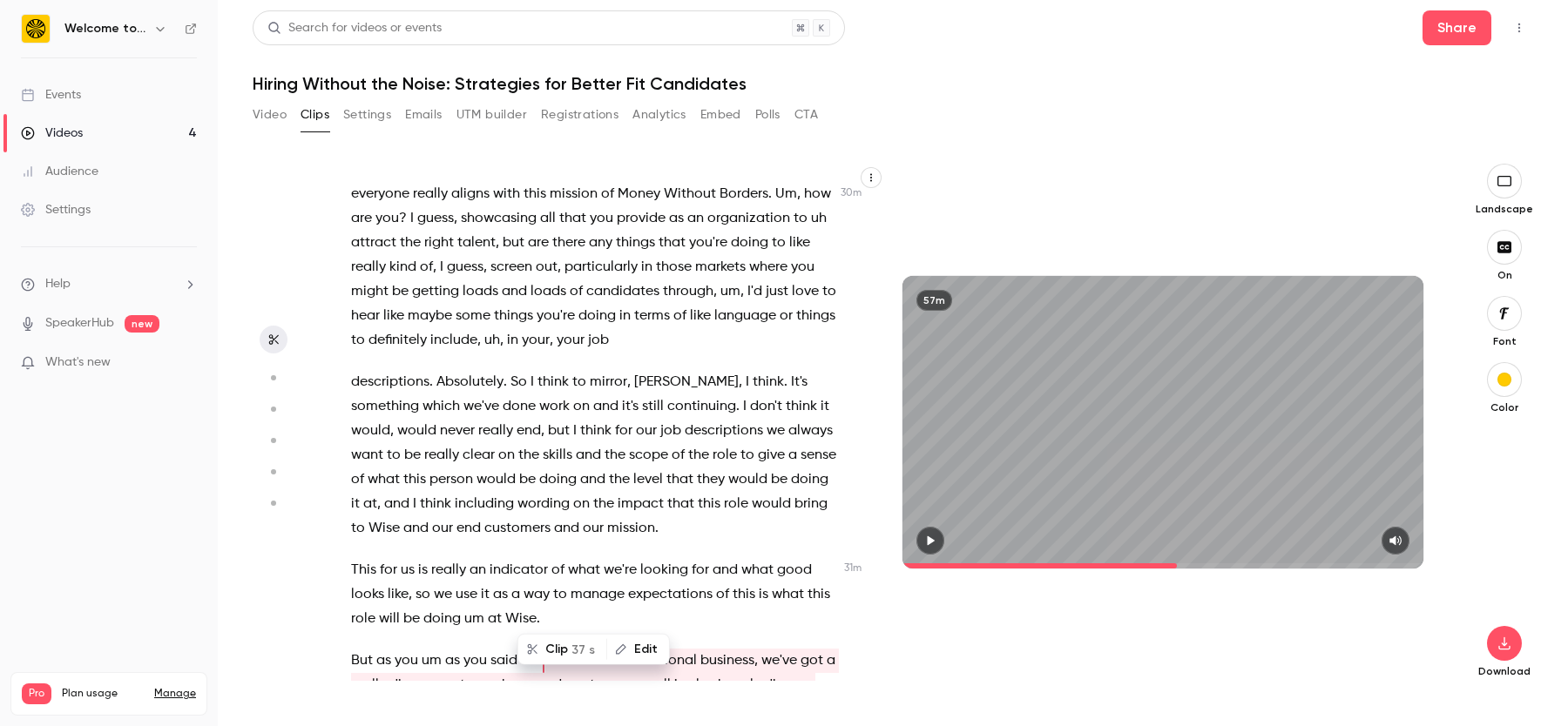
scroll to position [11983, 0]
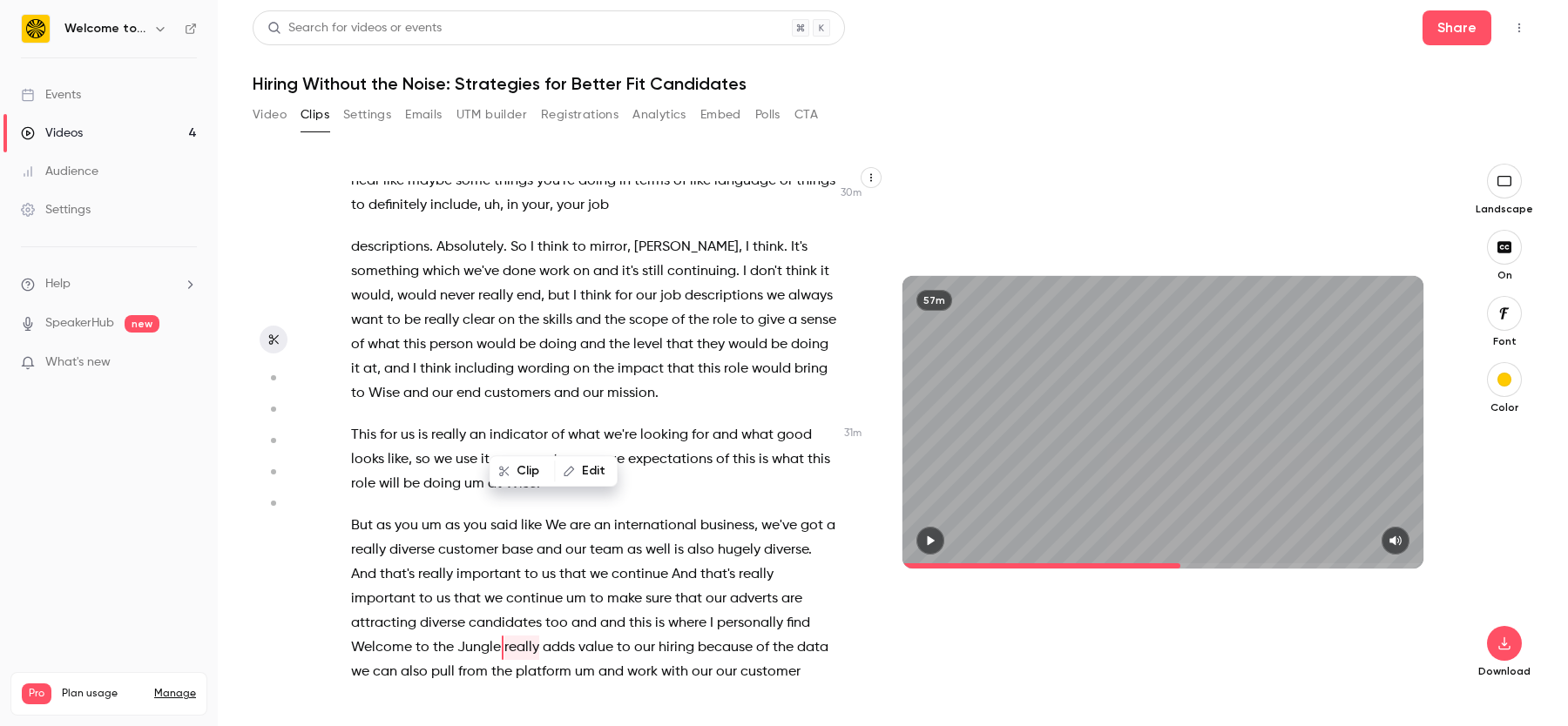
scroll to position [12104, 0]
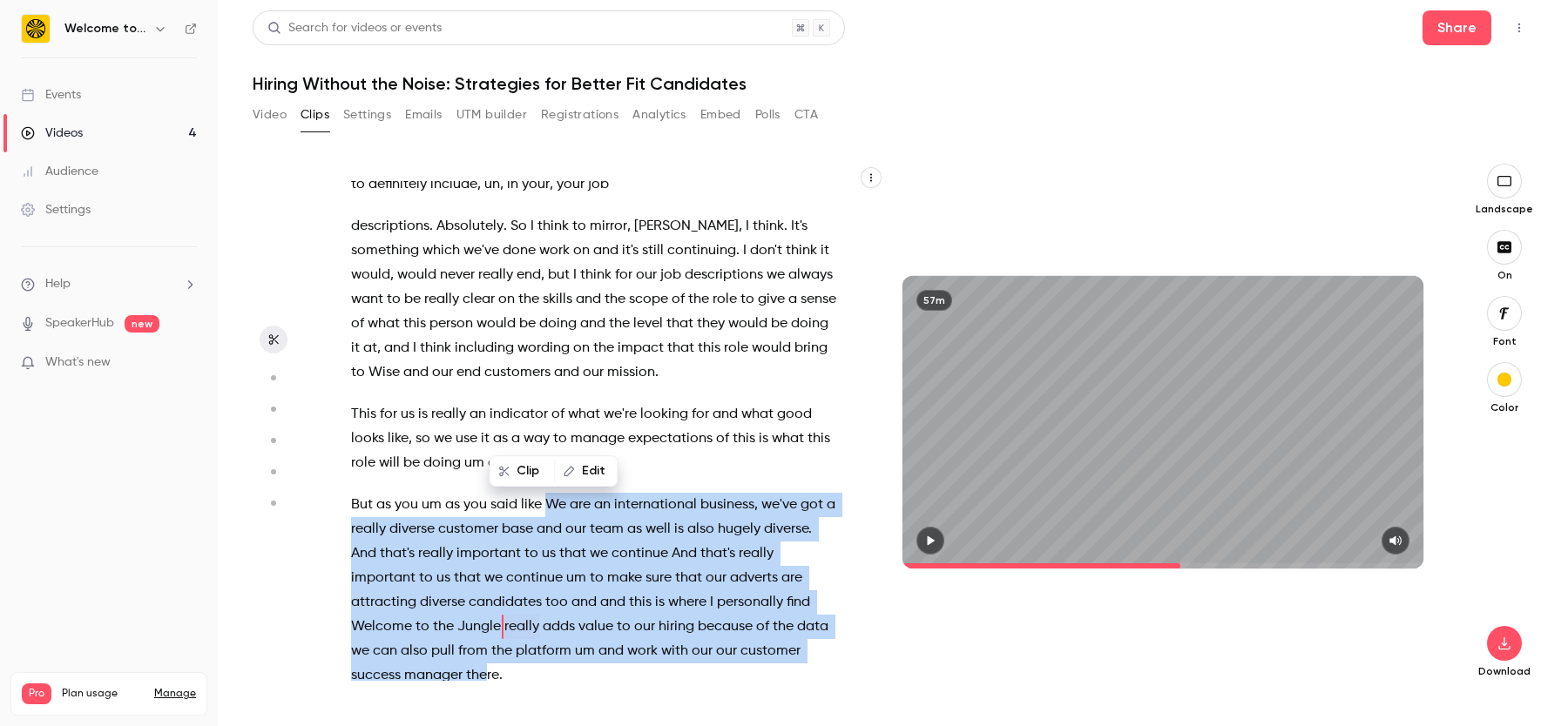
drag, startPoint x: 549, startPoint y: 304, endPoint x: 484, endPoint y: 479, distance: 186.7
click at [484, 493] on p "But as you um as you said like We are an international business , we've got a r…" at bounding box center [594, 590] width 486 height 195
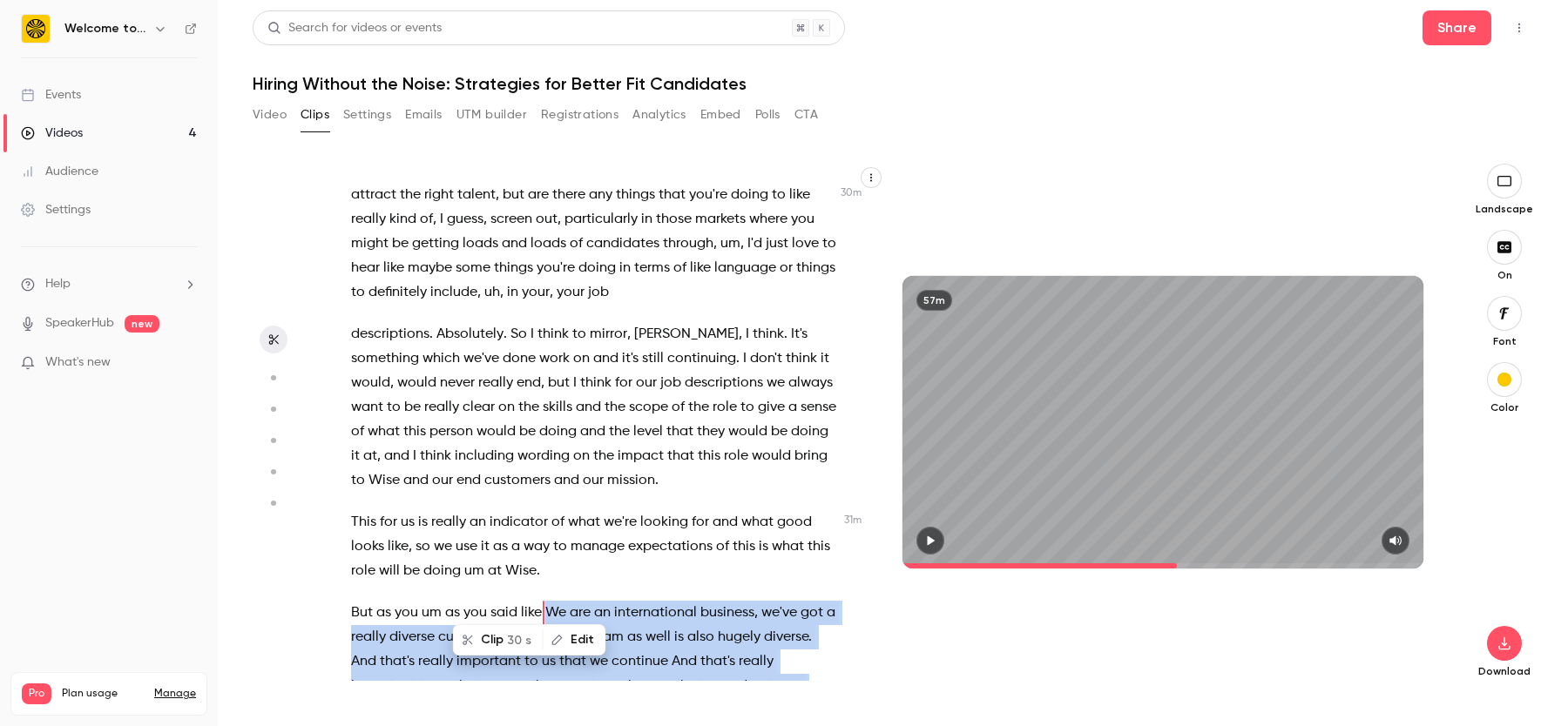
scroll to position [11983, 0]
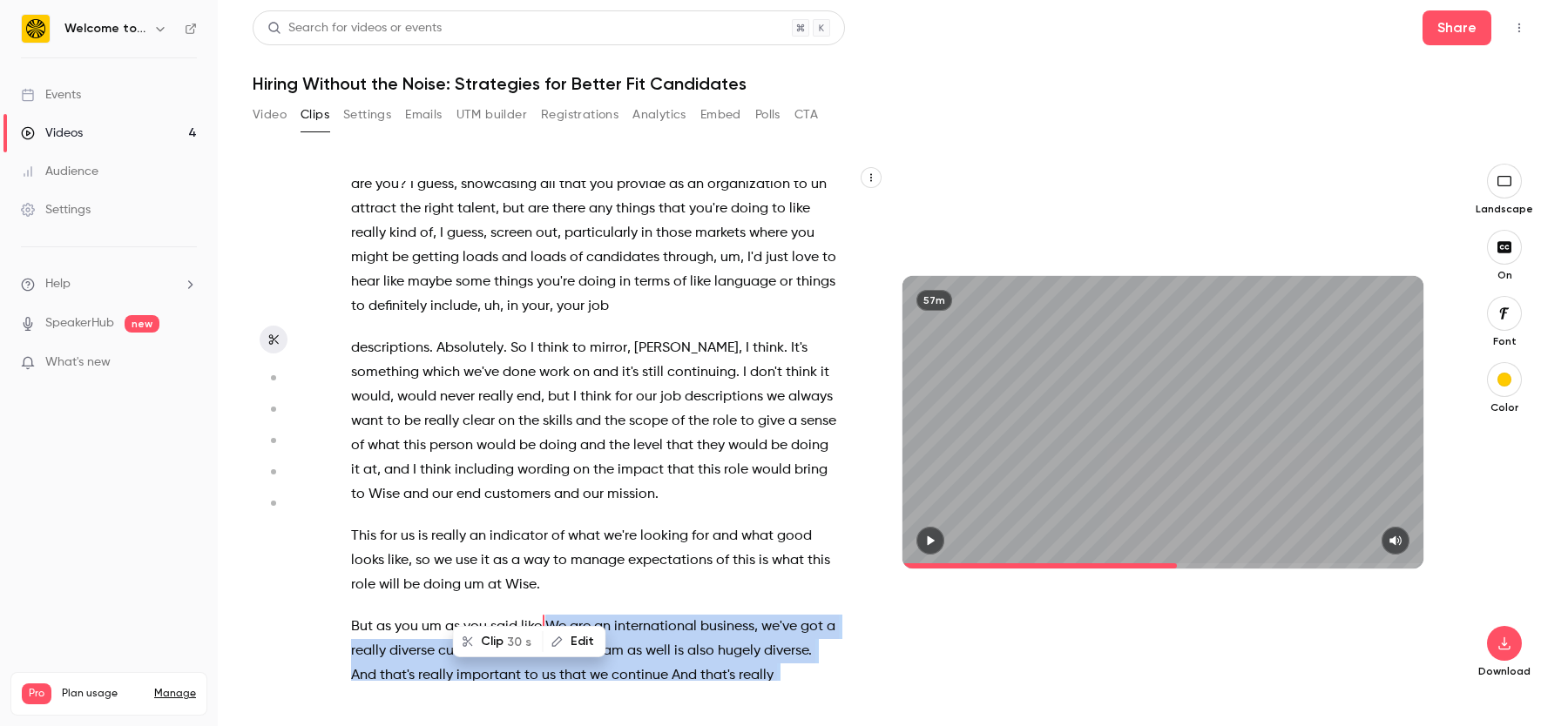
click at [504, 647] on button "Clip 30 s" at bounding box center [498, 641] width 87 height 28
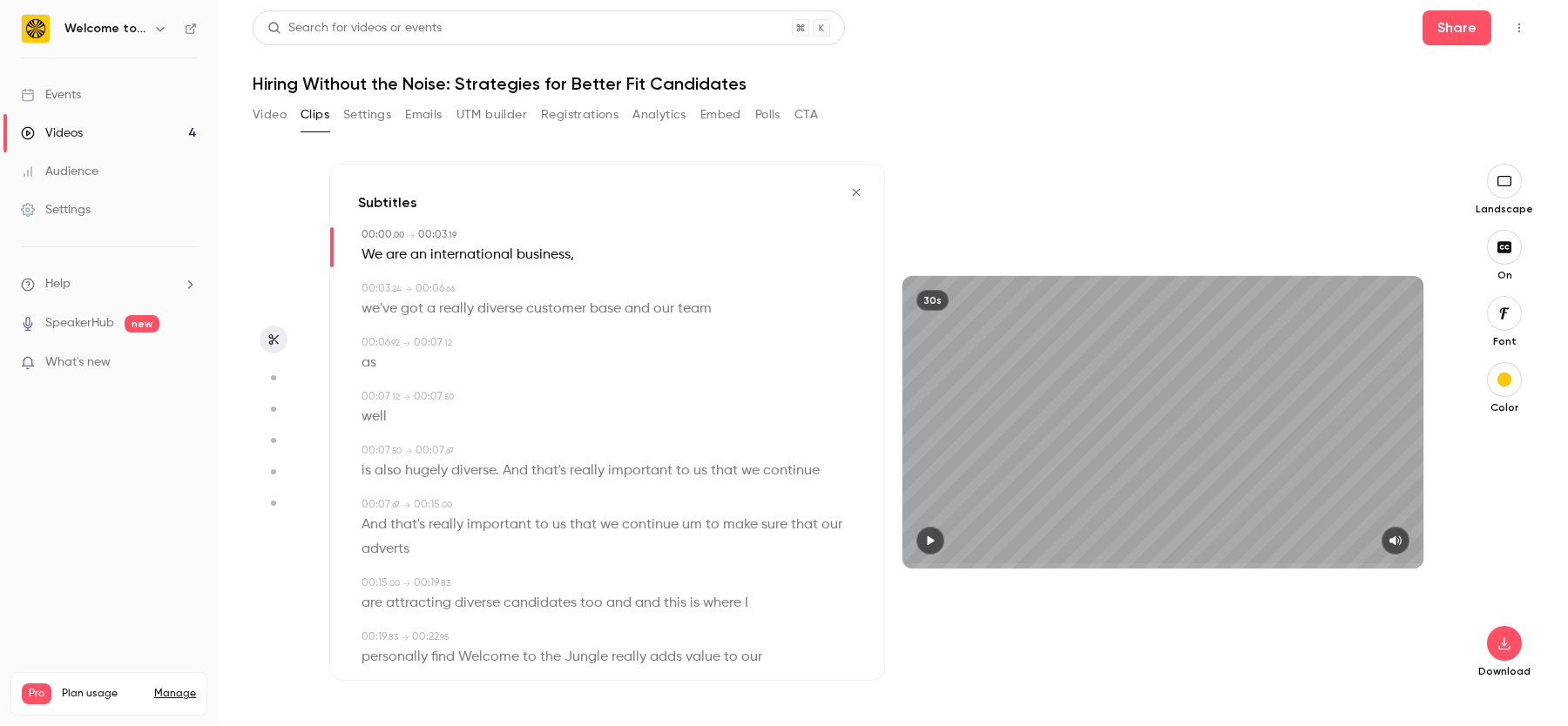
click at [933, 545] on icon "button" at bounding box center [930, 541] width 14 height 13
type input "****"
click at [1508, 643] on icon "button" at bounding box center [1504, 643] width 21 height 14
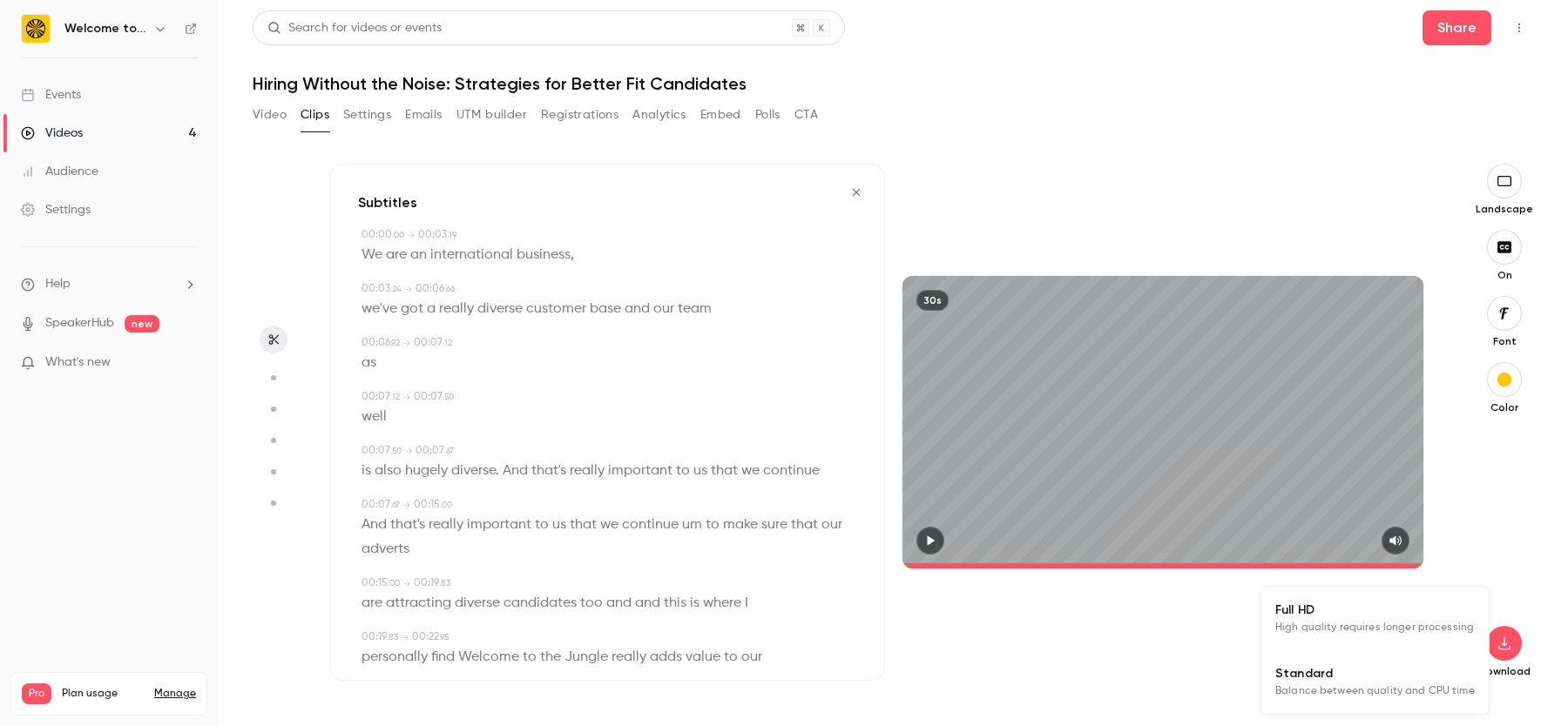
click at [1376, 674] on span "Standard" at bounding box center [1374, 674] width 199 height 18
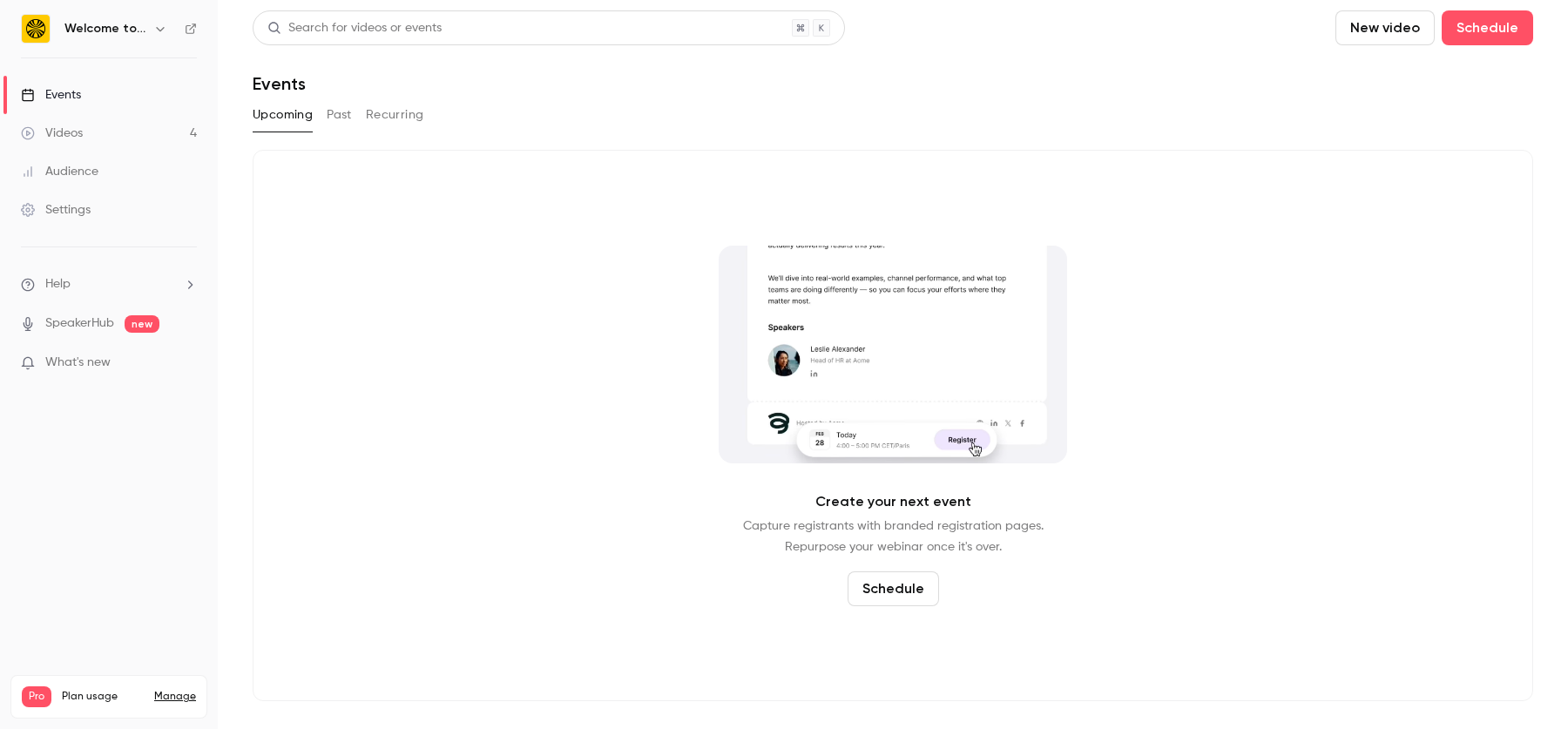
click at [110, 127] on link "Videos 4" at bounding box center [109, 133] width 218 height 39
